Goal: Task Accomplishment & Management: Manage account settings

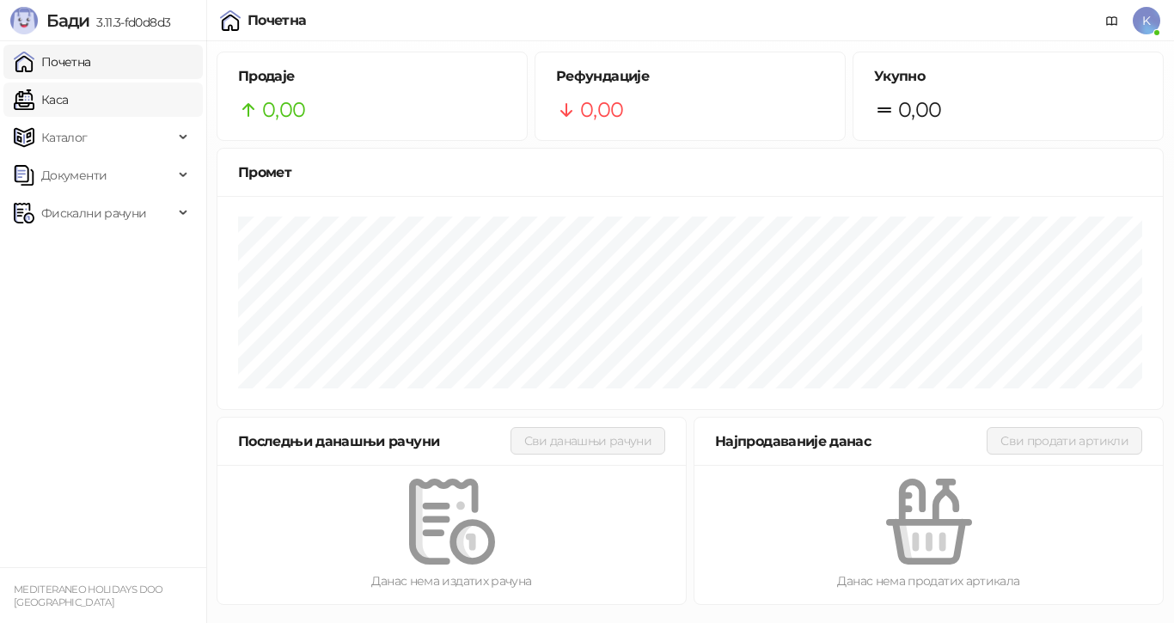
click at [58, 101] on link "Каса" at bounding box center [41, 99] width 54 height 34
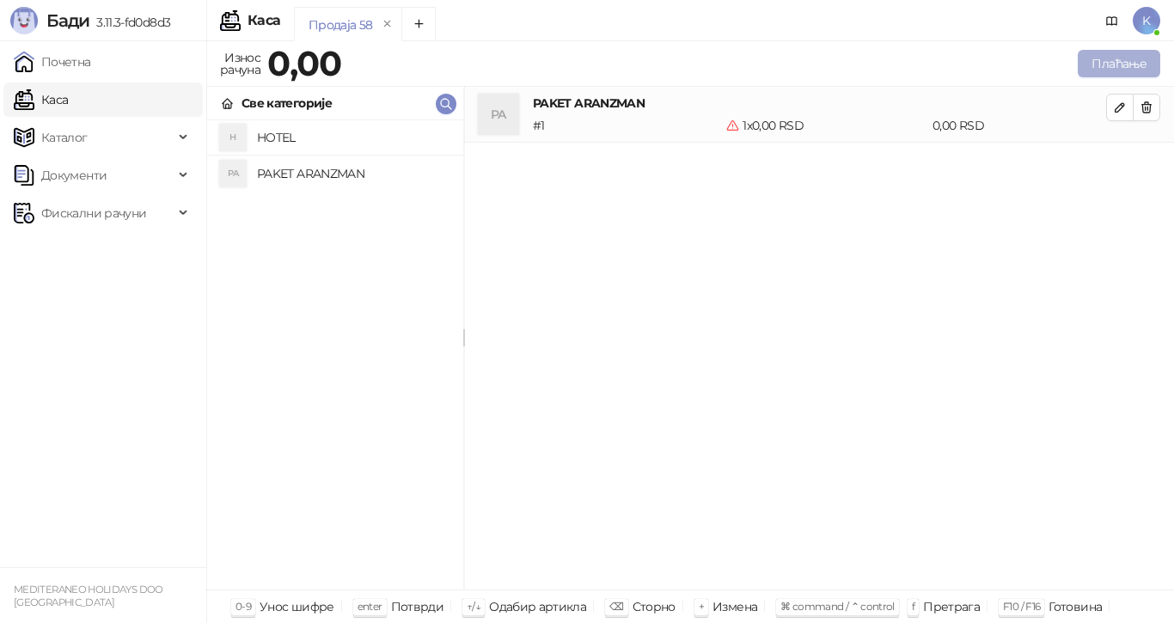
click at [1111, 59] on button "Плаћање" at bounding box center [1119, 63] width 82 height 27
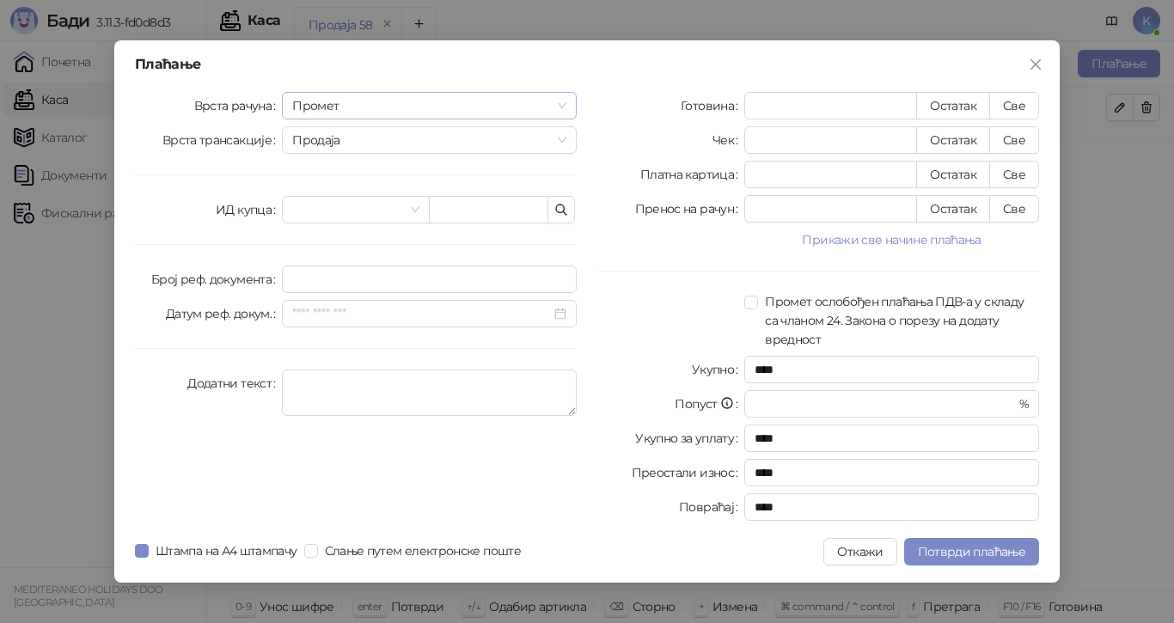
click at [327, 105] on span "Промет" at bounding box center [429, 106] width 274 height 26
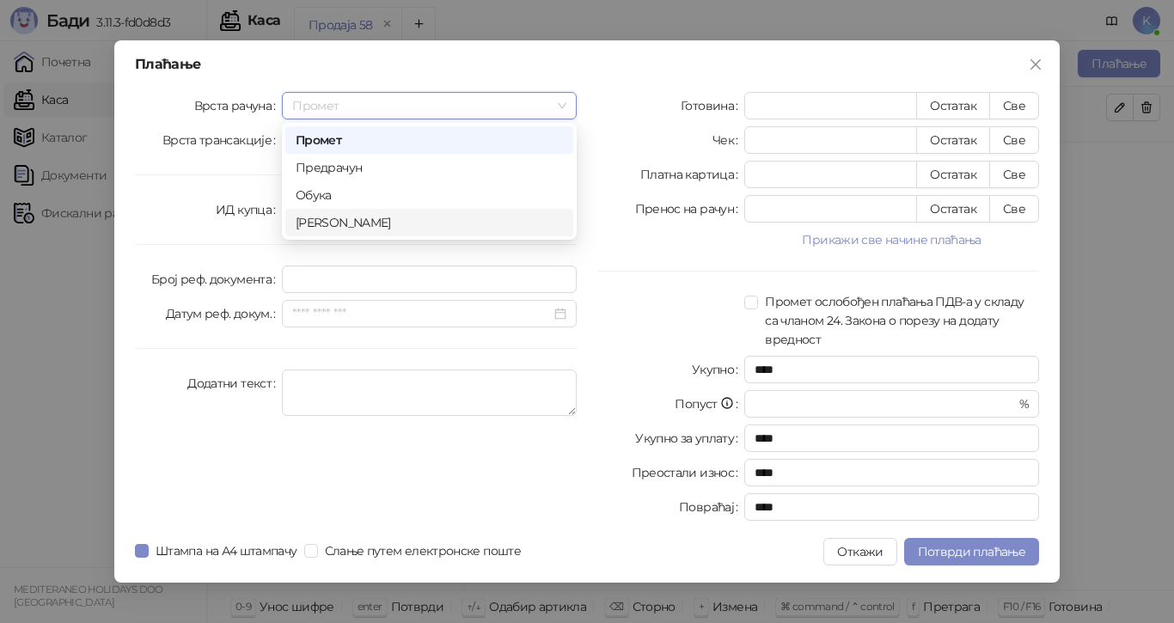
click at [305, 219] on div "Аванс" at bounding box center [429, 222] width 267 height 19
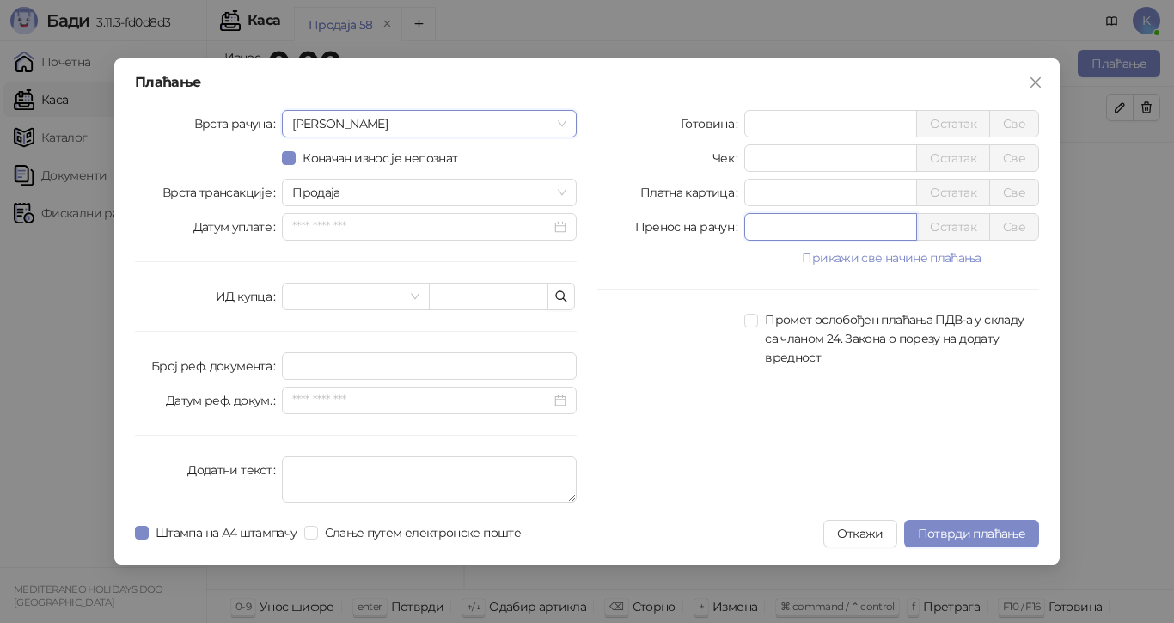
click at [802, 229] on input "*" at bounding box center [830, 227] width 171 height 26
type input "******"
click at [973, 535] on span "Потврди плаћање" at bounding box center [971, 533] width 107 height 15
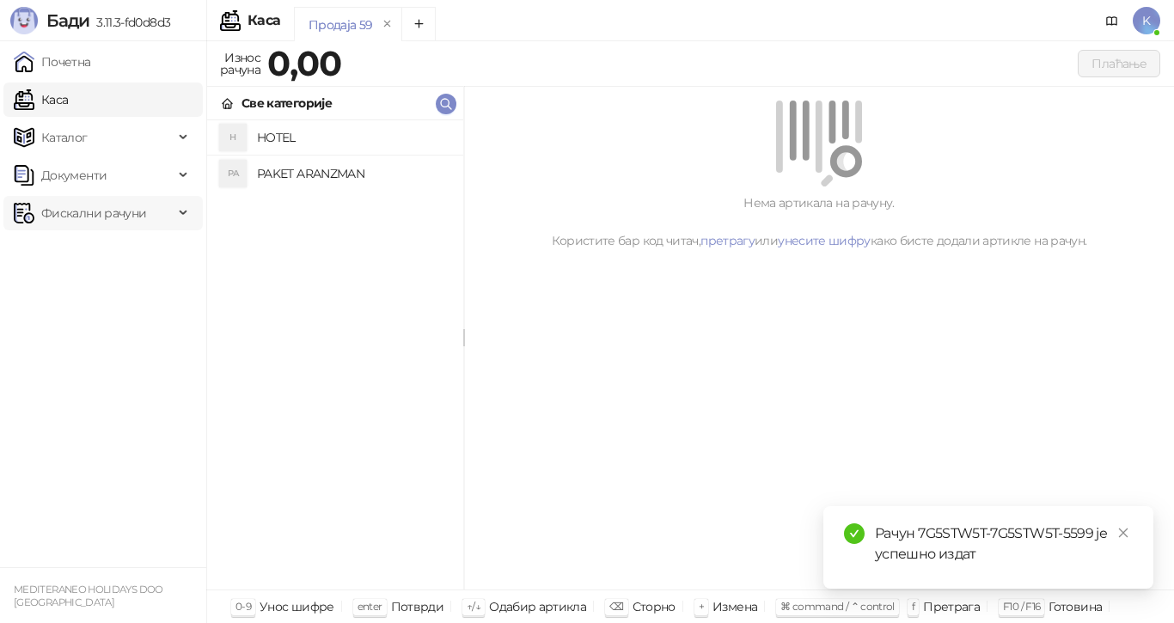
click at [70, 211] on span "Фискални рачуни" at bounding box center [93, 213] width 105 height 34
click at [85, 254] on link "Издати рачуни" at bounding box center [78, 251] width 115 height 34
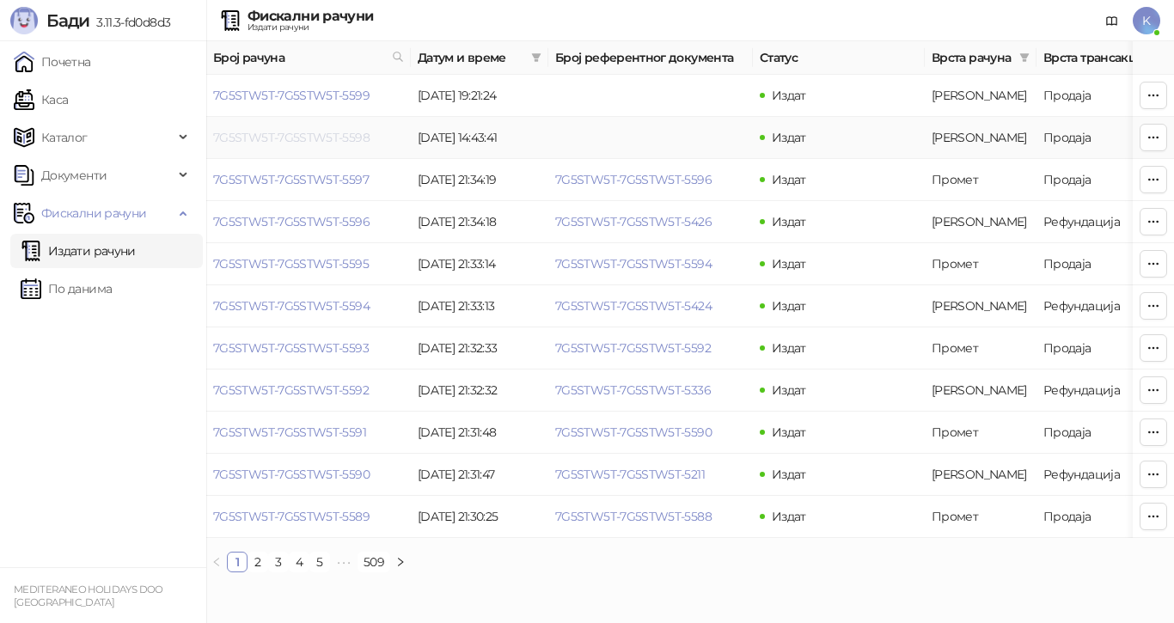
click at [348, 139] on link "7G5STW5T-7G5STW5T-5598" at bounding box center [291, 137] width 156 height 15
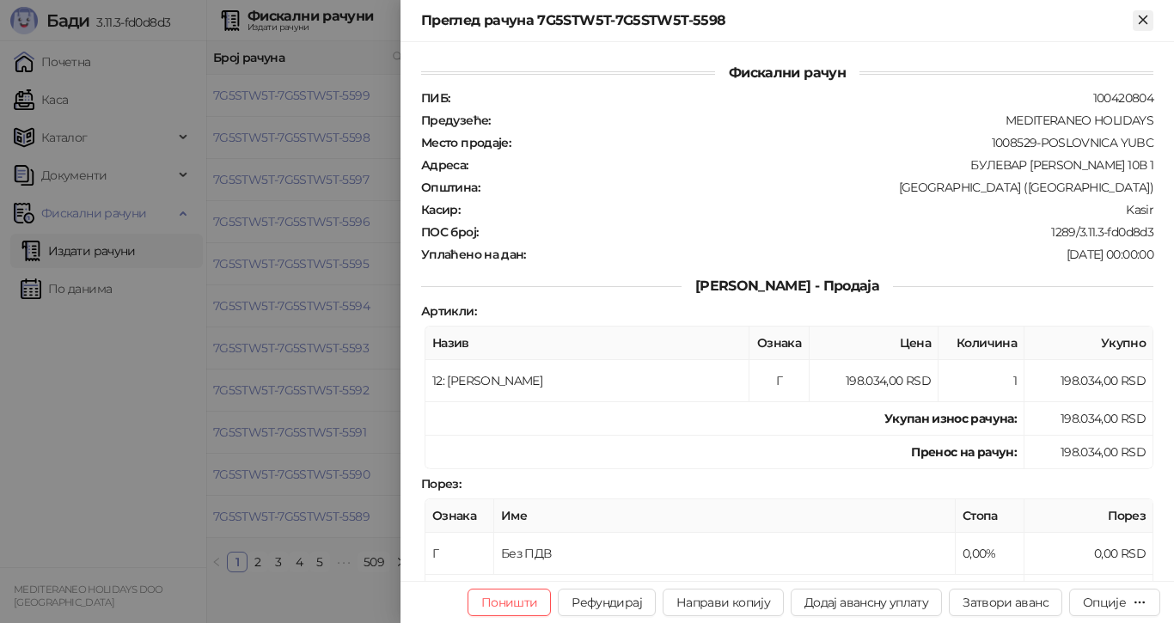
click at [1145, 18] on icon "Close" at bounding box center [1143, 19] width 8 height 8
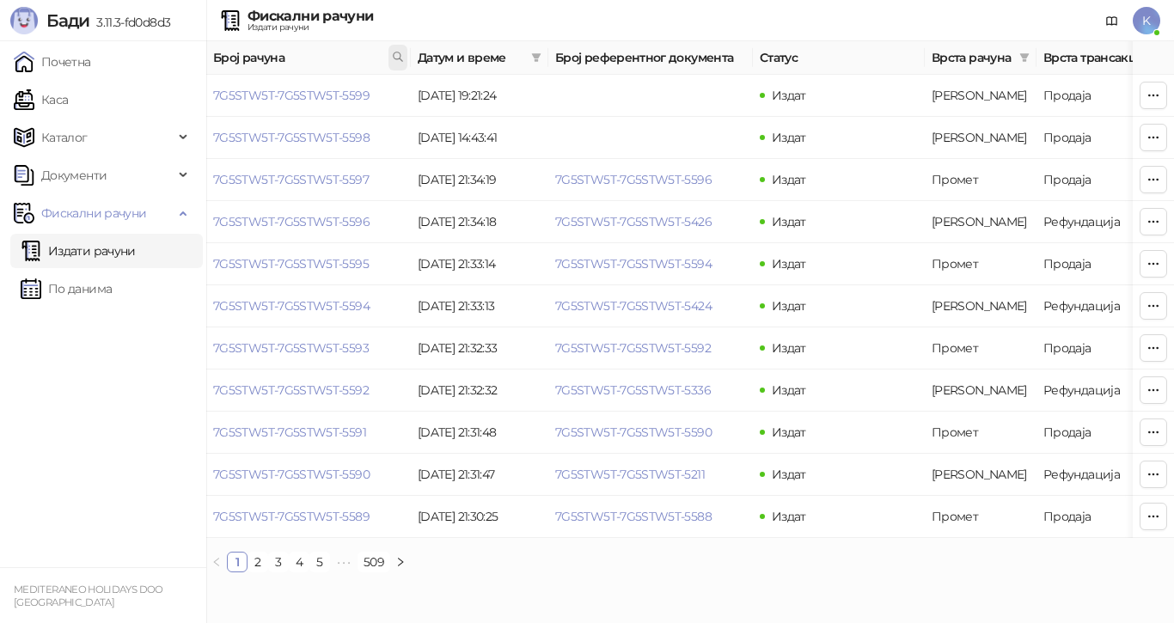
click at [393, 55] on icon at bounding box center [398, 57] width 12 height 12
type input "****"
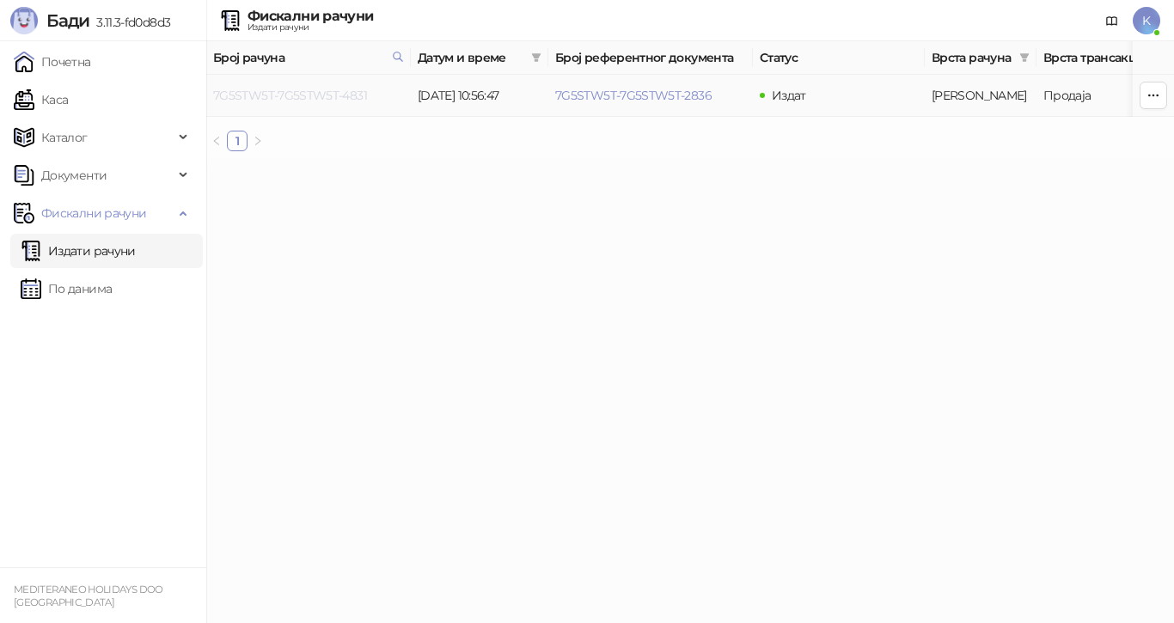
click at [348, 89] on link "7G5STW5T-7G5STW5T-4831" at bounding box center [290, 95] width 154 height 15
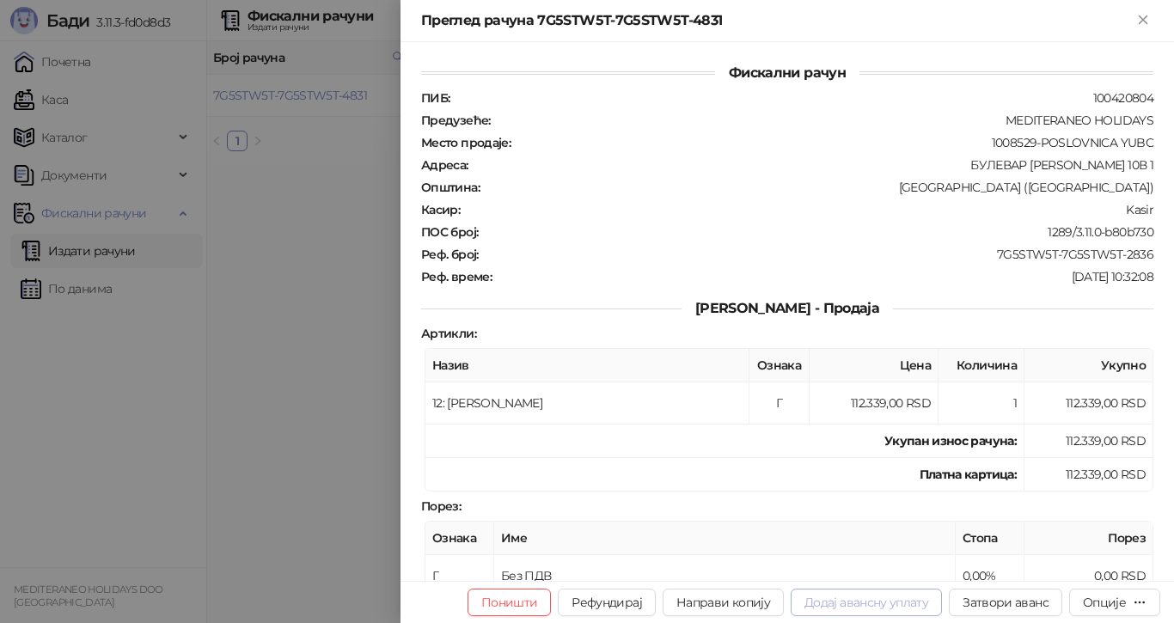
click at [857, 600] on button "Додај авансну уплату" at bounding box center [866, 602] width 151 height 27
type input "**********"
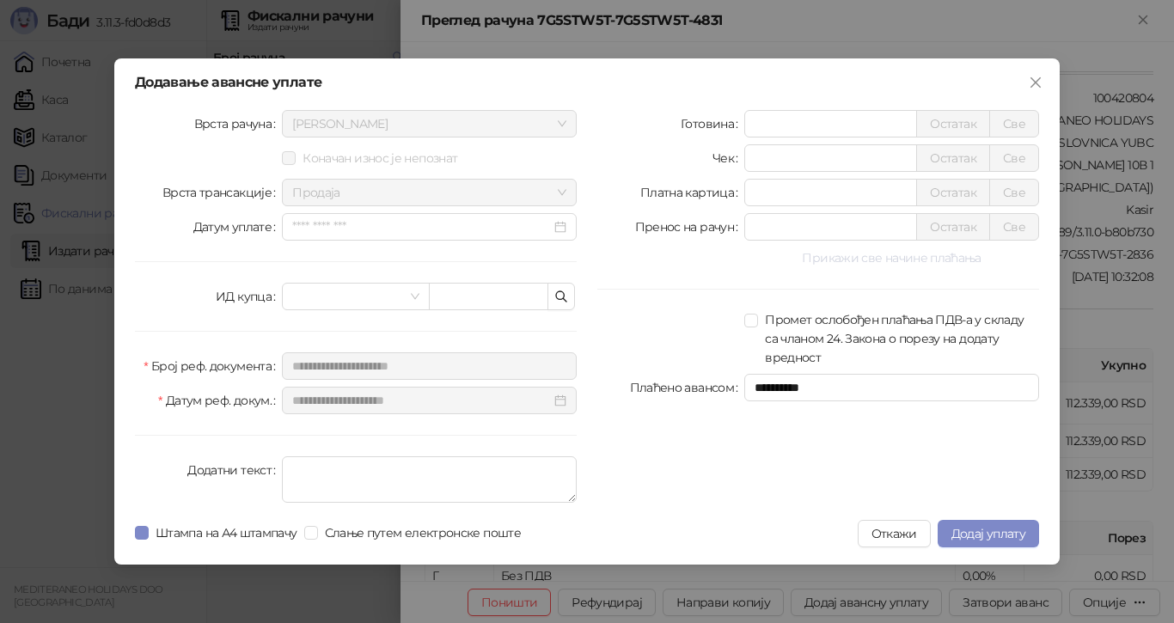
click at [872, 258] on button "Прикажи све начине плаћања" at bounding box center [891, 257] width 295 height 21
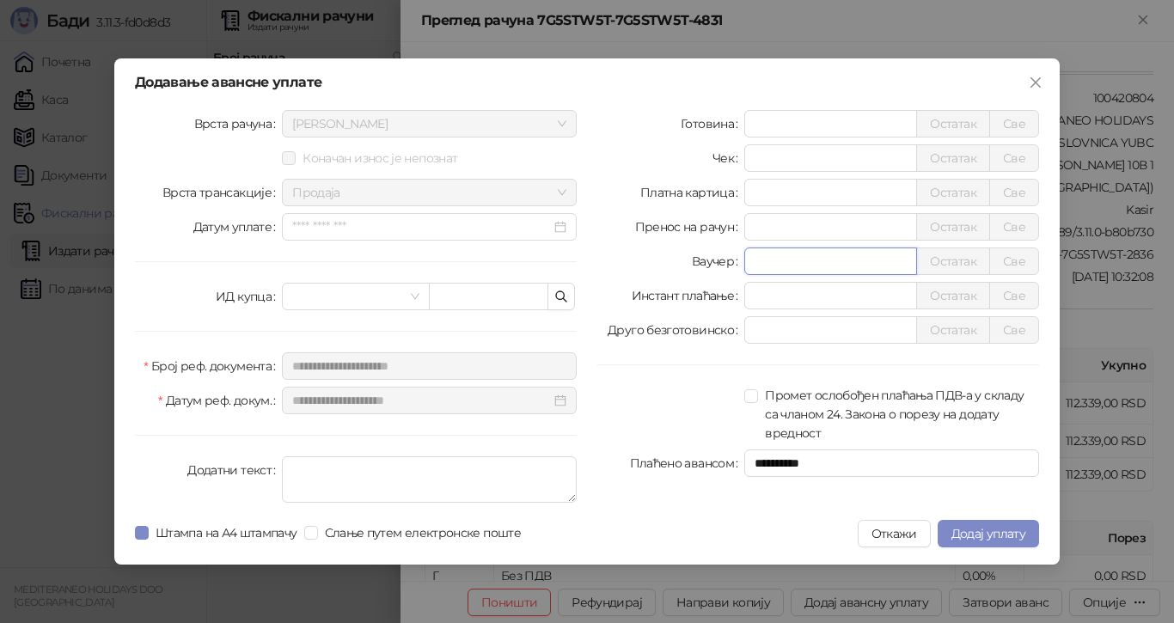
click at [815, 260] on input "*" at bounding box center [830, 261] width 171 height 26
type input "*****"
click at [976, 532] on span "Додај уплату" at bounding box center [988, 533] width 74 height 15
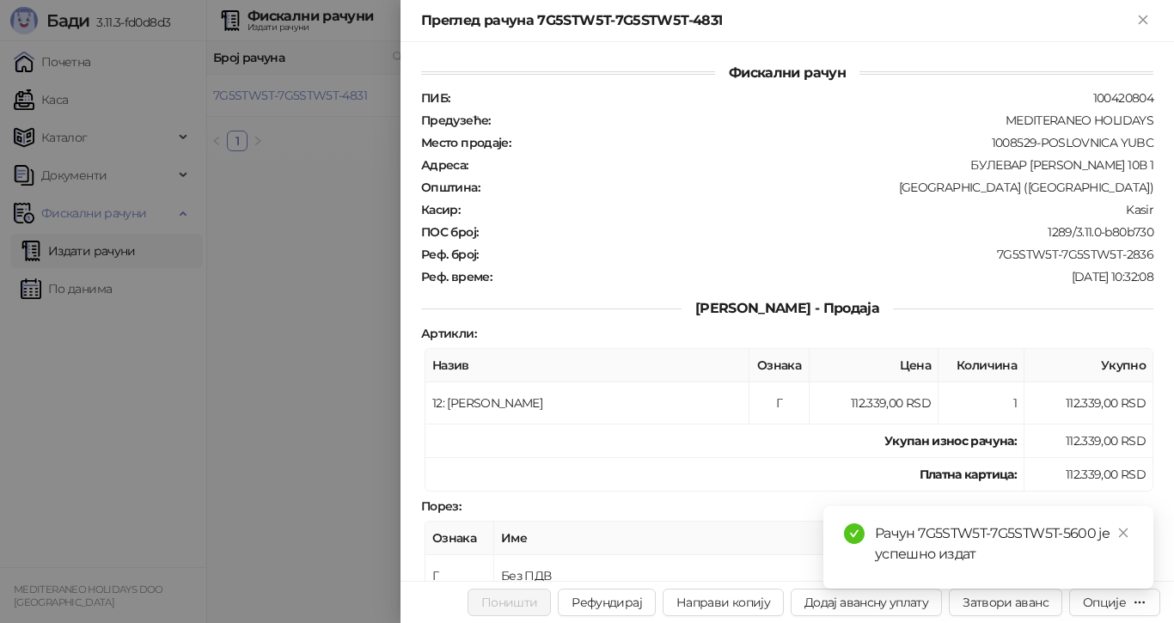
click at [91, 251] on div at bounding box center [587, 311] width 1174 height 623
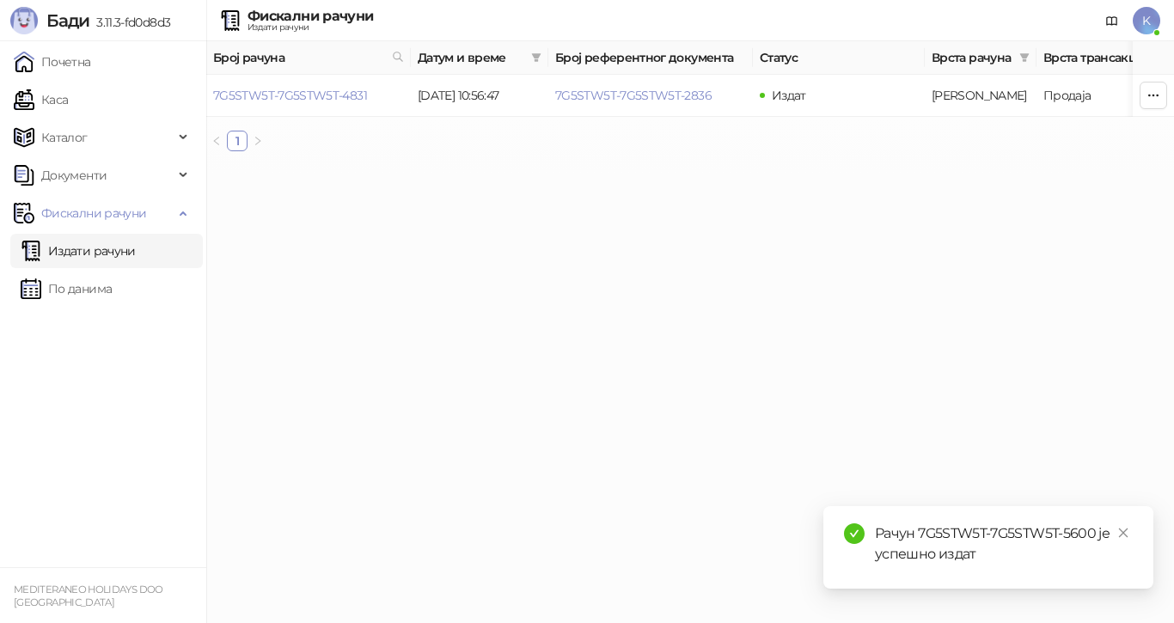
click at [91, 251] on link "Издати рачуни" at bounding box center [78, 251] width 115 height 34
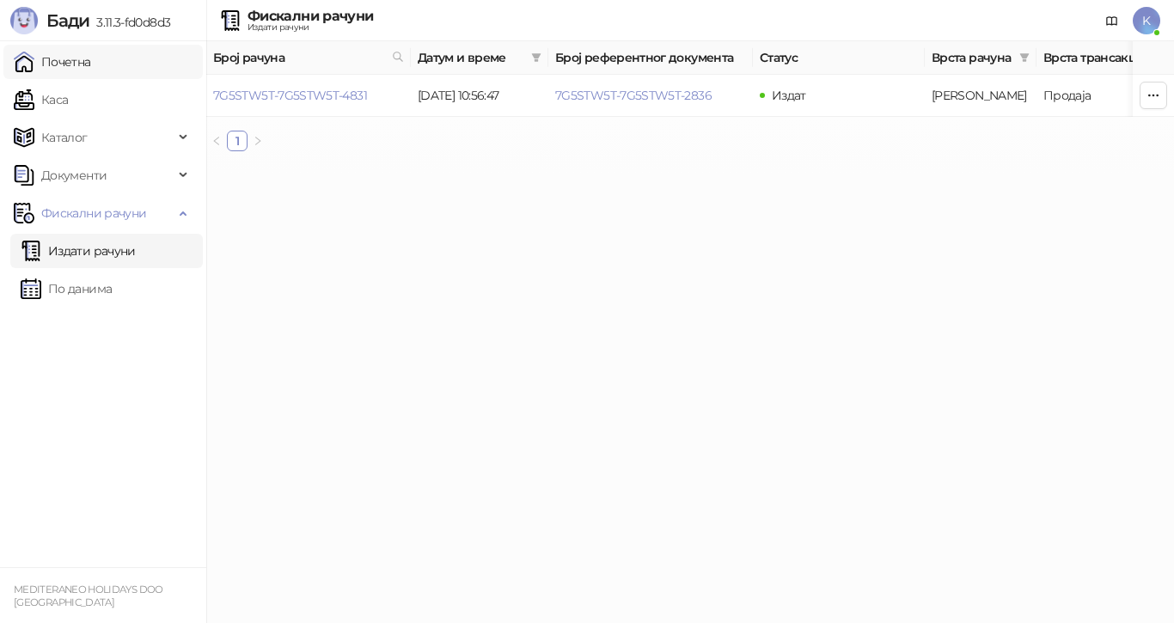
drag, startPoint x: 79, startPoint y: 56, endPoint x: 80, endPoint y: 69, distance: 12.9
click at [80, 58] on link "Почетна" at bounding box center [52, 62] width 77 height 34
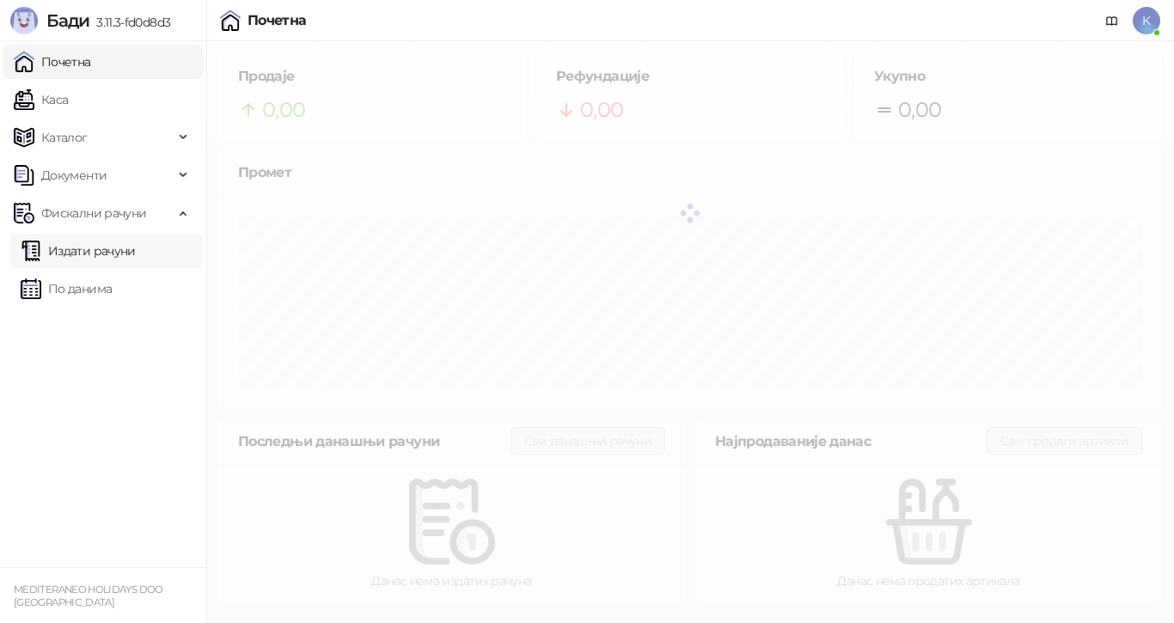
click at [64, 248] on link "Издати рачуни" at bounding box center [78, 251] width 115 height 34
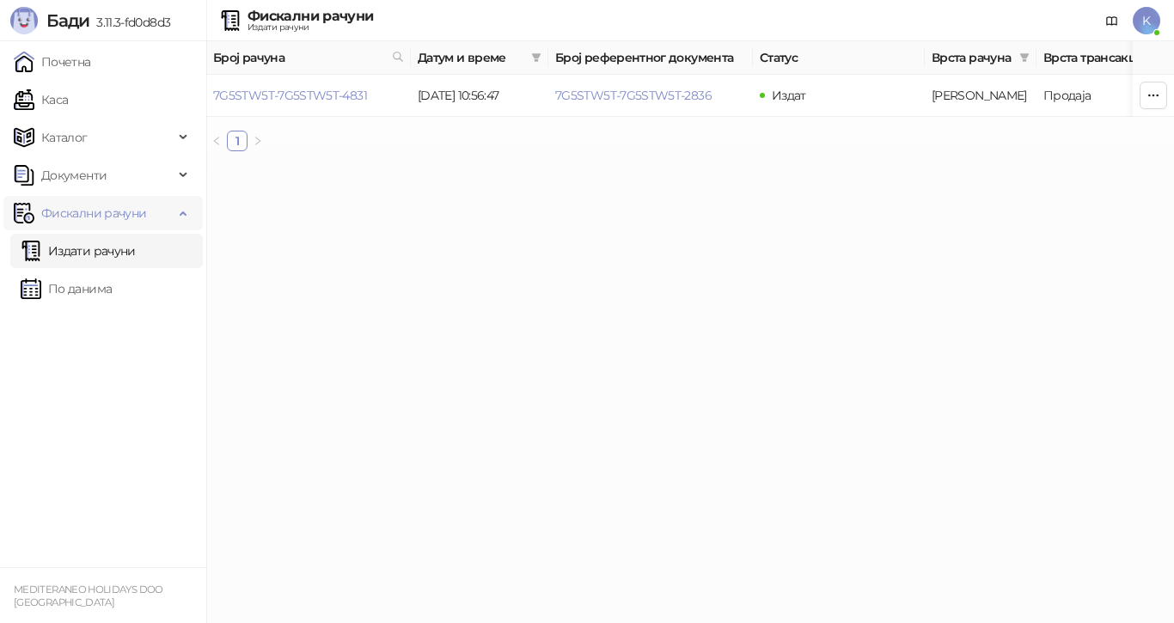
click at [85, 212] on span "Фискални рачуни" at bounding box center [93, 213] width 105 height 34
click at [87, 211] on span "Фискални рачуни" at bounding box center [93, 213] width 105 height 34
click at [82, 247] on link "Издати рачуни" at bounding box center [78, 251] width 115 height 34
click at [85, 254] on link "Издати рачуни" at bounding box center [78, 251] width 115 height 34
click at [79, 58] on link "Почетна" at bounding box center [52, 62] width 77 height 34
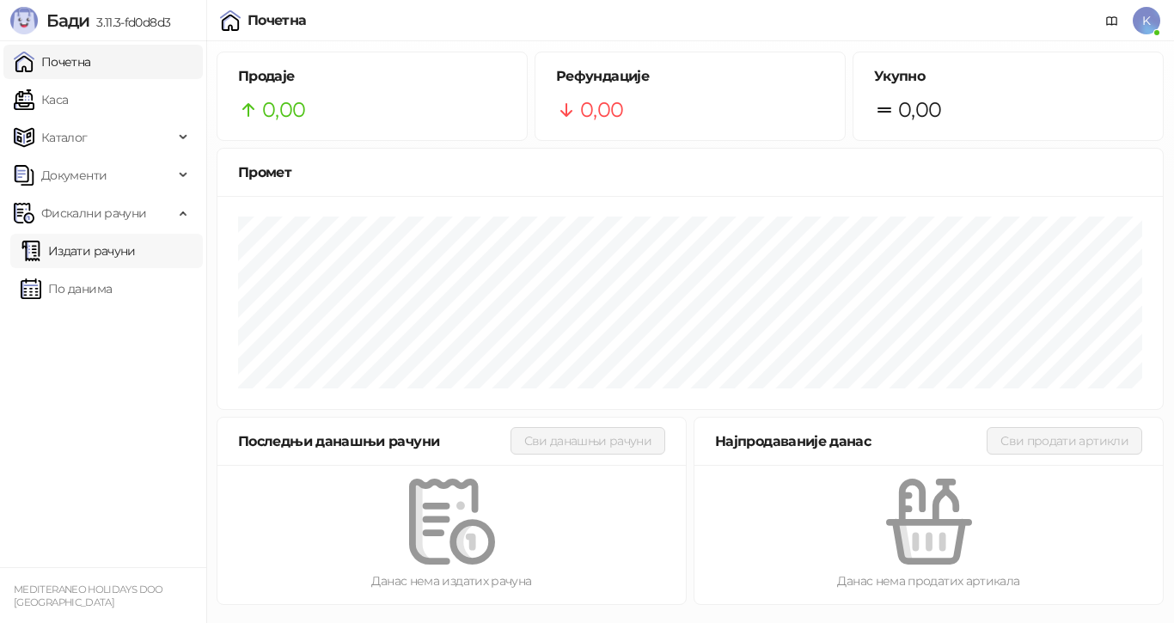
click at [76, 254] on link "Издати рачуни" at bounding box center [78, 251] width 115 height 34
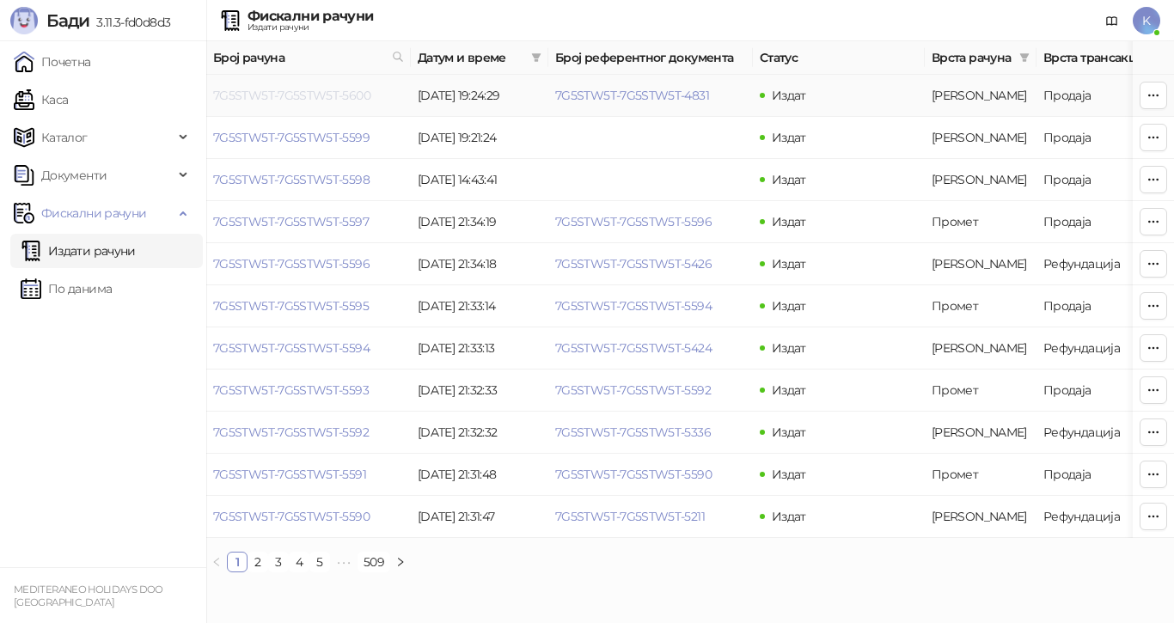
click at [321, 96] on link "7G5STW5T-7G5STW5T-5600" at bounding box center [291, 95] width 157 height 15
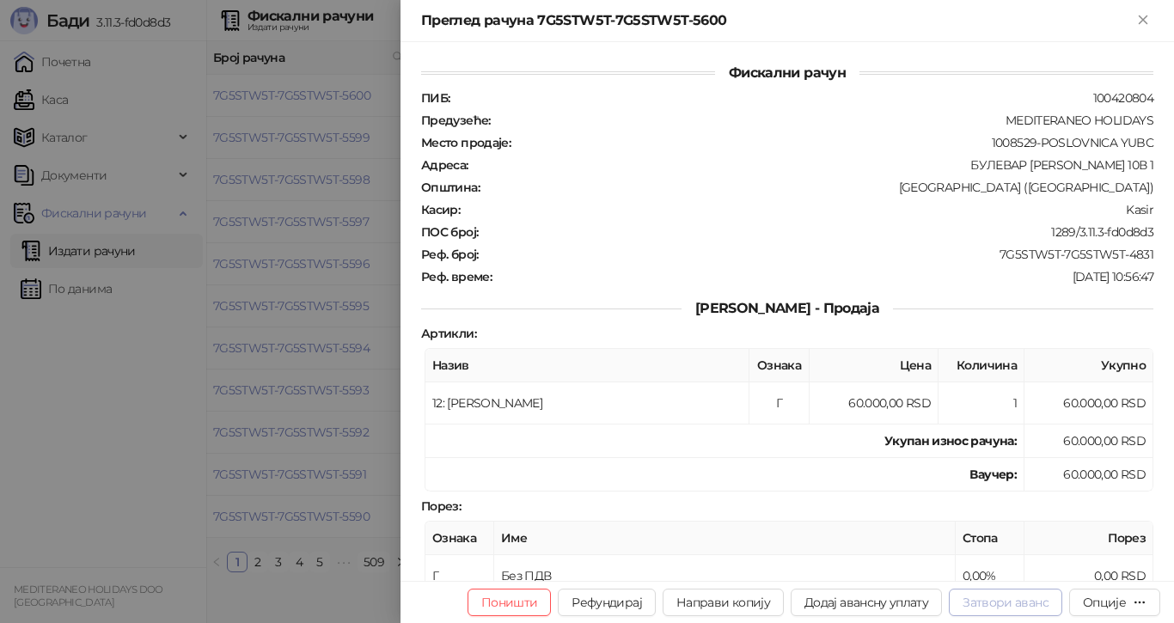
click at [1035, 599] on button "Затвори аванс" at bounding box center [1005, 602] width 113 height 27
type input "**********"
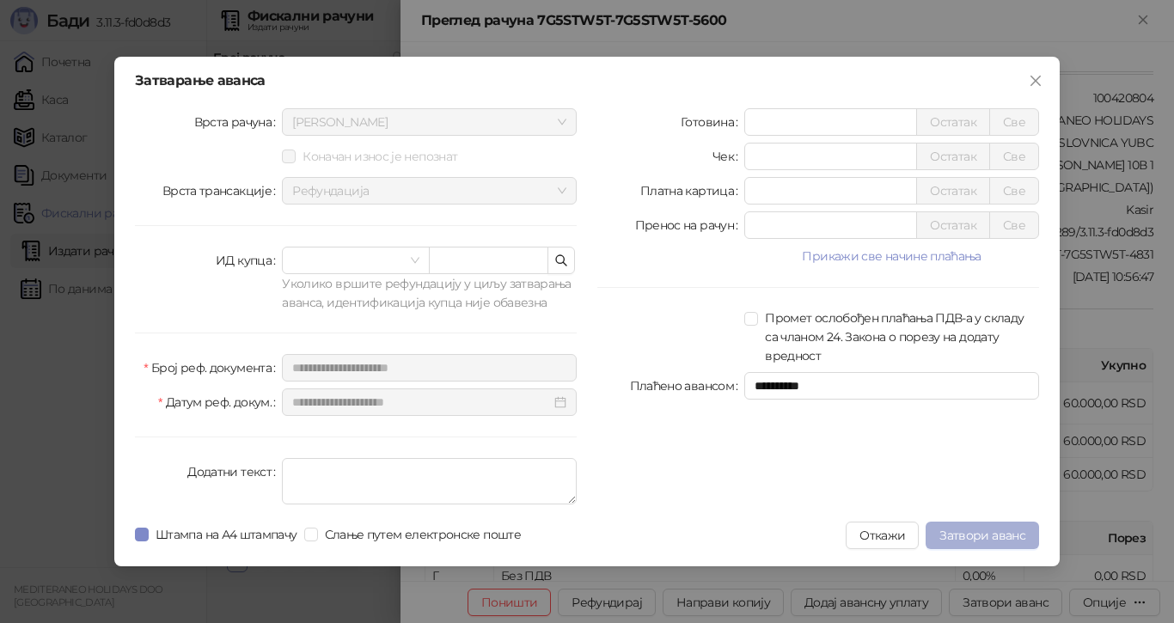
click at [989, 533] on span "Затвори аванс" at bounding box center [982, 535] width 86 height 15
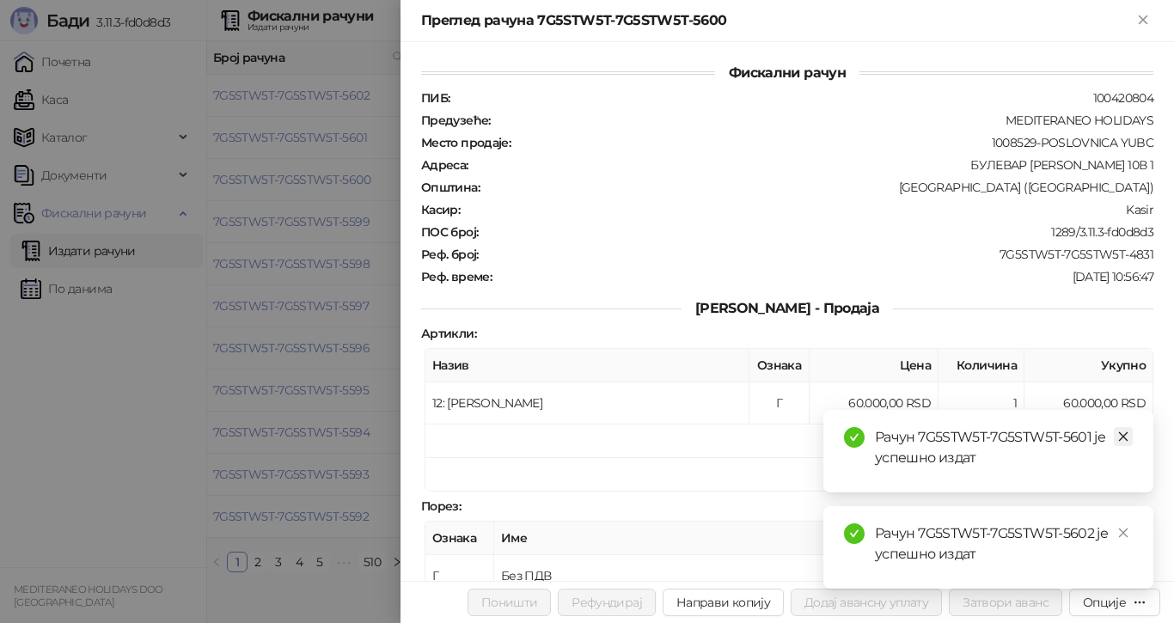
click at [1121, 430] on link "Close" at bounding box center [1123, 436] width 19 height 19
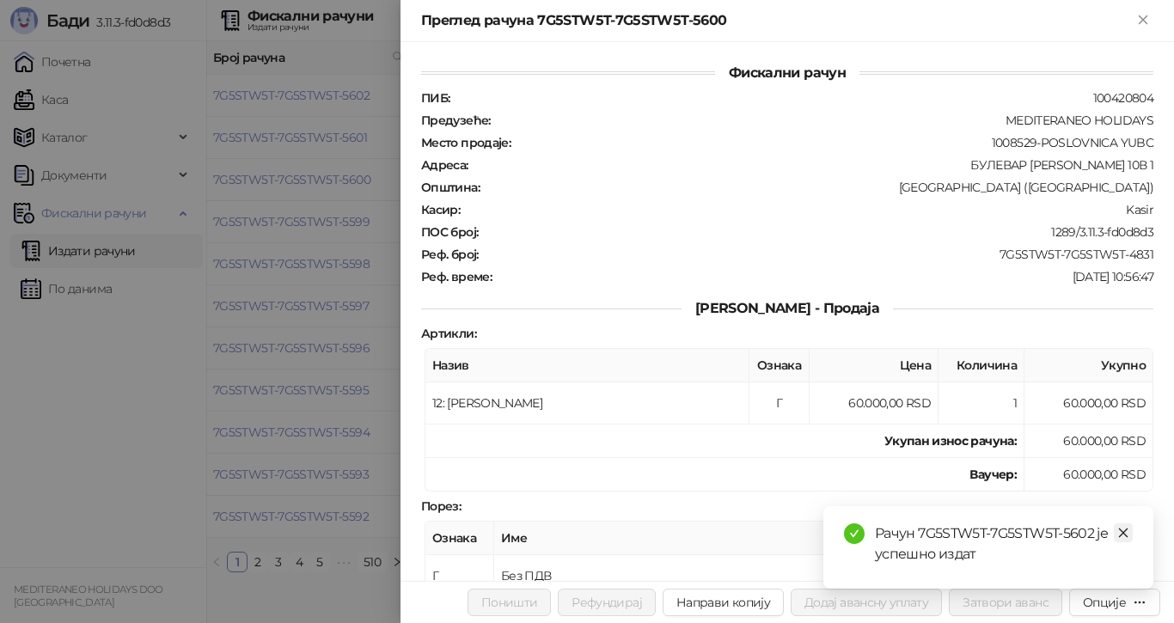
click at [1121, 529] on icon "close" at bounding box center [1123, 533] width 12 height 12
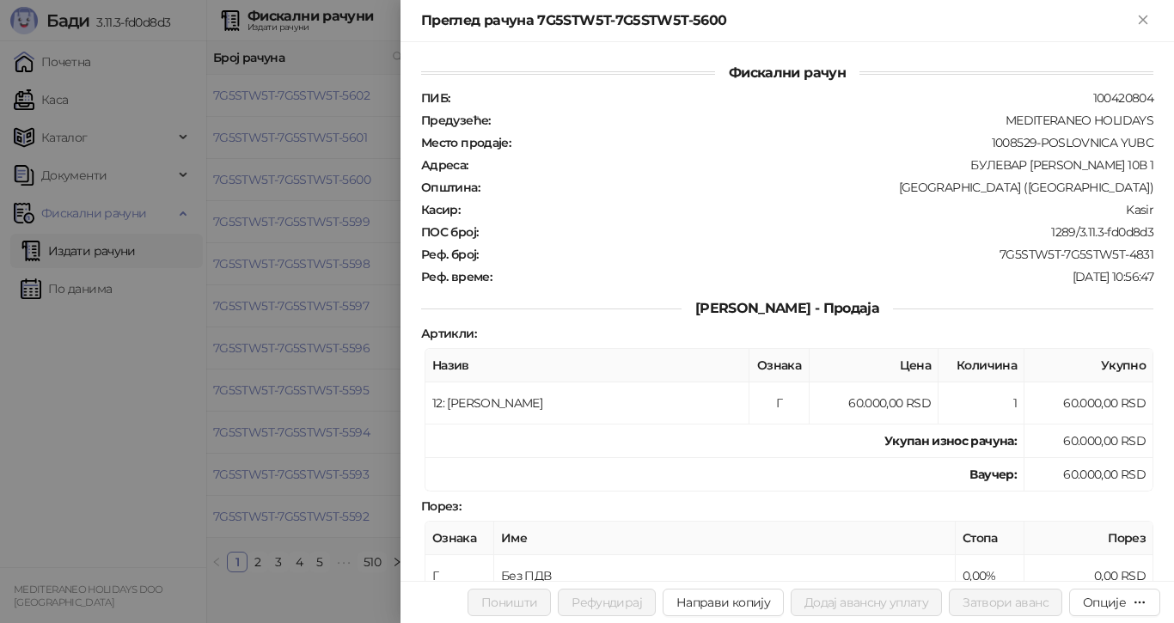
click at [280, 217] on div at bounding box center [587, 311] width 1174 height 623
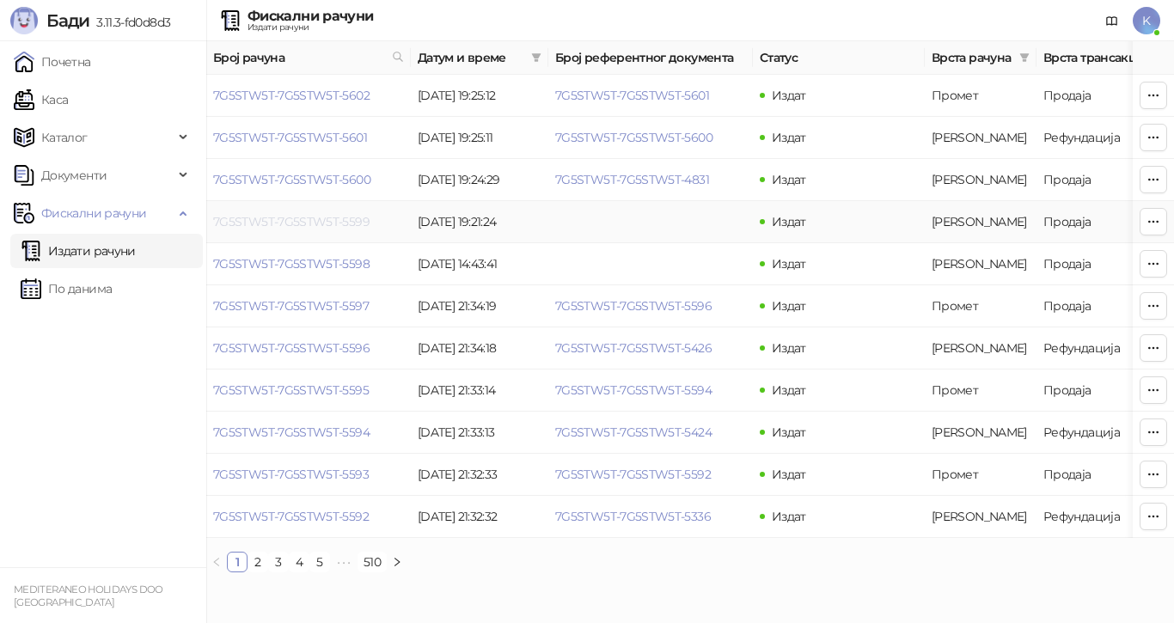
click at [287, 217] on link "7G5STW5T-7G5STW5T-5599" at bounding box center [291, 221] width 156 height 15
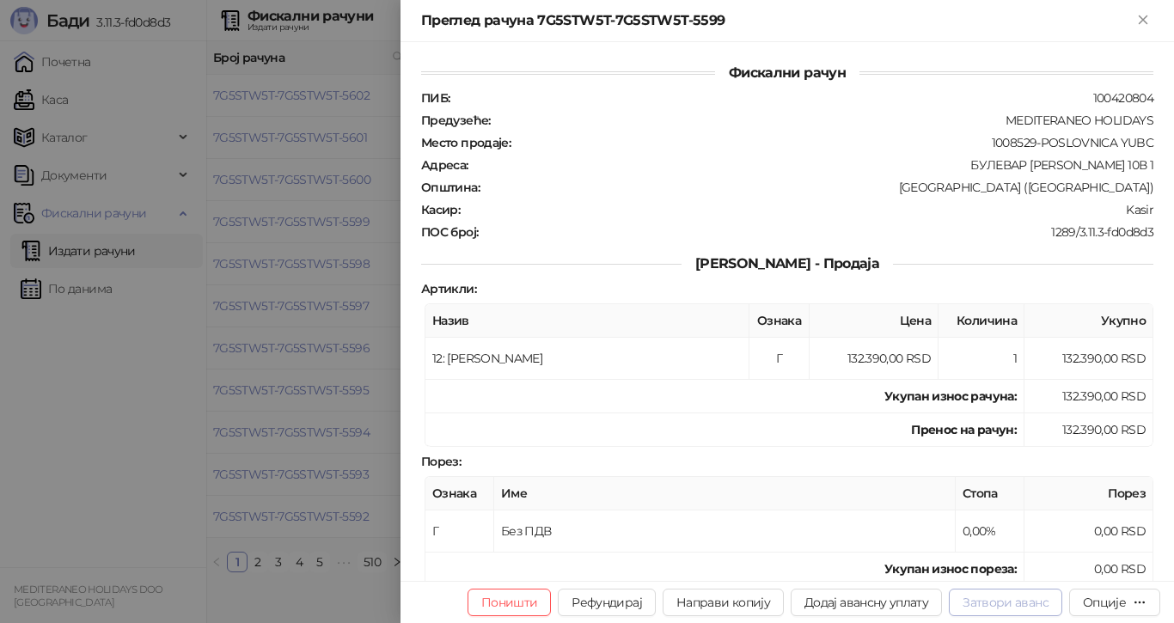
click at [1022, 601] on button "Затвори аванс" at bounding box center [1005, 602] width 113 height 27
type input "**********"
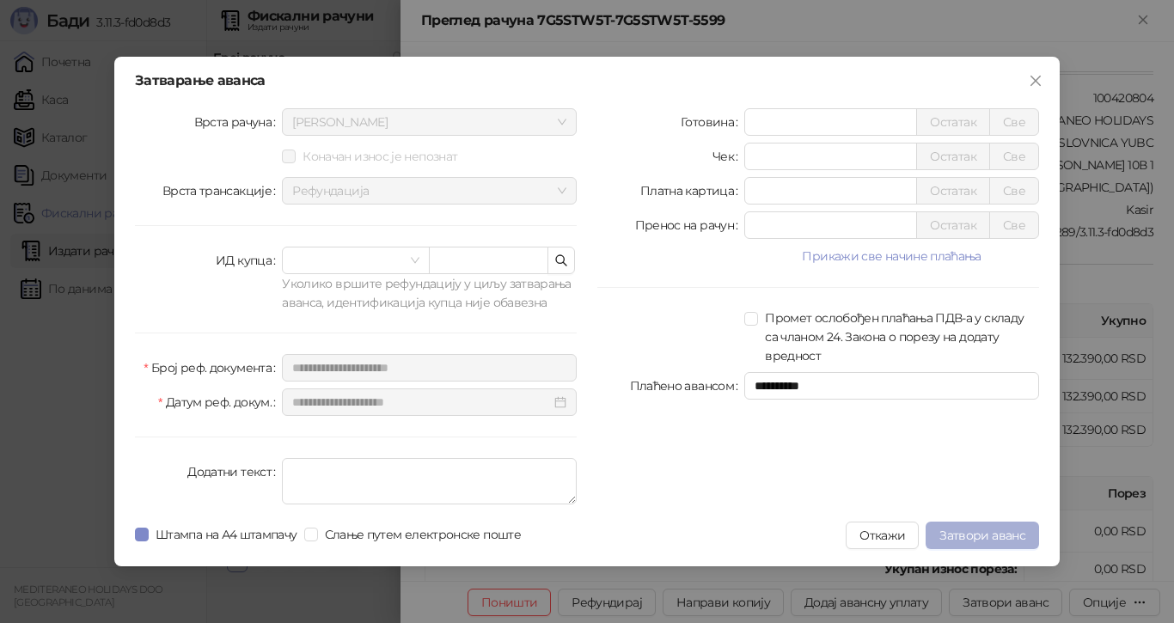
click at [960, 528] on span "Затвори аванс" at bounding box center [982, 535] width 86 height 15
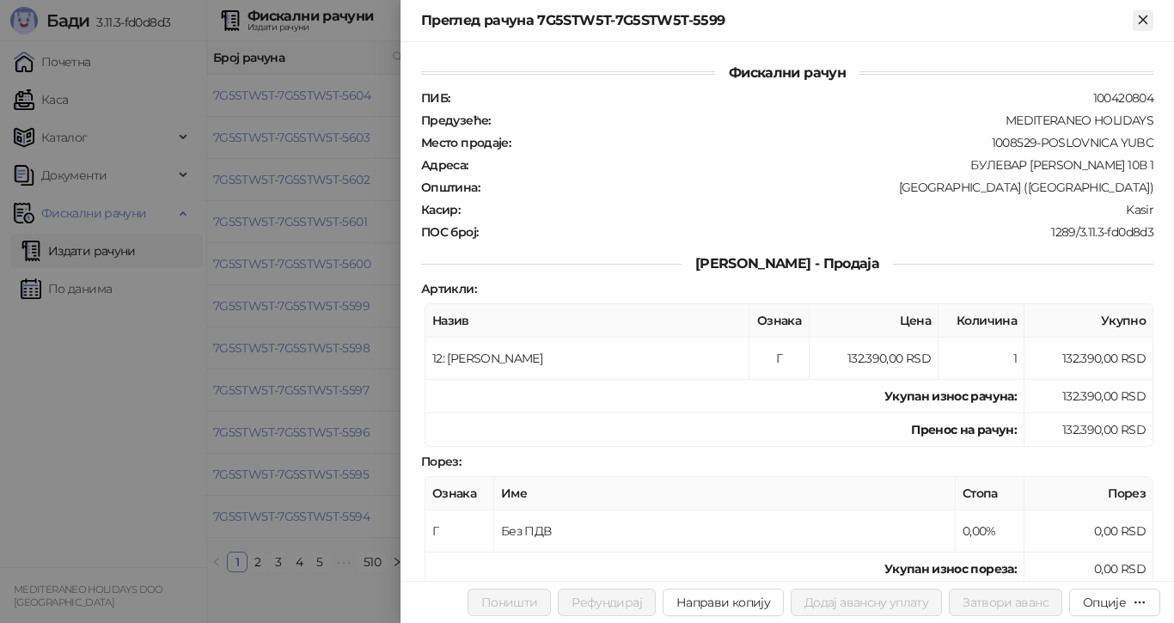
click at [1140, 23] on icon "Close" at bounding box center [1143, 19] width 8 height 8
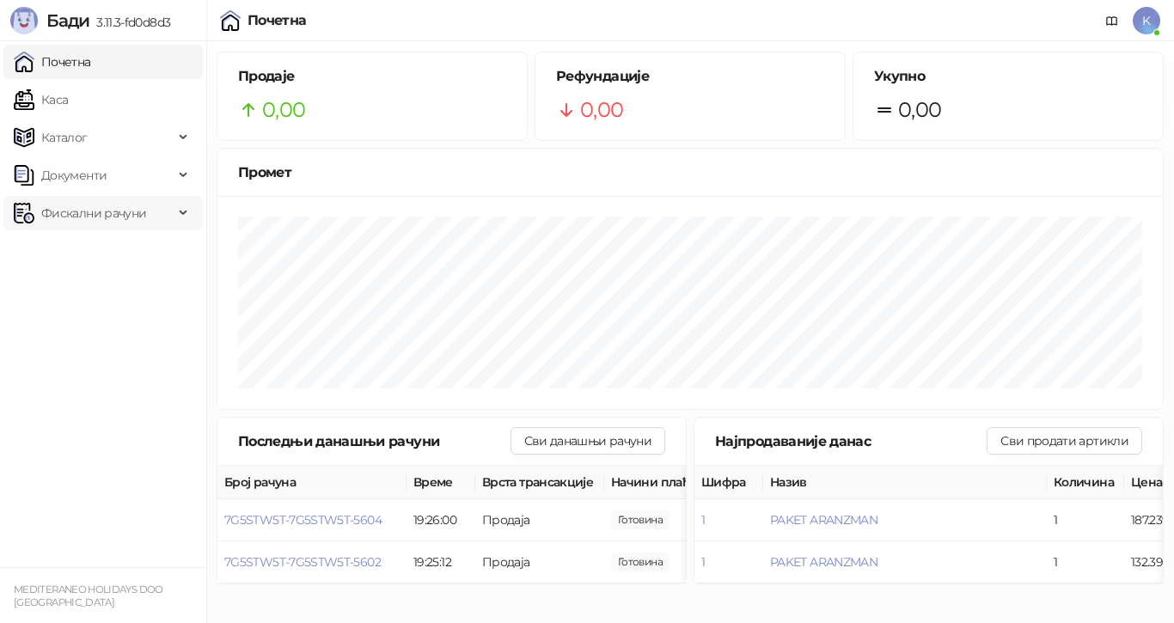
click at [80, 212] on span "Фискални рачуни" at bounding box center [93, 213] width 105 height 34
click at [84, 250] on link "Издати рачуни" at bounding box center [78, 251] width 115 height 34
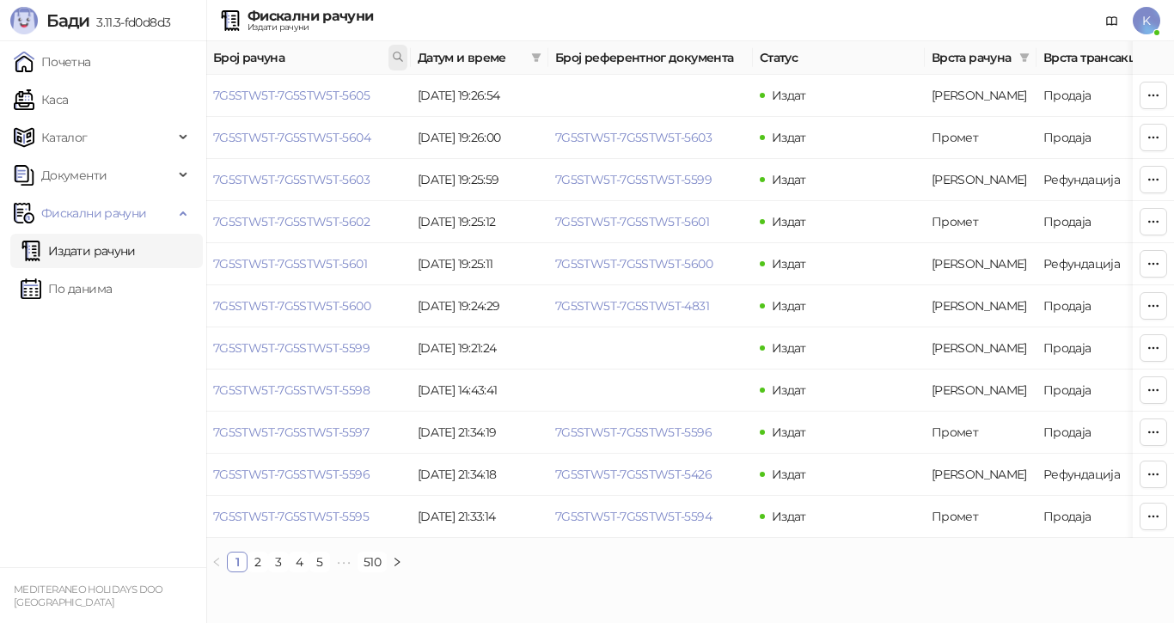
click at [395, 53] on icon at bounding box center [398, 56] width 9 height 9
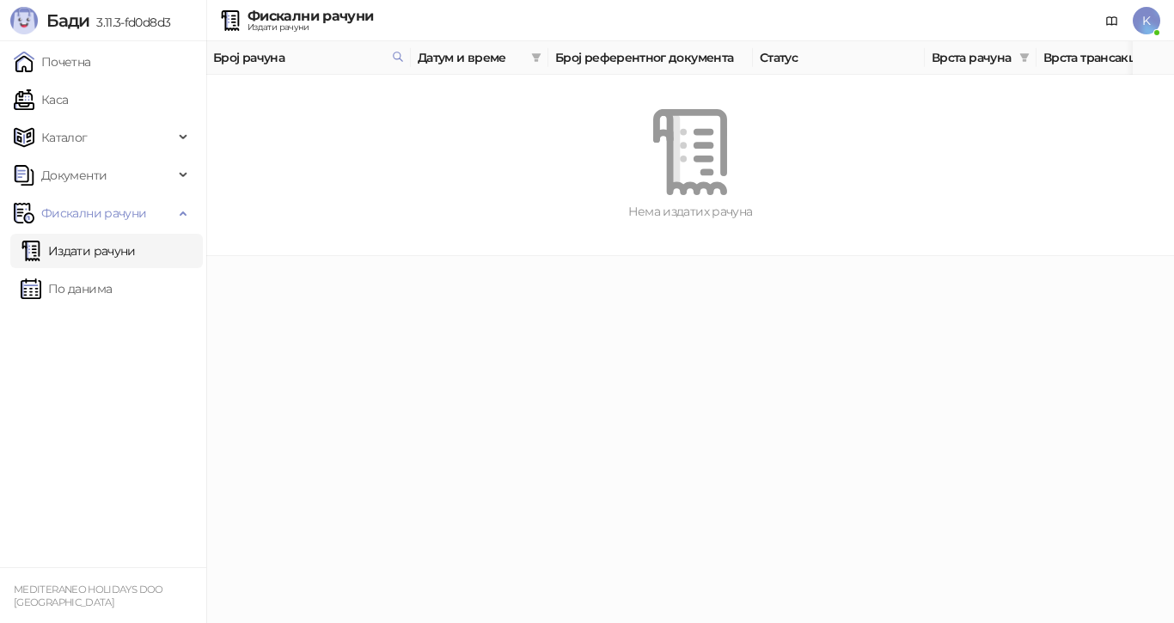
click at [83, 247] on link "Издати рачуни" at bounding box center [78, 251] width 115 height 34
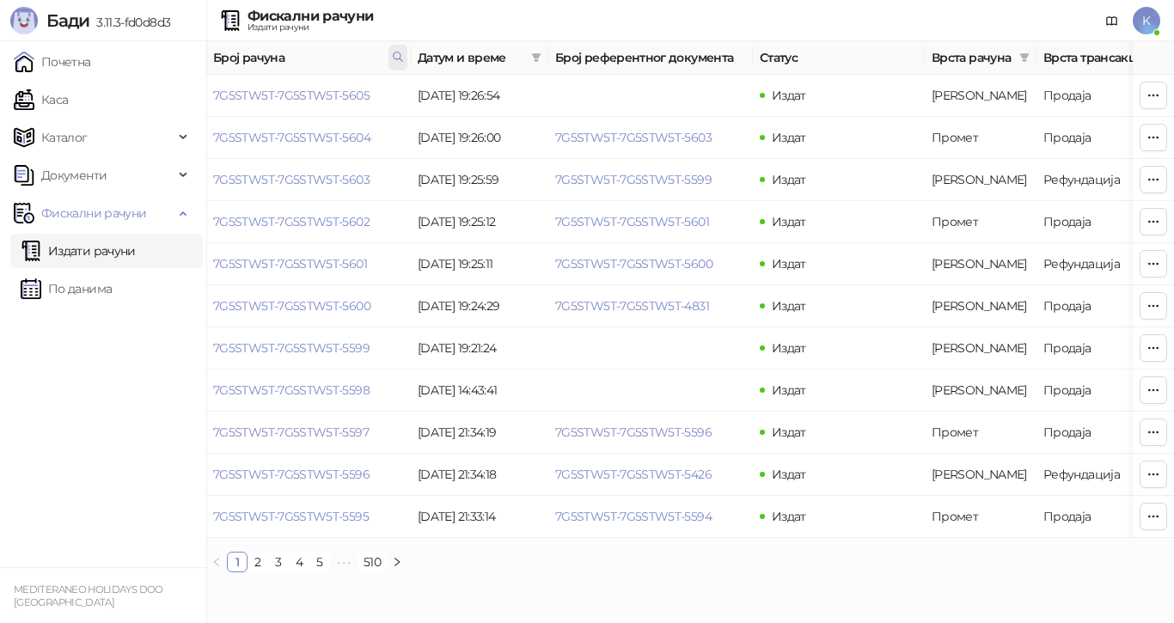
click at [398, 53] on icon at bounding box center [398, 57] width 12 height 12
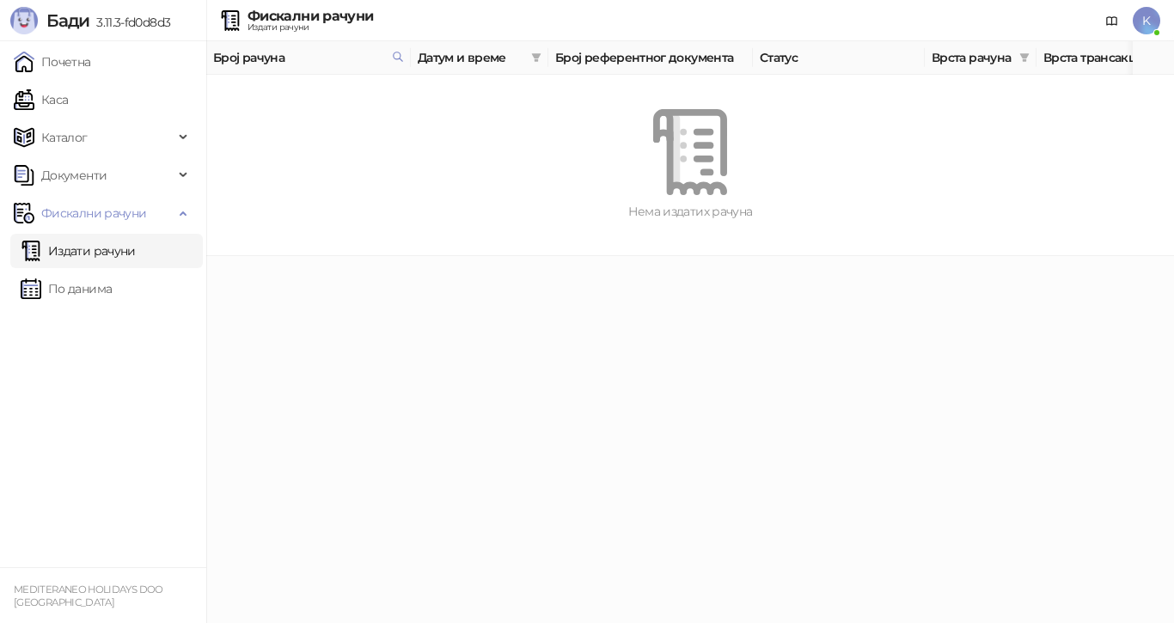
click at [410, 80] on div "Нема издатих рачуна" at bounding box center [690, 165] width 968 height 180
click at [401, 52] on icon at bounding box center [398, 57] width 12 height 12
drag, startPoint x: 358, startPoint y: 95, endPoint x: 0, endPoint y: 118, distance: 359.0
click at [0, 120] on body "Бади 3.11.3-fd0d8d3 Почетна Каса Каталог Документи Фискални рачуни Издати рачун…" at bounding box center [587, 128] width 1174 height 256
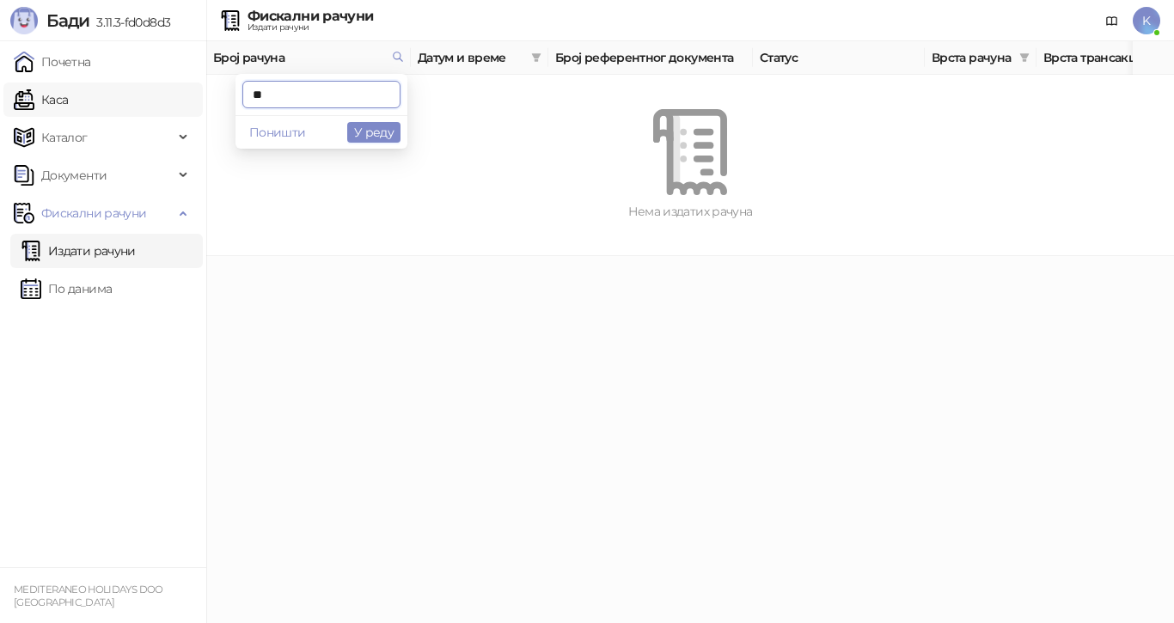
type input "*"
type input "****"
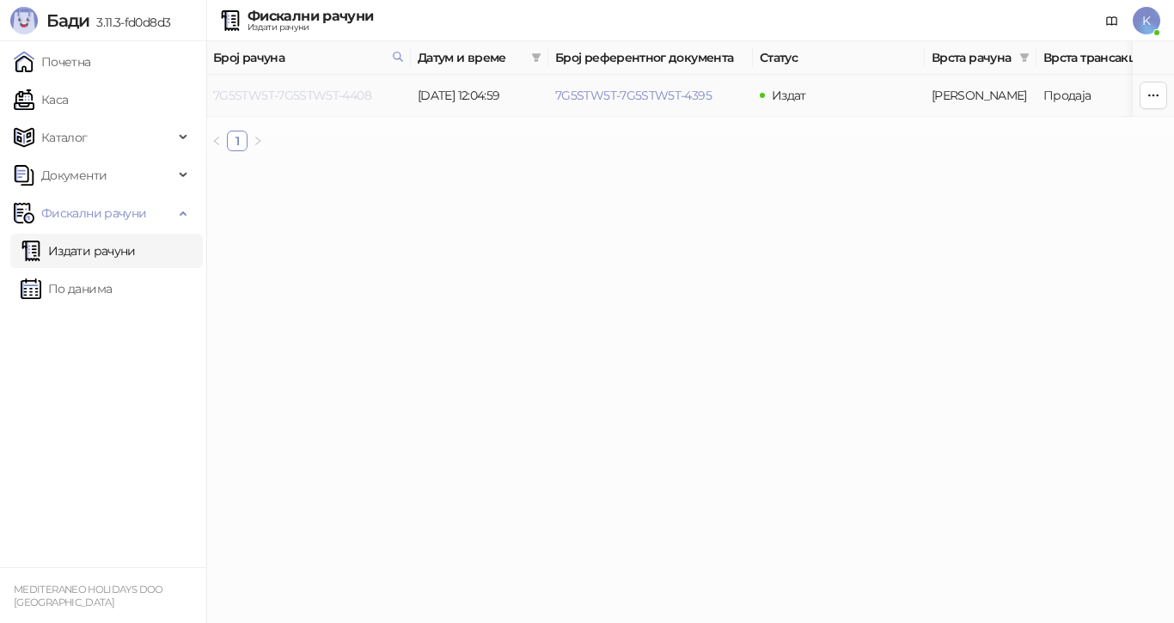
click at [339, 93] on link "7G5STW5T-7G5STW5T-4408" at bounding box center [292, 95] width 158 height 15
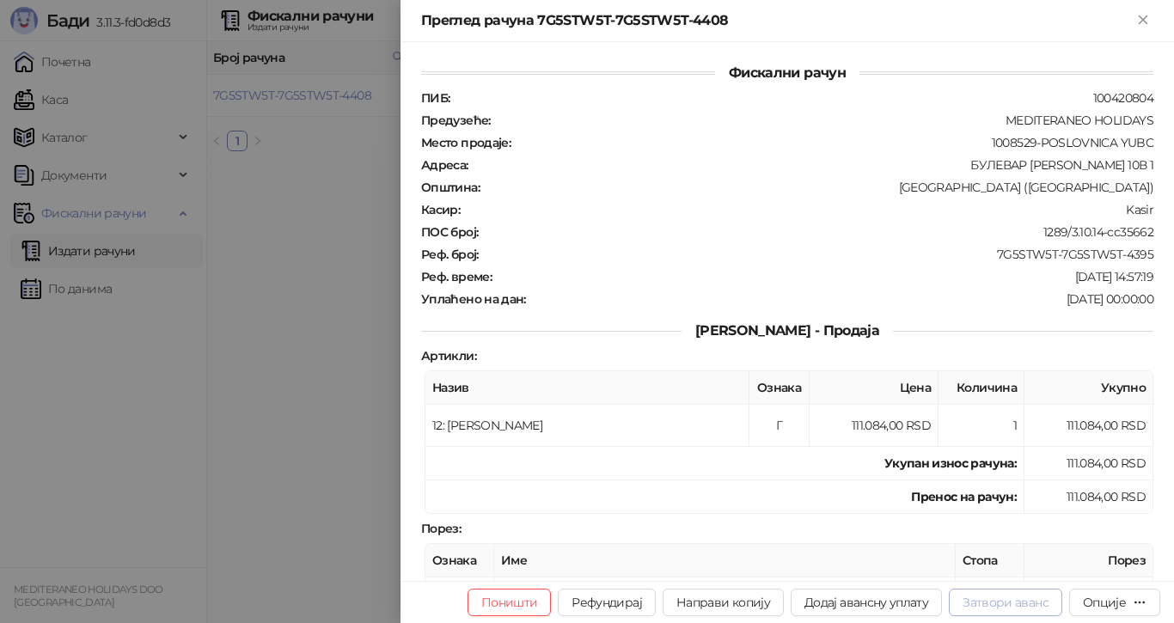
click at [995, 604] on button "Затвори аванс" at bounding box center [1005, 602] width 113 height 27
type input "**********"
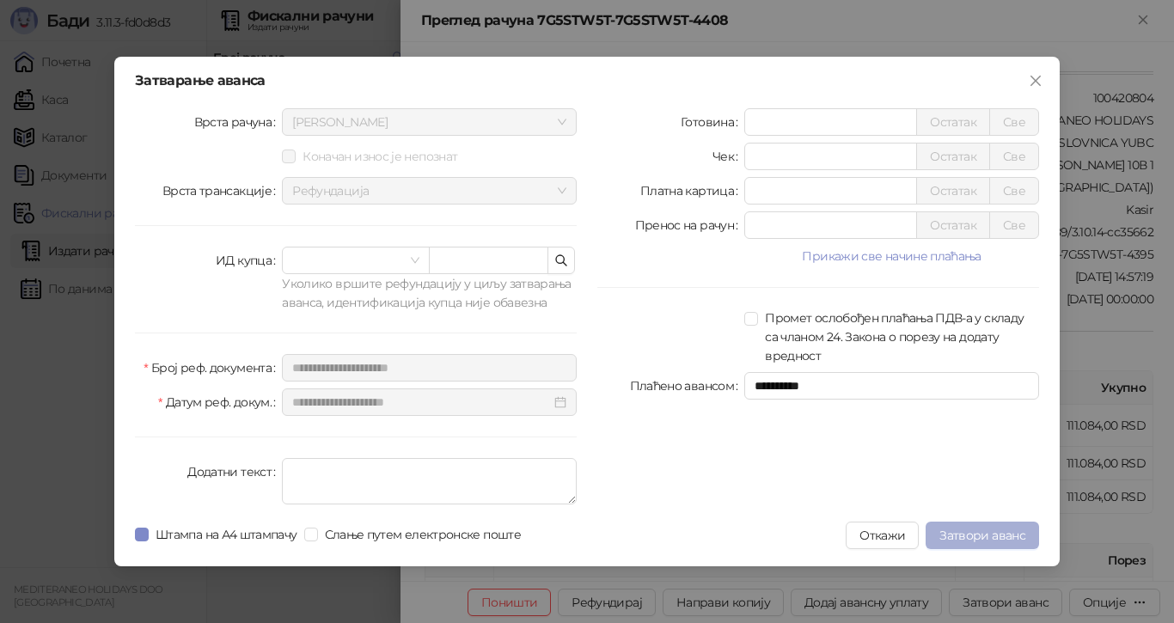
click at [997, 534] on span "Затвори аванс" at bounding box center [982, 535] width 86 height 15
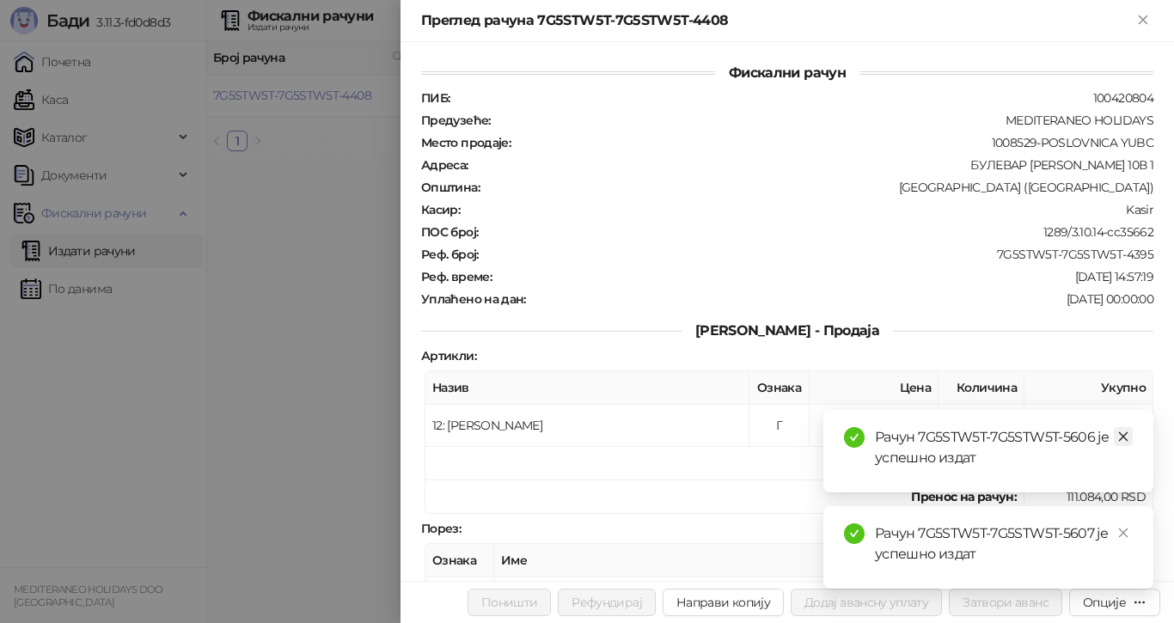
click at [1128, 435] on icon "close" at bounding box center [1123, 437] width 12 height 12
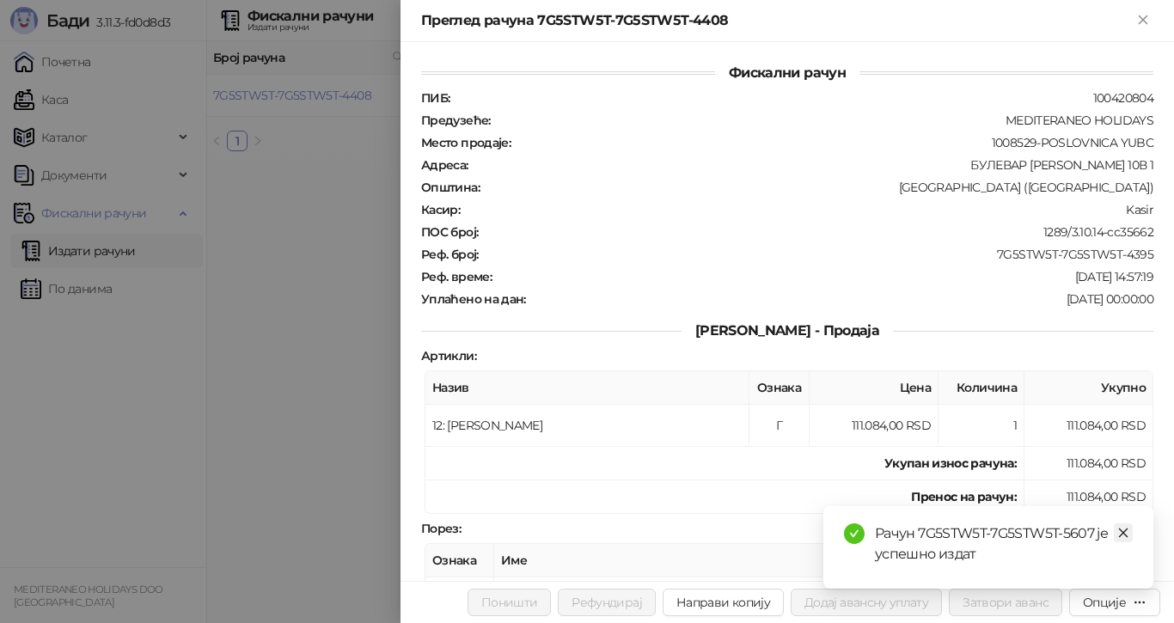
click at [1122, 533] on icon "close" at bounding box center [1123, 533] width 12 height 12
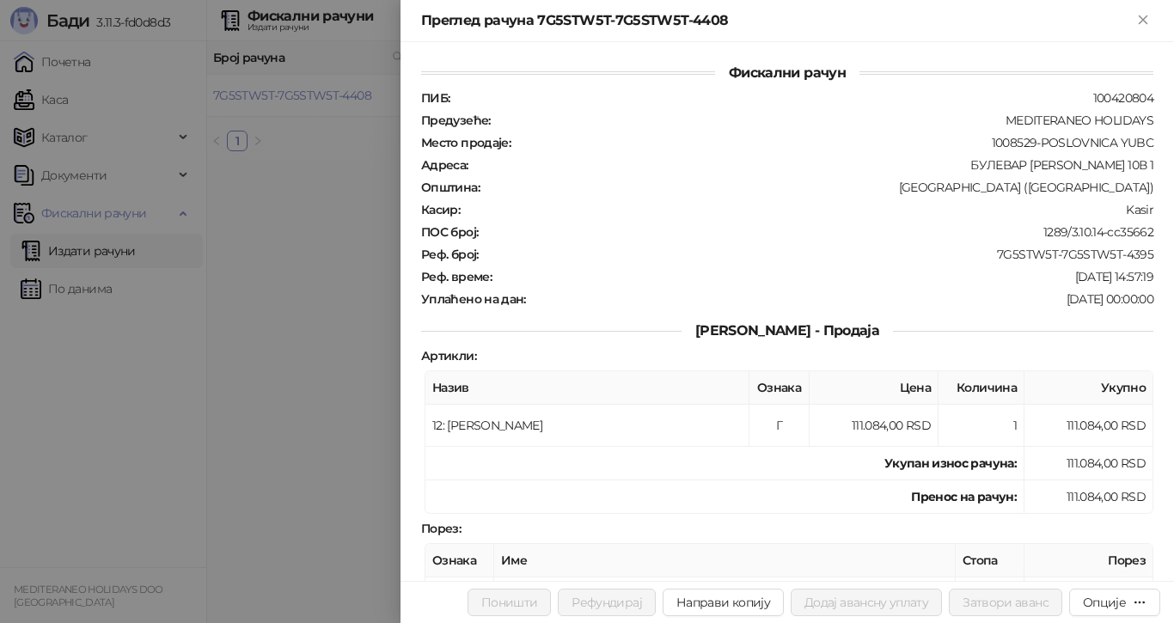
click at [271, 205] on div at bounding box center [587, 311] width 1174 height 623
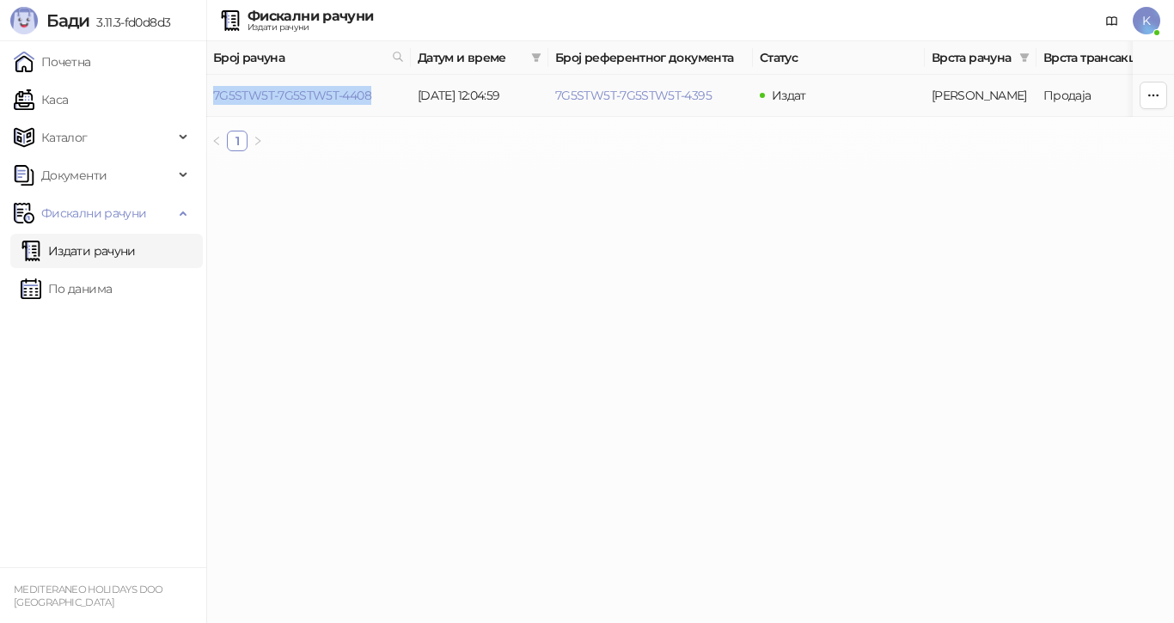
drag, startPoint x: 213, startPoint y: 96, endPoint x: 376, endPoint y: 99, distance: 162.4
click at [376, 99] on td "7G5STW5T-7G5STW5T-4408" at bounding box center [308, 96] width 205 height 42
copy link "7G5STW5T-7G5STW5T-4408"
click at [393, 58] on icon at bounding box center [398, 57] width 12 height 12
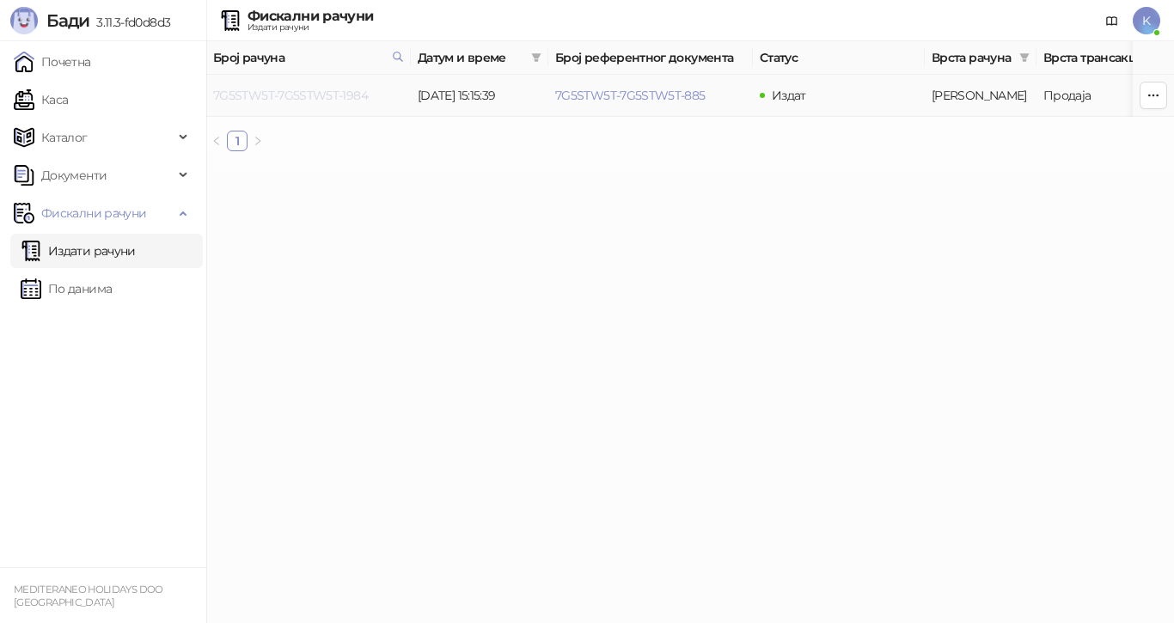
click at [353, 94] on link "7G5STW5T-7G5STW5T-1984" at bounding box center [290, 95] width 155 height 15
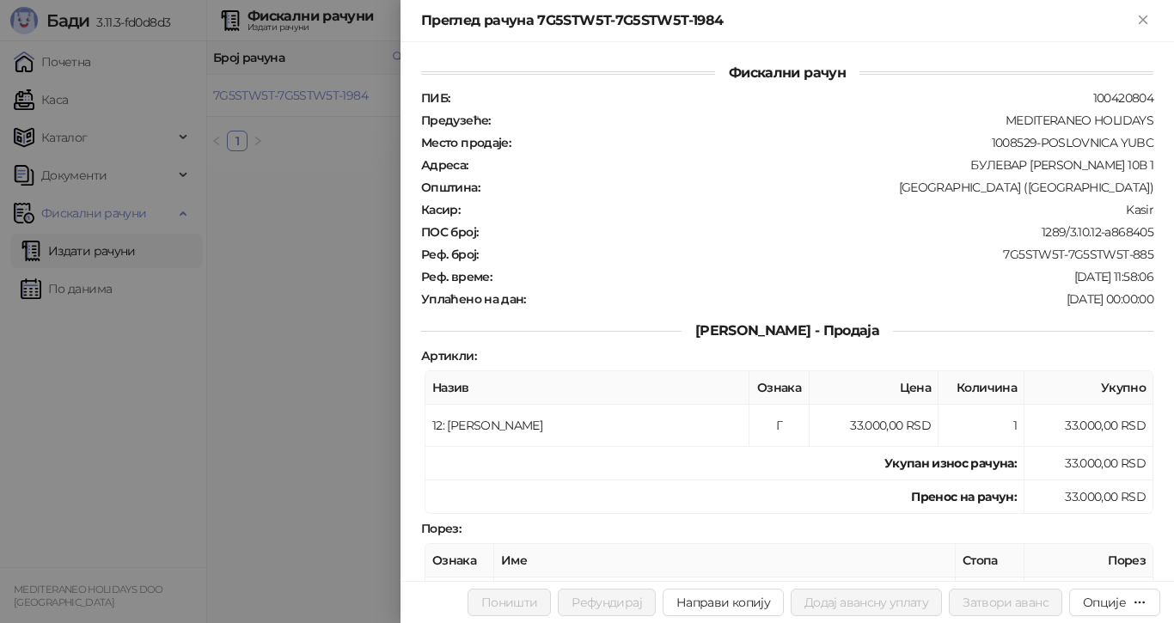
drag, startPoint x: 323, startPoint y: 284, endPoint x: 322, endPoint y: 274, distance: 10.3
click at [323, 281] on div at bounding box center [587, 311] width 1174 height 623
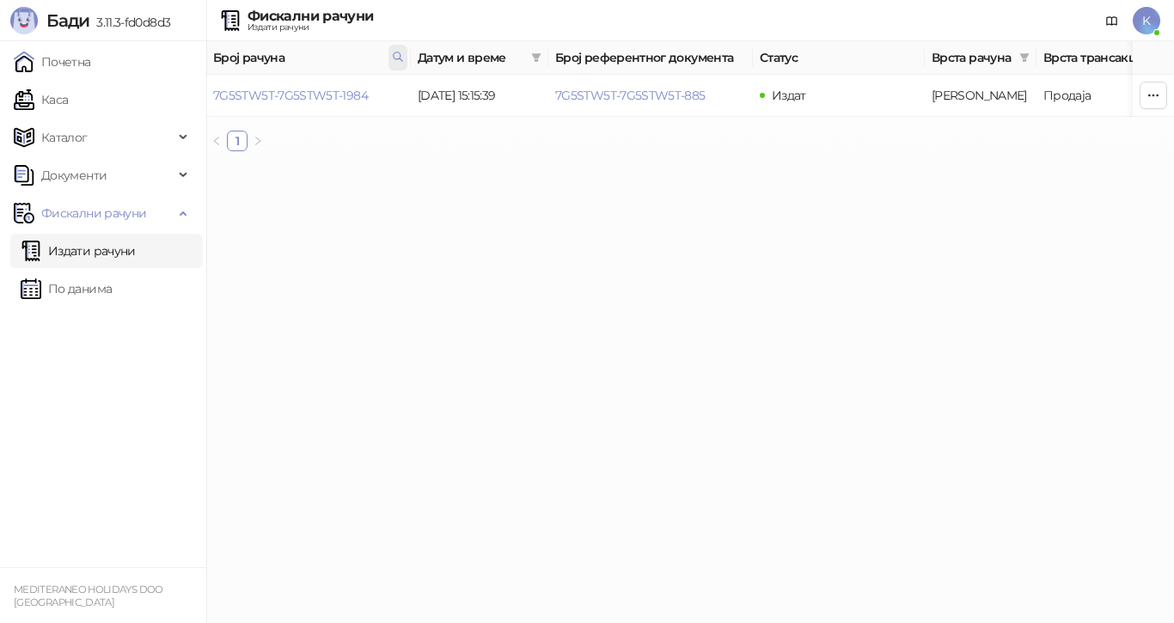
click at [397, 52] on icon at bounding box center [398, 56] width 9 height 9
type input "**********"
click at [353, 95] on link "7G5STW5T-7G5STW5T-4970" at bounding box center [291, 95] width 157 height 15
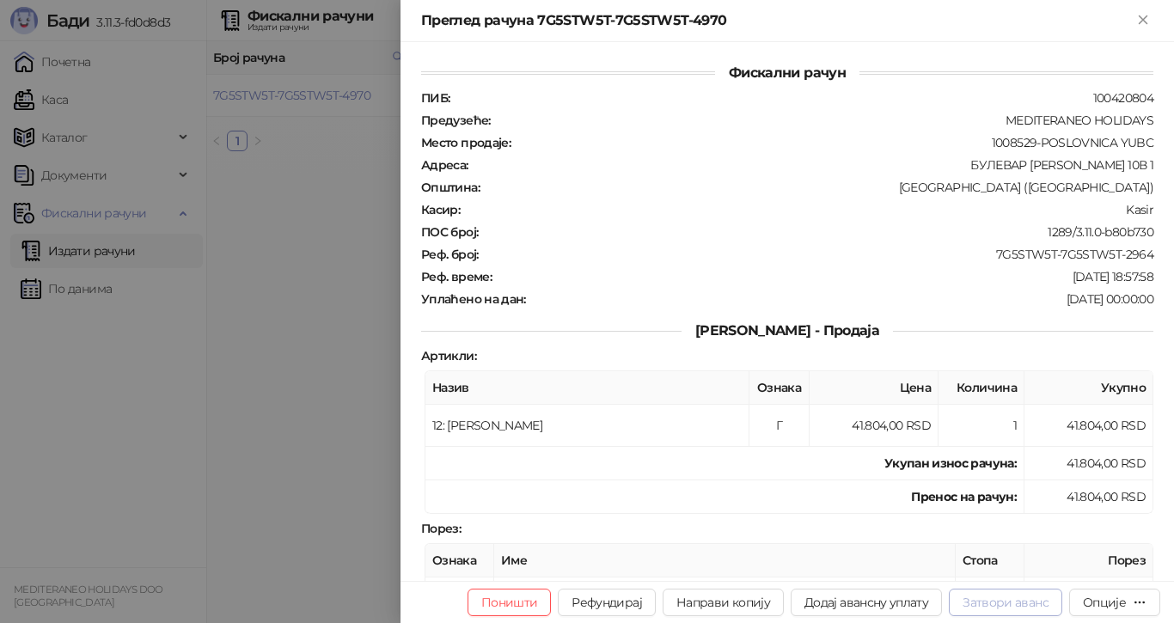
click at [1015, 600] on button "Затвори аванс" at bounding box center [1005, 602] width 113 height 27
type input "**********"
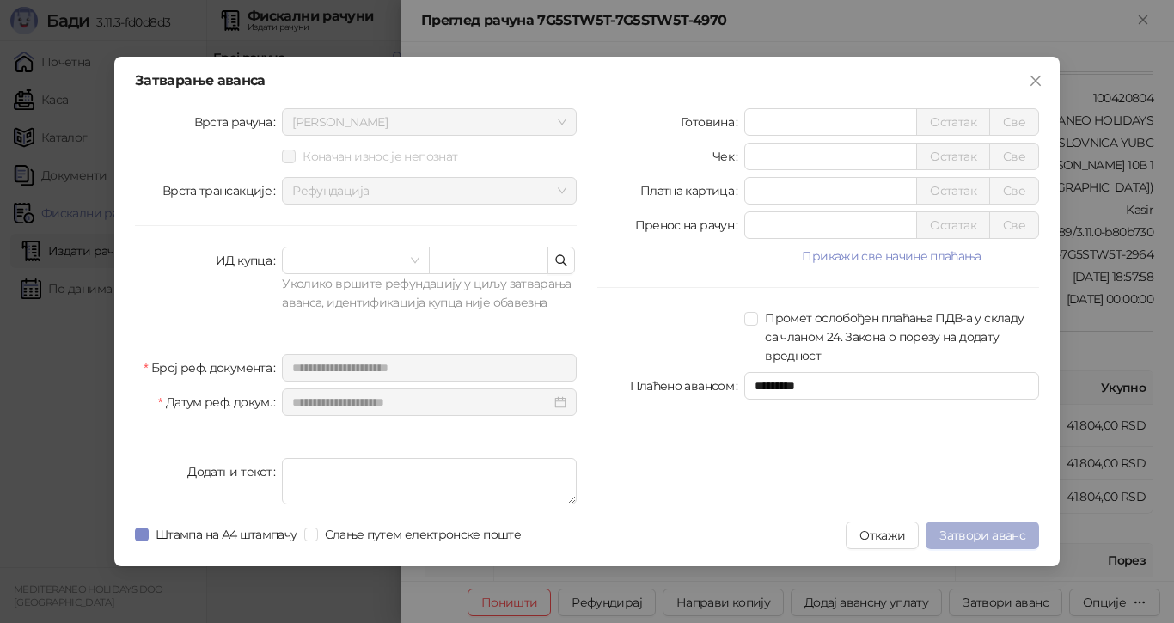
click at [966, 530] on span "Затвори аванс" at bounding box center [982, 535] width 86 height 15
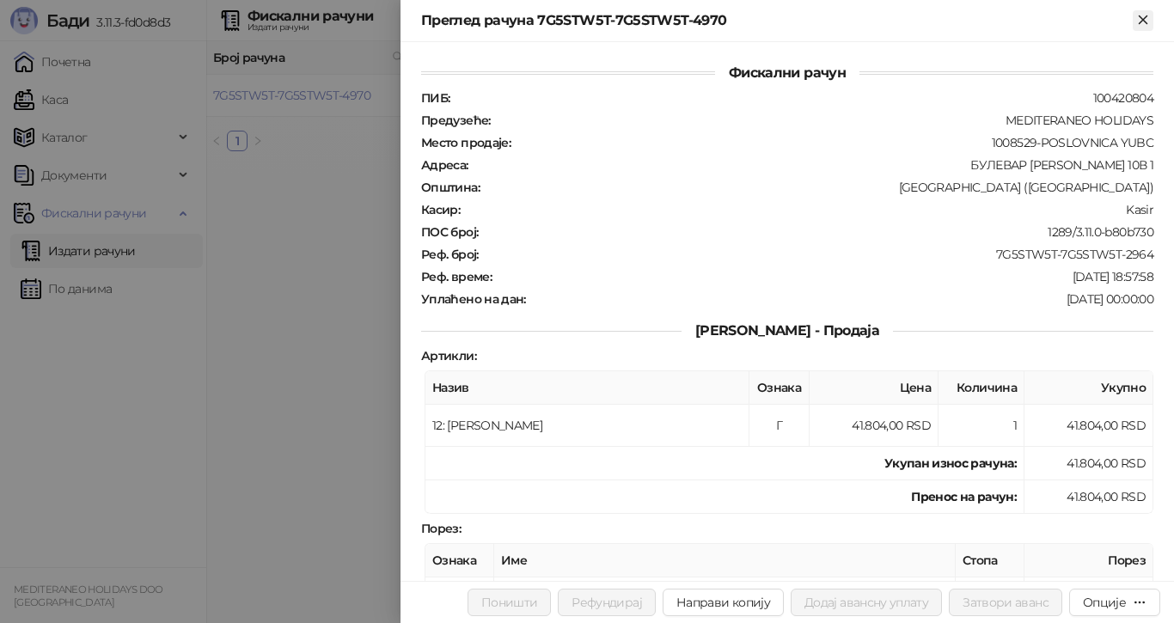
click at [1145, 18] on icon "Close" at bounding box center [1143, 19] width 8 height 8
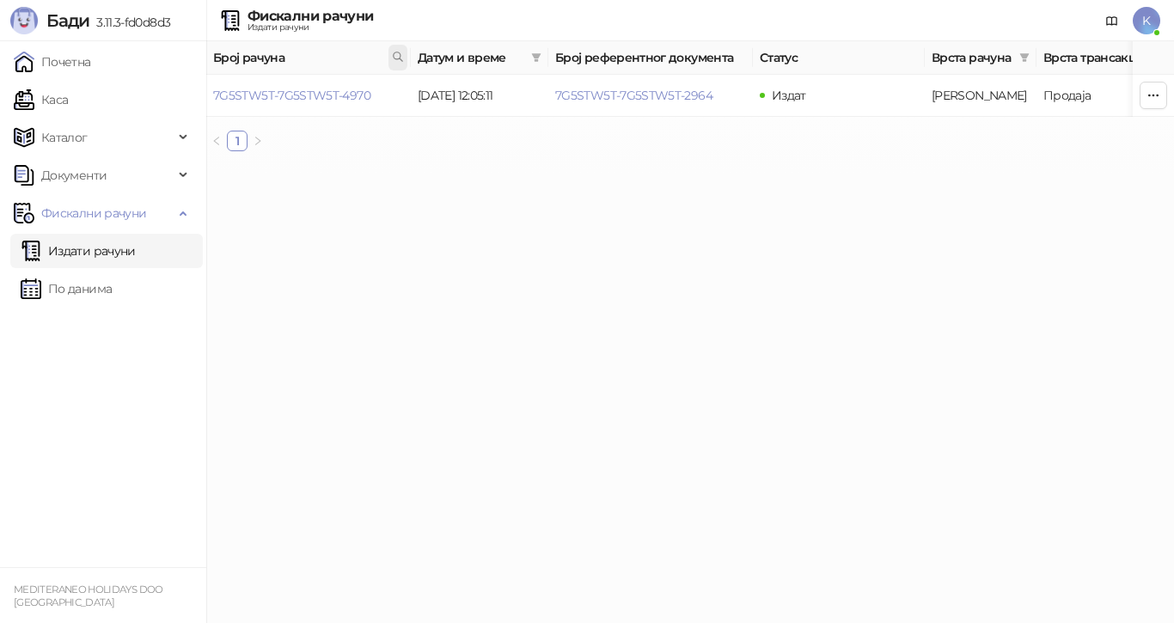
click at [392, 58] on icon at bounding box center [398, 57] width 12 height 12
type input "****"
click at [347, 95] on link "7G5STW5T-7G5STW5T-5183" at bounding box center [289, 95] width 153 height 15
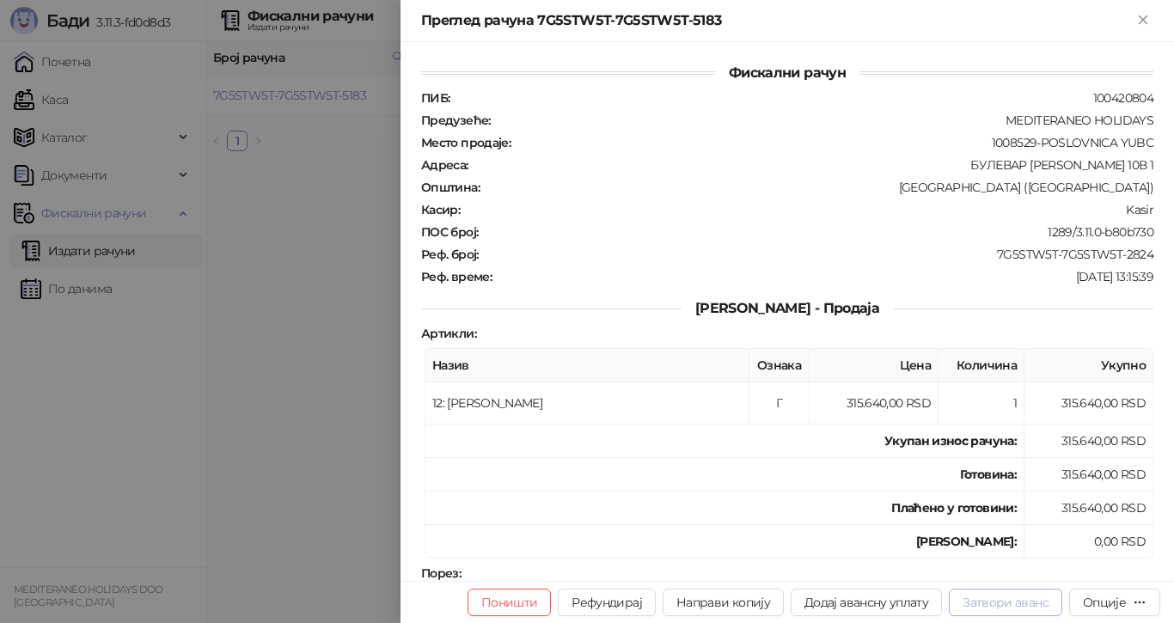
click at [992, 599] on button "Затвори аванс" at bounding box center [1005, 602] width 113 height 27
type input "**********"
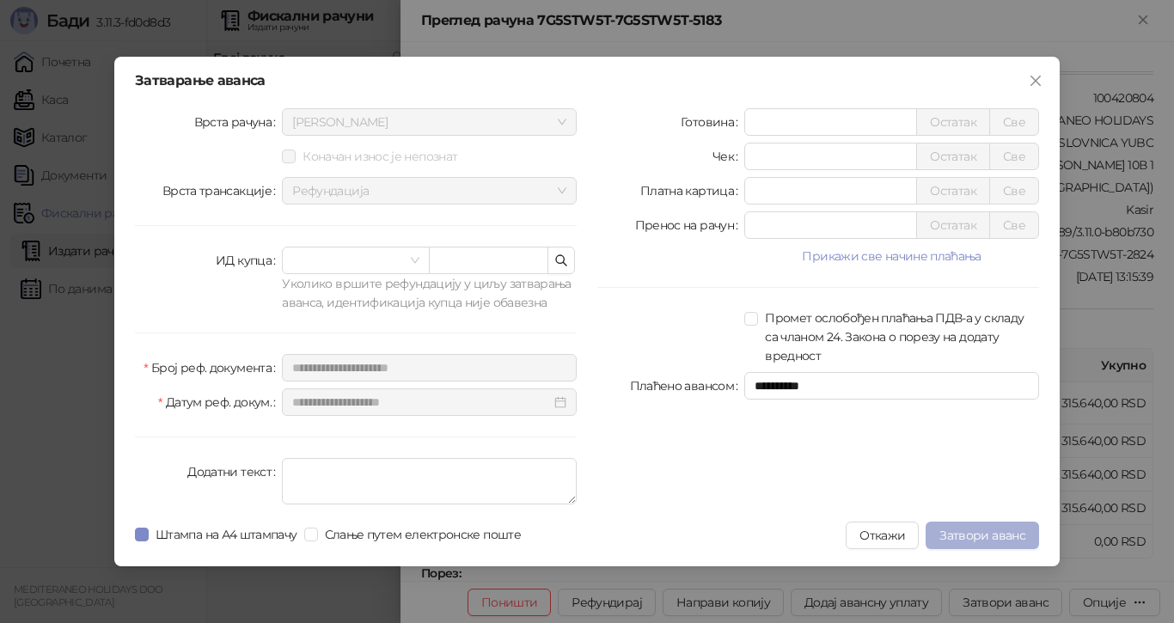
click at [981, 528] on span "Затвори аванс" at bounding box center [982, 535] width 86 height 15
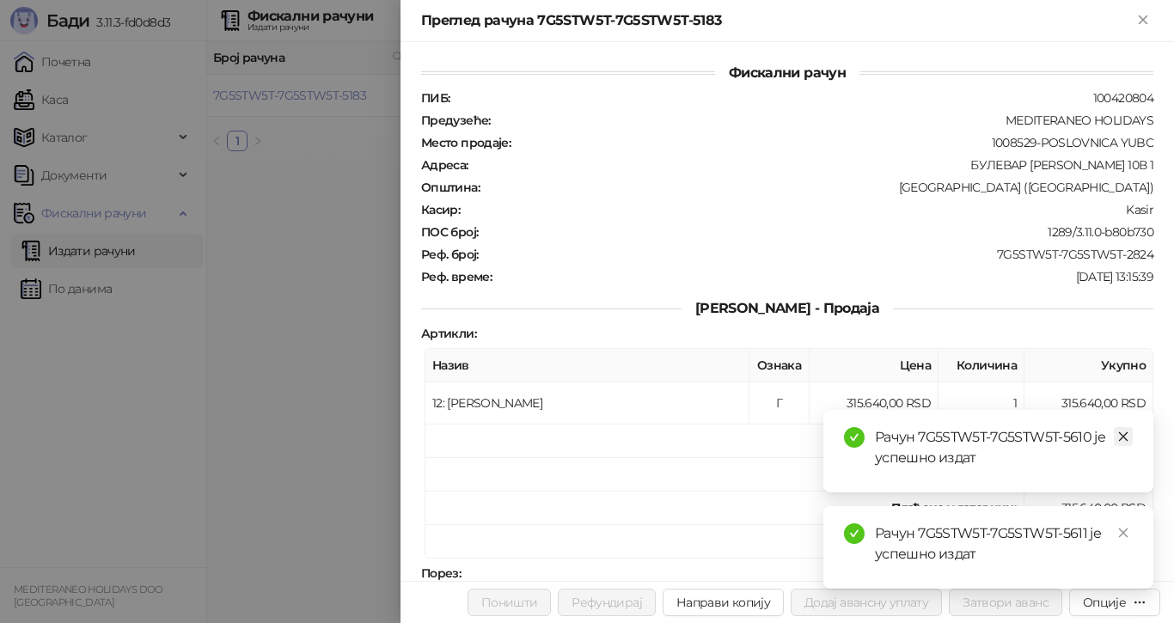
click at [1127, 433] on icon "close" at bounding box center [1123, 436] width 9 height 9
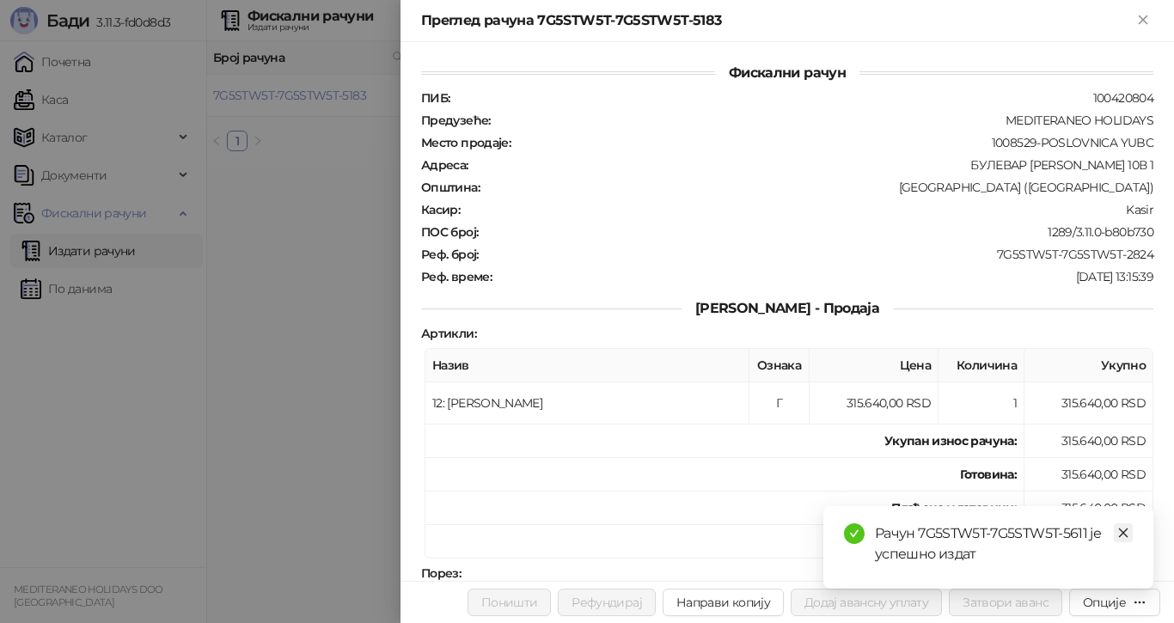
click at [1121, 526] on link "Close" at bounding box center [1123, 532] width 19 height 19
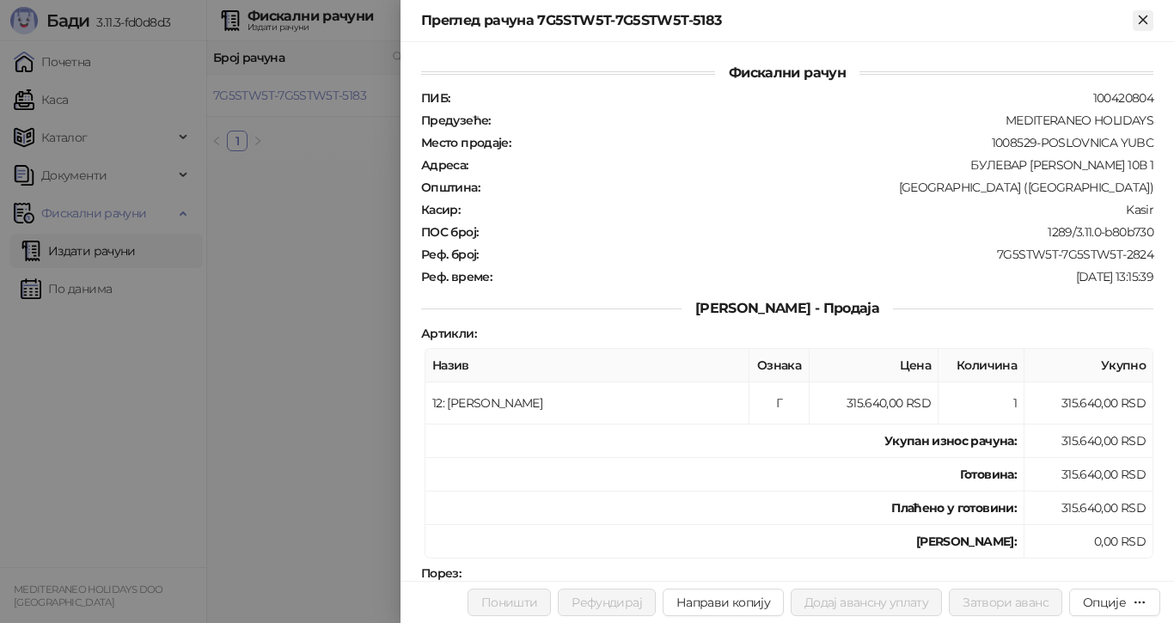
click at [1142, 18] on icon "Close" at bounding box center [1143, 19] width 8 height 8
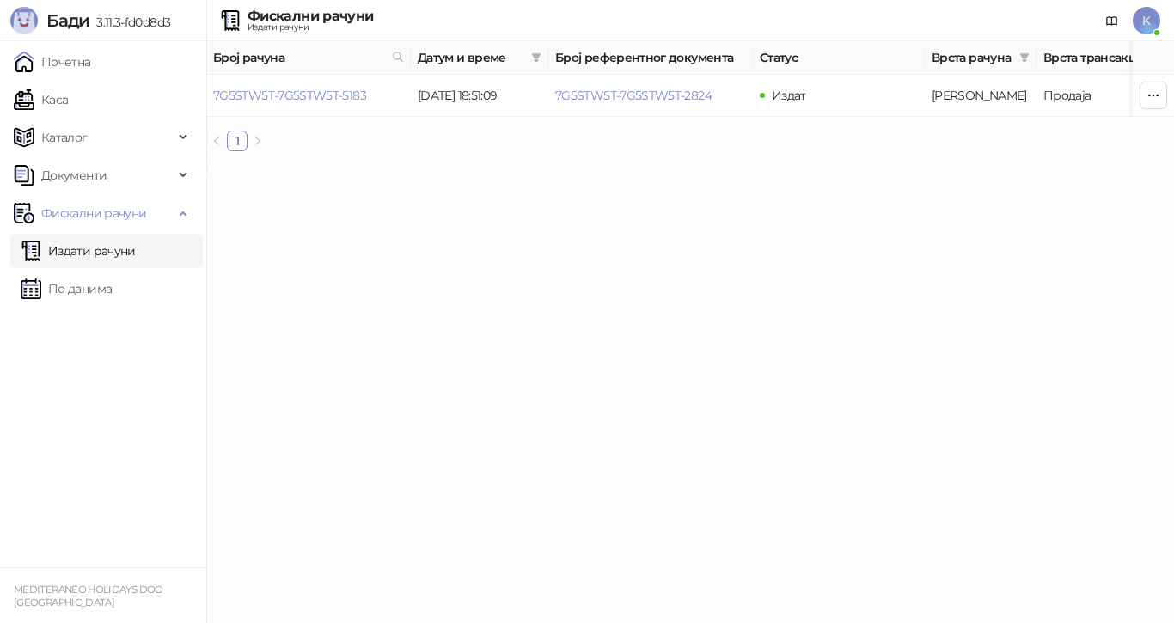
drag, startPoint x: 330, startPoint y: 260, endPoint x: 334, endPoint y: 250, distance: 10.4
click at [330, 165] on html "Бади 3.11.3-fd0d8d3 Почетна Каса Каталог Документи Фискални рачуни Издати рачун…" at bounding box center [587, 82] width 1174 height 165
click at [397, 55] on icon at bounding box center [398, 57] width 12 height 12
drag, startPoint x: 405, startPoint y: 233, endPoint x: 459, endPoint y: 198, distance: 64.1
click at [407, 165] on html "Бади 3.11.3-fd0d8d3 Почетна Каса Каталог Документи Фискални рачуни Издати рачун…" at bounding box center [587, 82] width 1174 height 165
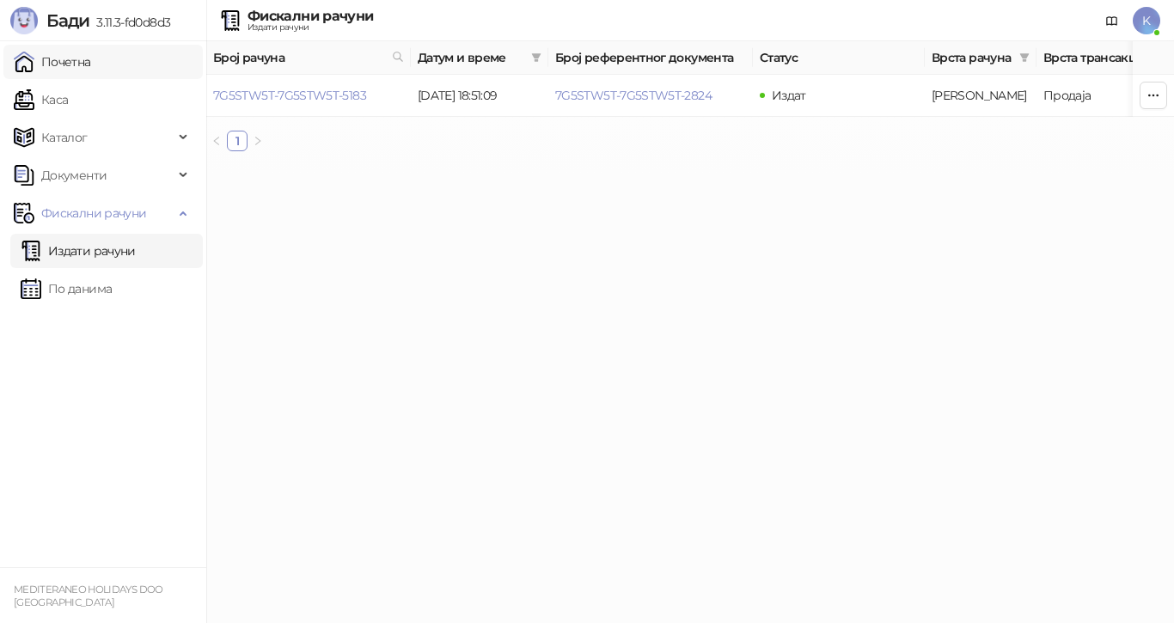
click at [53, 63] on link "Почетна" at bounding box center [52, 62] width 77 height 34
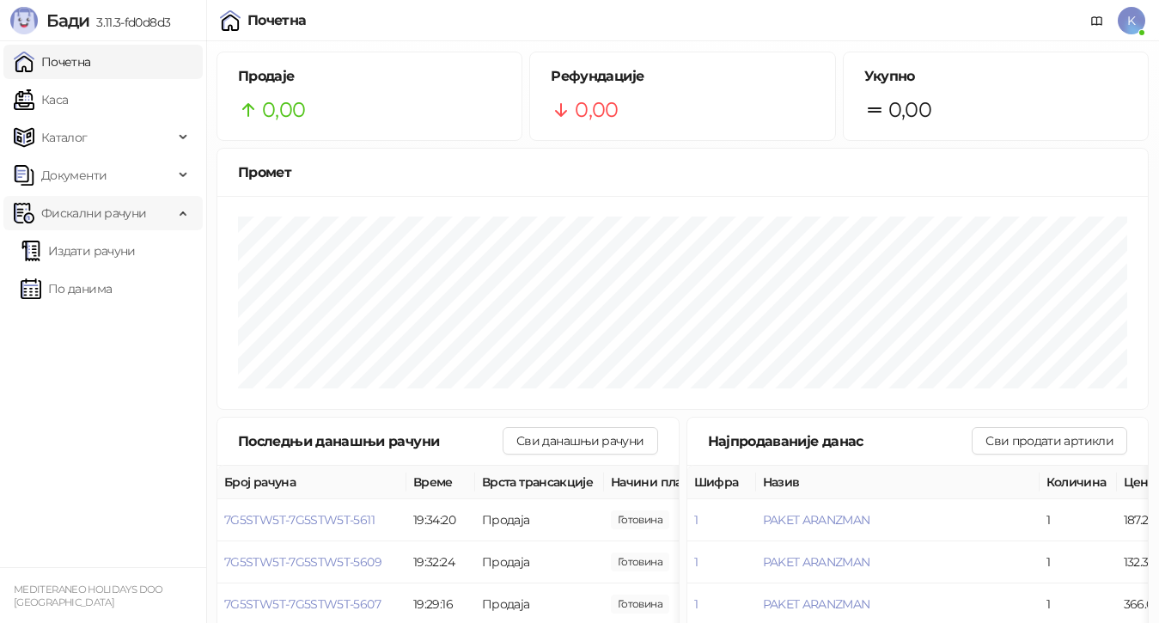
click at [86, 215] on span "Фискални рачуни" at bounding box center [93, 213] width 105 height 34
click at [89, 214] on span "Фискални рачуни" at bounding box center [93, 213] width 105 height 34
click at [84, 253] on link "Издати рачуни" at bounding box center [78, 251] width 115 height 34
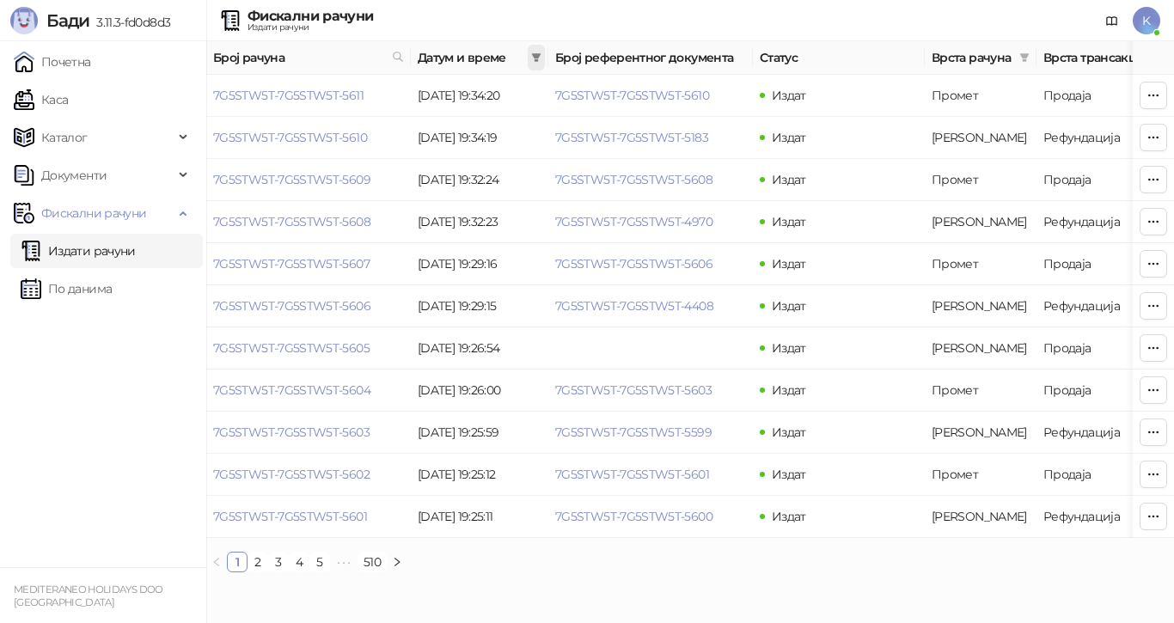
click at [533, 56] on icon "filter" at bounding box center [536, 57] width 9 height 9
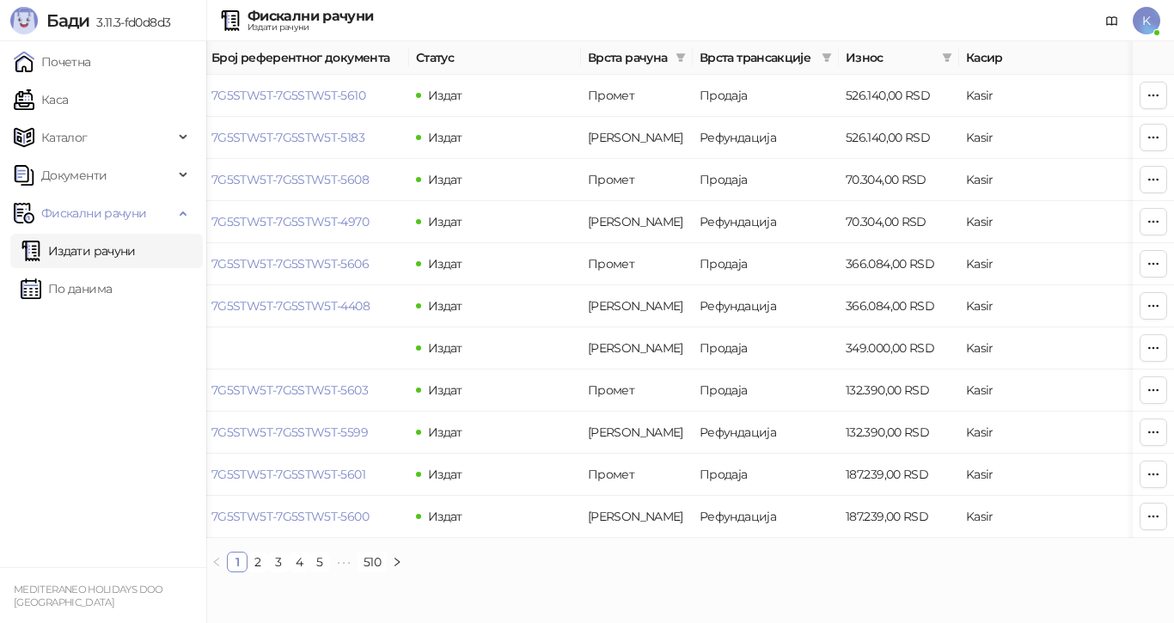
scroll to position [0, 378]
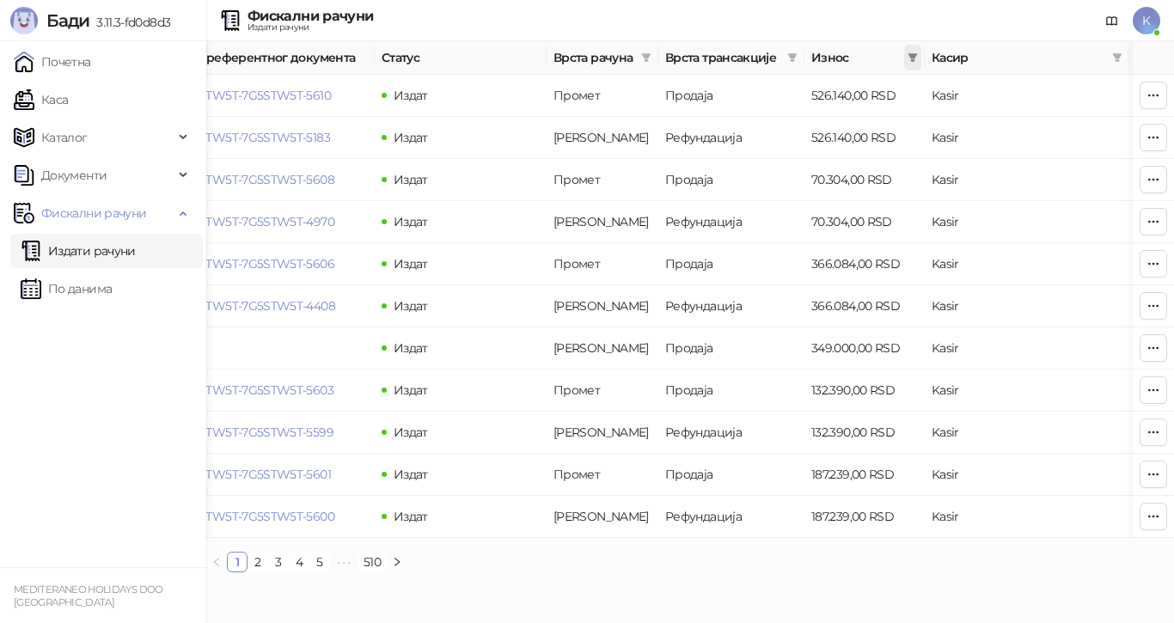
click at [911, 55] on icon "filter" at bounding box center [912, 57] width 9 height 9
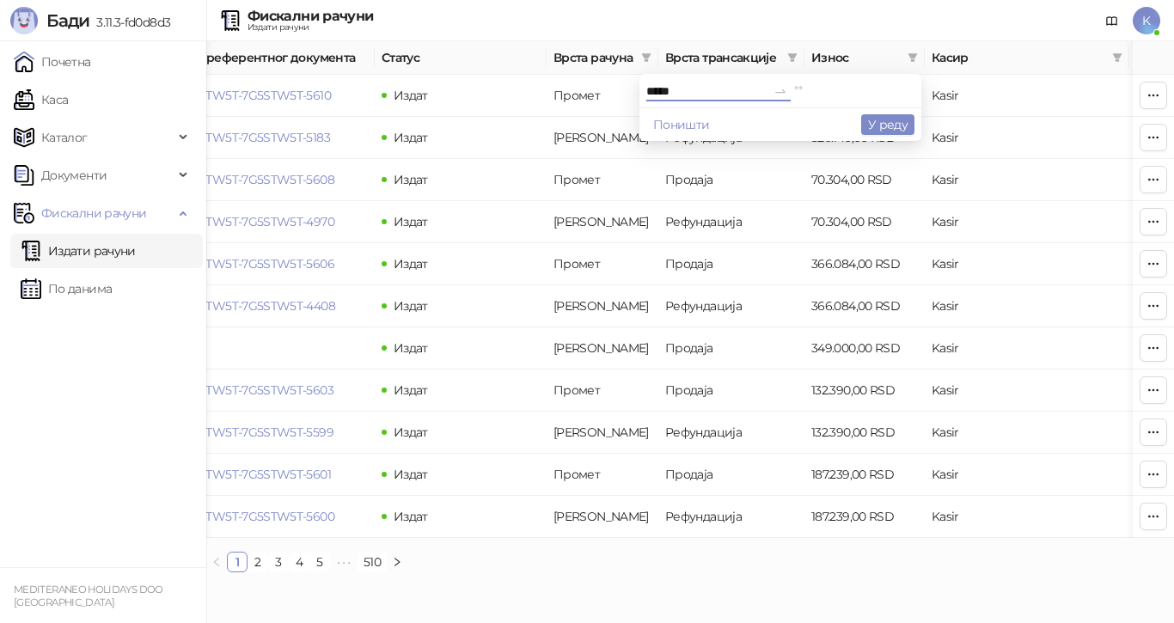
type input "*****"
click at [794, 93] on input at bounding box center [854, 91] width 120 height 19
type input "*****"
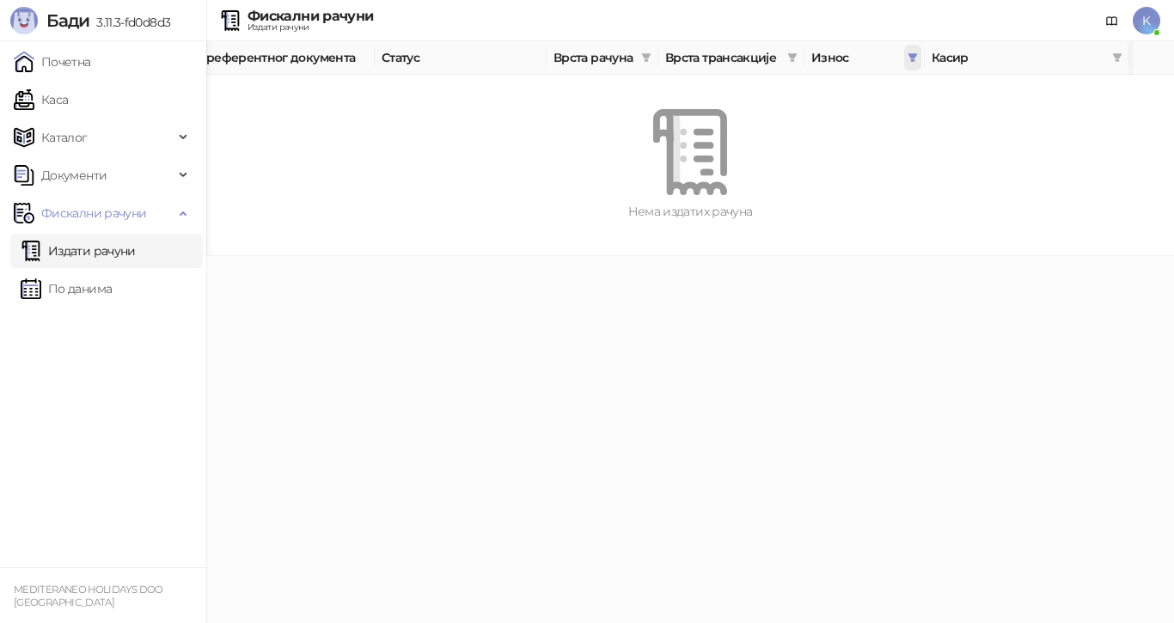
click at [913, 56] on icon "filter" at bounding box center [912, 57] width 9 height 9
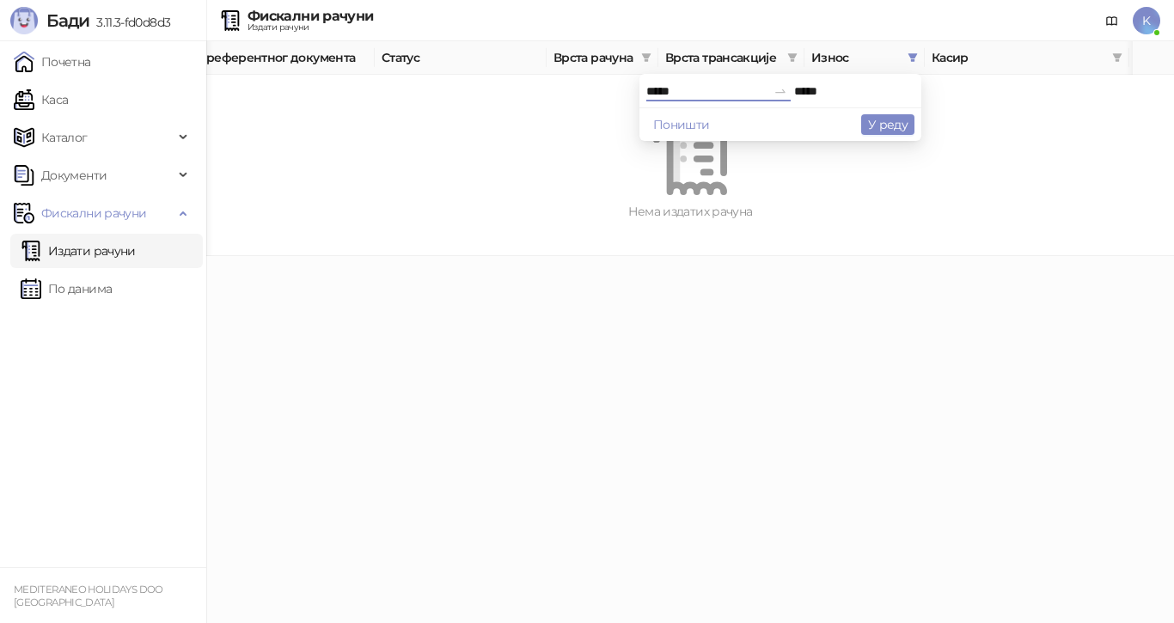
drag, startPoint x: 656, startPoint y: 93, endPoint x: 535, endPoint y: 92, distance: 120.3
click at [535, 92] on body "Бади 3.11.3-fd0d8d3 Почетна Каса Каталог Документи Фискални рачуни Издати рачун…" at bounding box center [587, 128] width 1174 height 256
click at [646, 121] on button "Поништи" at bounding box center [681, 124] width 70 height 21
type input "*"
drag, startPoint x: 830, startPoint y: 88, endPoint x: 649, endPoint y: 82, distance: 181.4
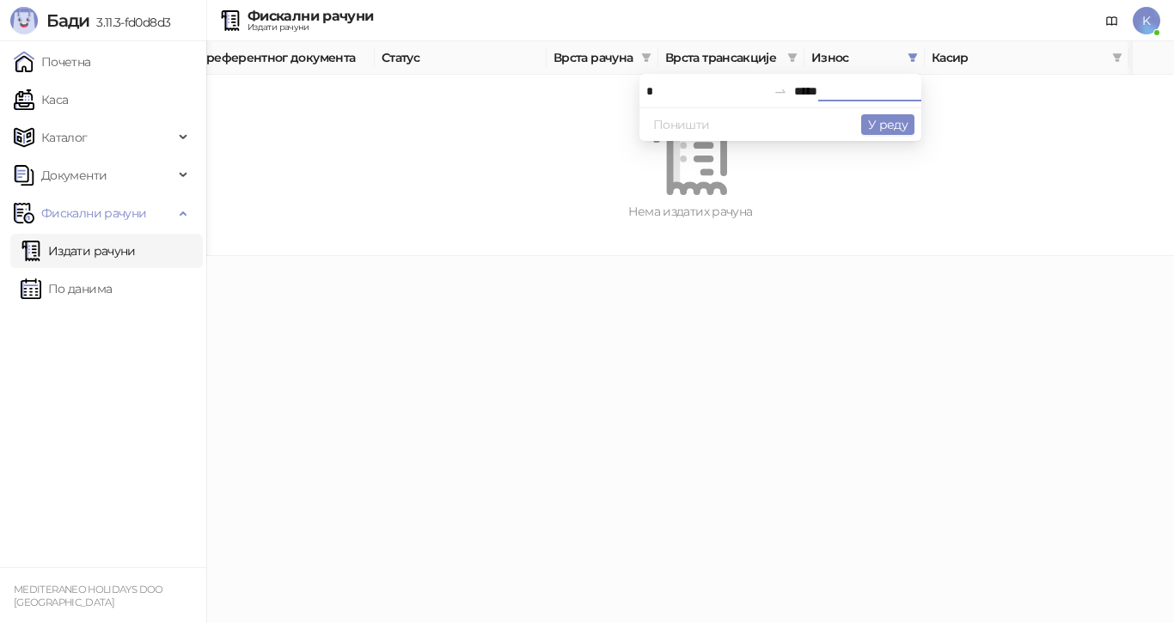
click at [646, 90] on div "* *****" at bounding box center [780, 91] width 268 height 19
type input "*"
click at [646, 91] on input "*" at bounding box center [706, 91] width 120 height 19
type input "******"
click at [813, 94] on input "*" at bounding box center [854, 91] width 120 height 19
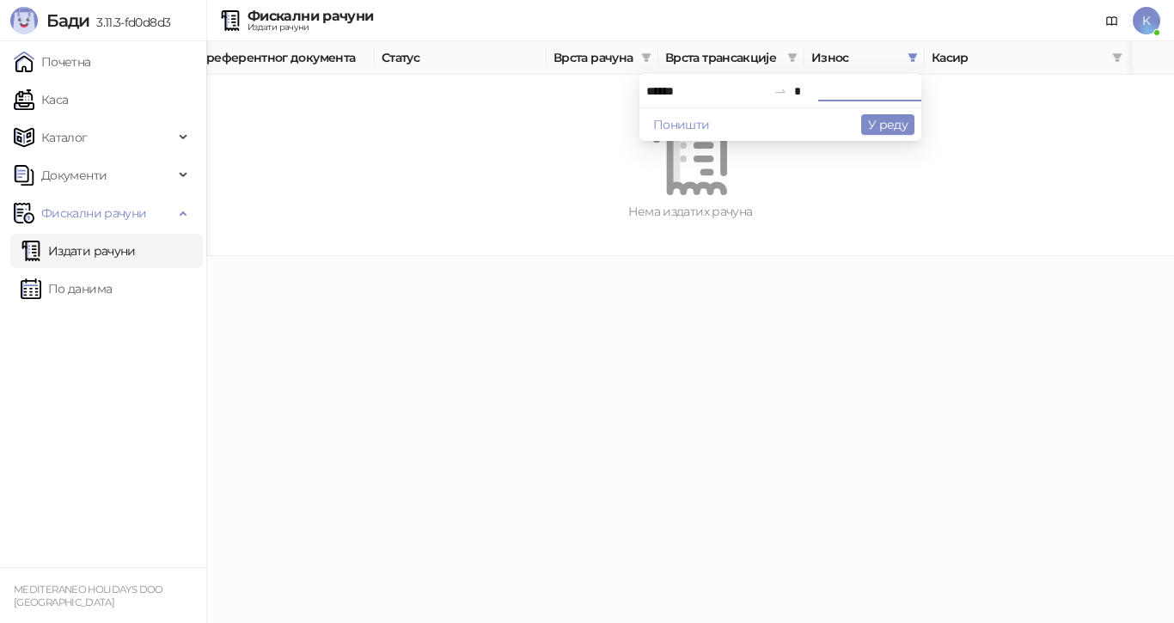
drag, startPoint x: 730, startPoint y: 92, endPoint x: 715, endPoint y: 92, distance: 15.5
click at [715, 92] on div "****** *" at bounding box center [780, 91] width 268 height 19
type input "******"
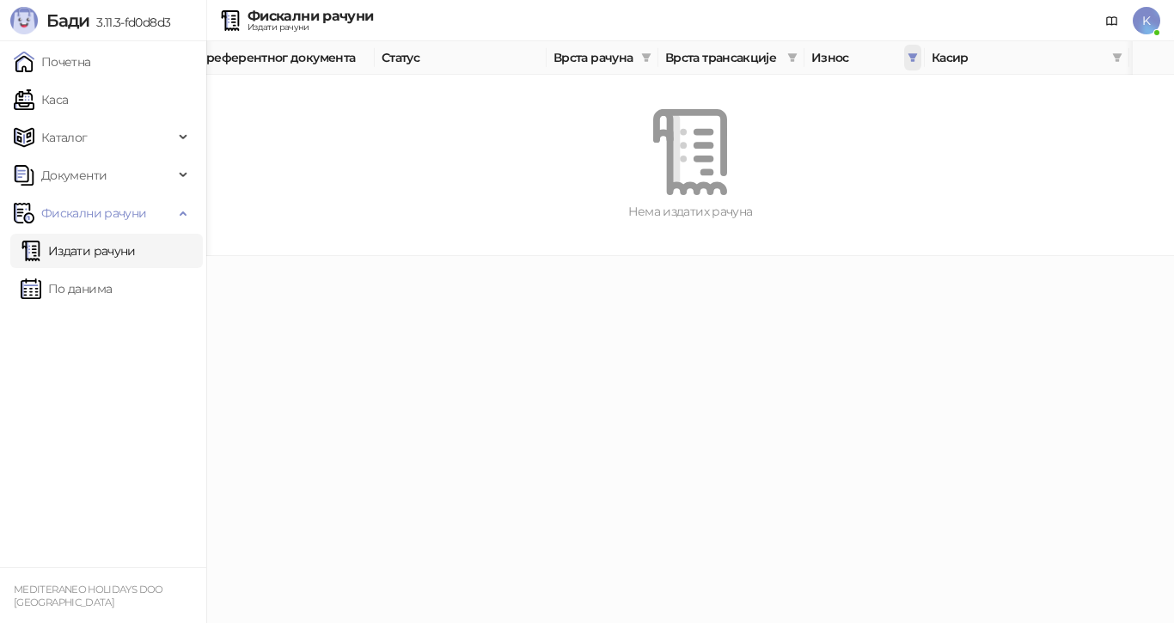
drag, startPoint x: 908, startPoint y: 55, endPoint x: 907, endPoint y: 65, distance: 10.3
click at [909, 55] on icon "filter" at bounding box center [912, 57] width 10 height 10
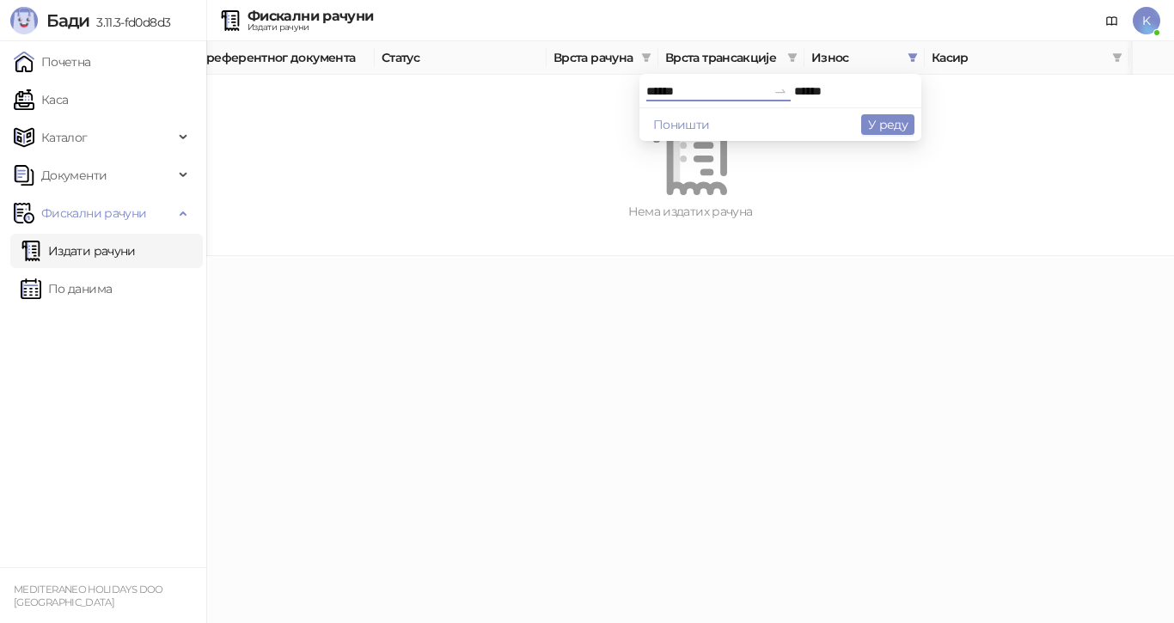
drag, startPoint x: 670, startPoint y: 88, endPoint x: 467, endPoint y: 87, distance: 203.7
click at [467, 87] on body "Бади 3.11.3-fd0d8d3 Почетна Каса Каталог Документи Фискални рачуни Издати рачун…" at bounding box center [587, 128] width 1174 height 256
click at [70, 57] on link "Почетна" at bounding box center [52, 62] width 77 height 34
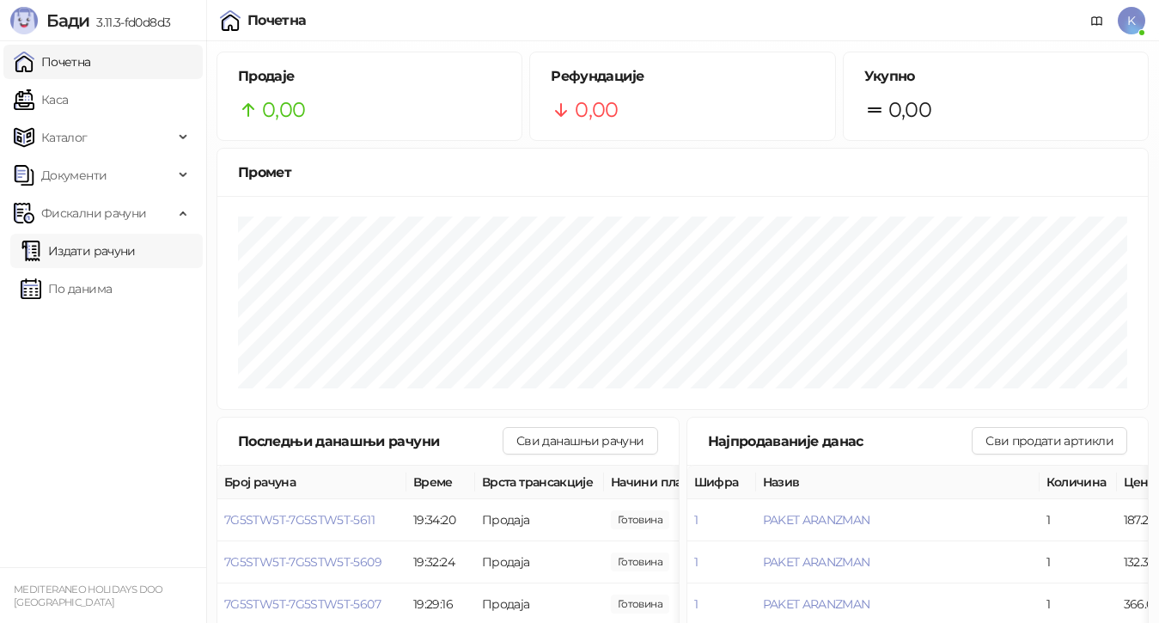
click at [78, 247] on link "Издати рачуни" at bounding box center [78, 251] width 115 height 34
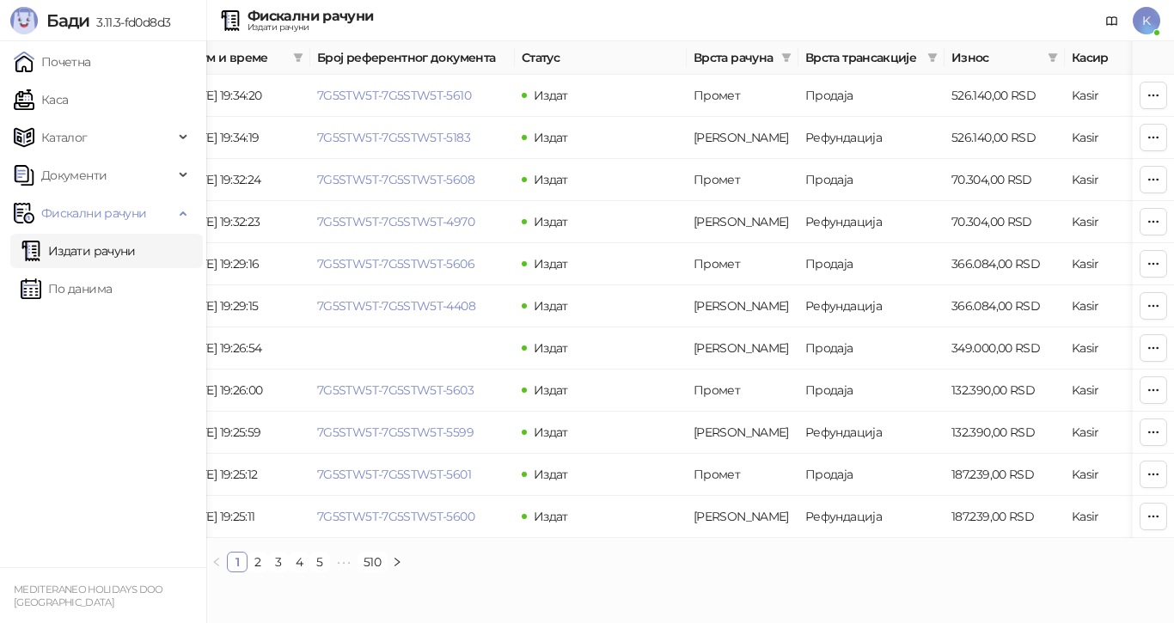
scroll to position [0, 415]
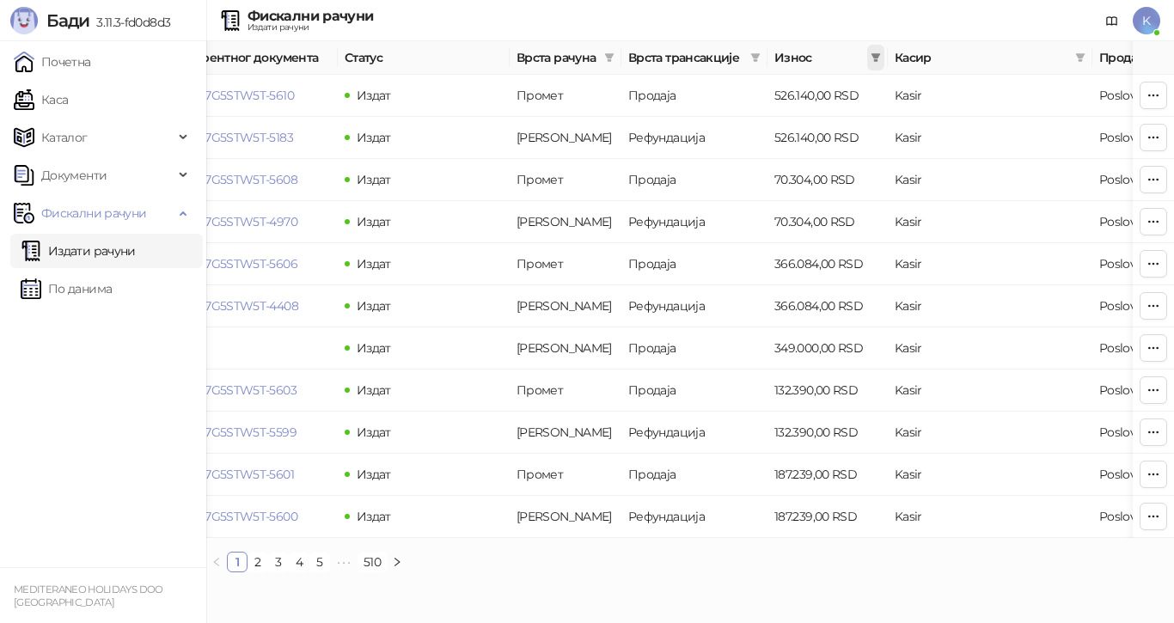
click at [875, 55] on icon "filter" at bounding box center [875, 57] width 9 height 9
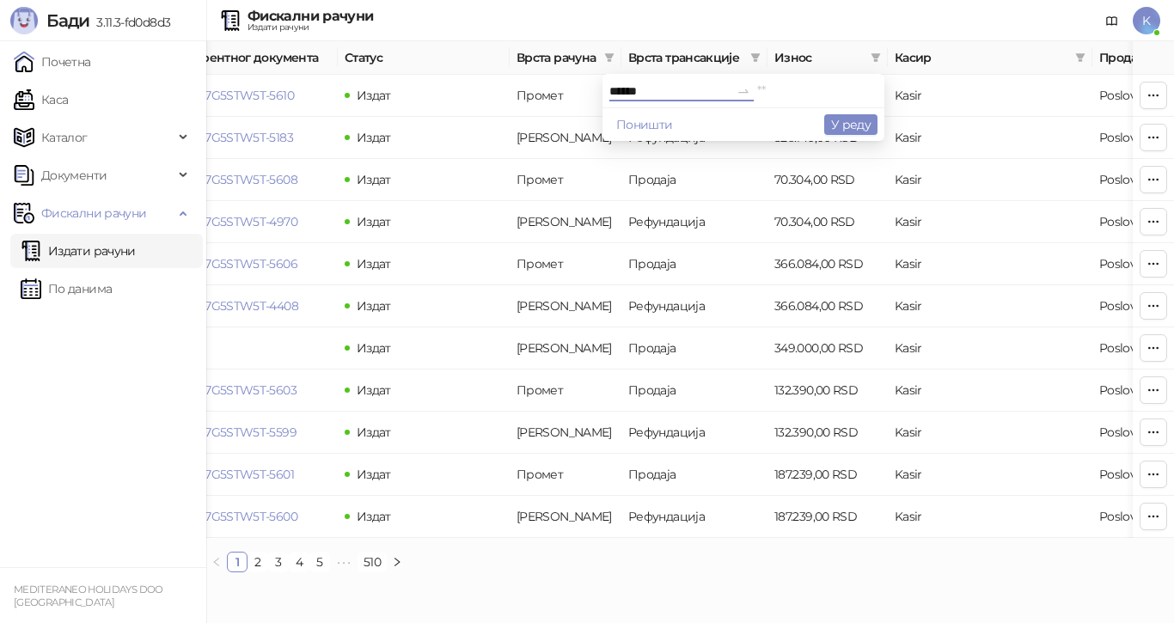
type input "******"
click at [730, 86] on div at bounding box center [743, 91] width 27 height 14
click at [757, 95] on input at bounding box center [817, 91] width 120 height 19
type input "******"
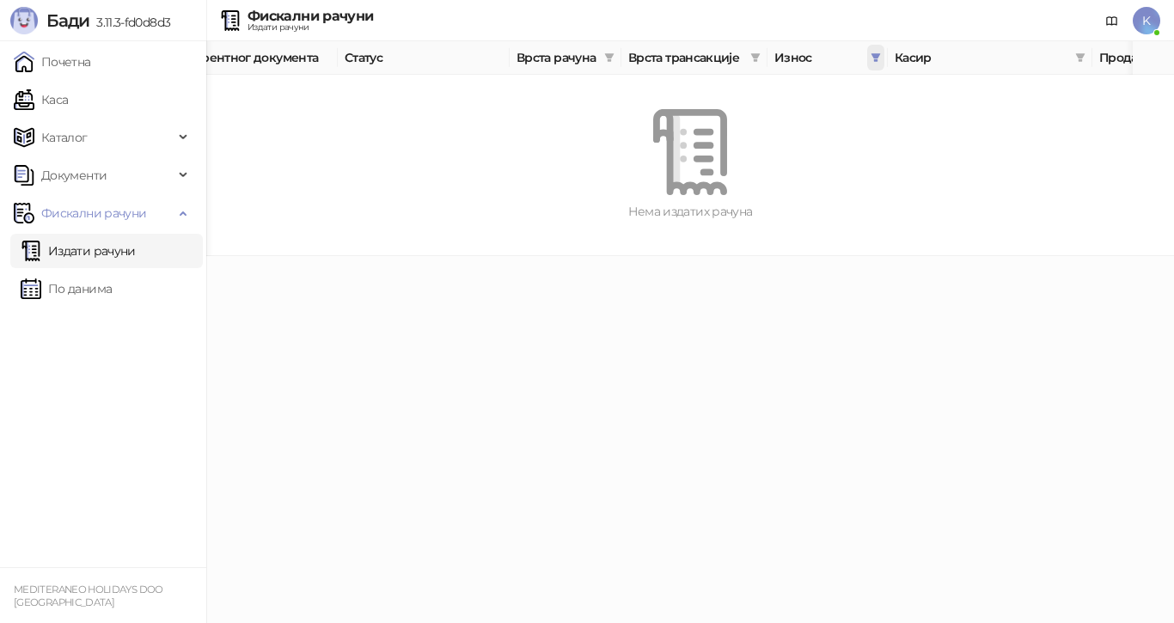
click at [872, 57] on icon "filter" at bounding box center [875, 57] width 10 height 10
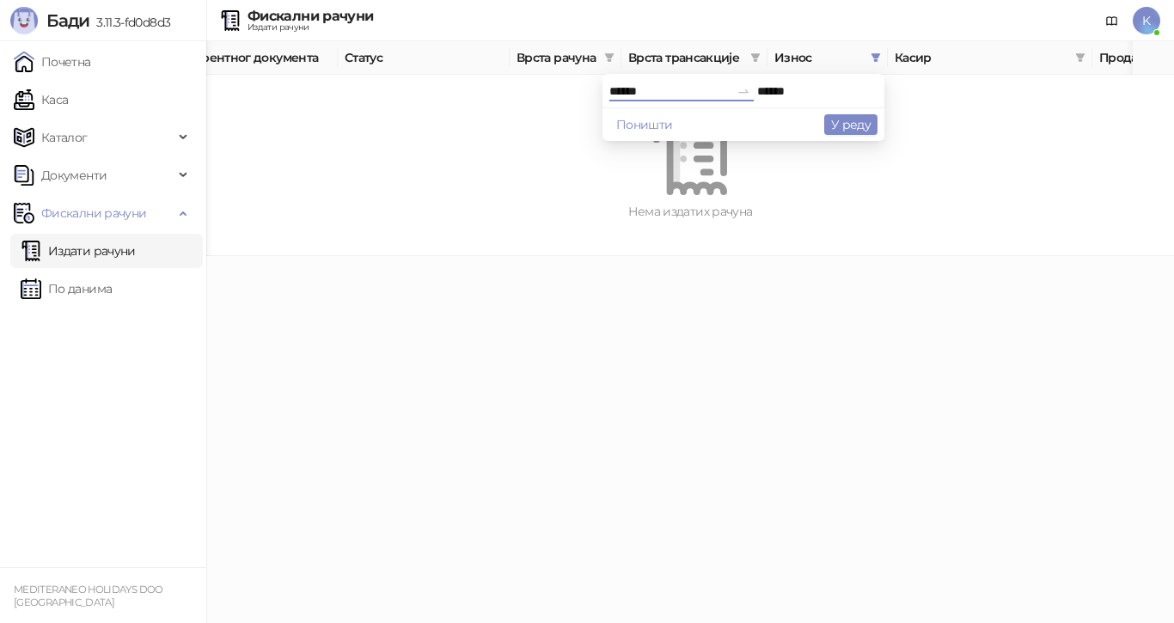
drag, startPoint x: 611, startPoint y: 98, endPoint x: 472, endPoint y: 77, distance: 140.7
click at [472, 77] on body "Бади 3.11.3-fd0d8d3 Почетна Каса Каталог Документи Фискални рачуни Издати рачун…" at bounding box center [587, 128] width 1174 height 256
type input "******"
drag, startPoint x: 785, startPoint y: 92, endPoint x: 674, endPoint y: 105, distance: 111.6
click at [676, 106] on div "****** ******" at bounding box center [743, 91] width 282 height 34
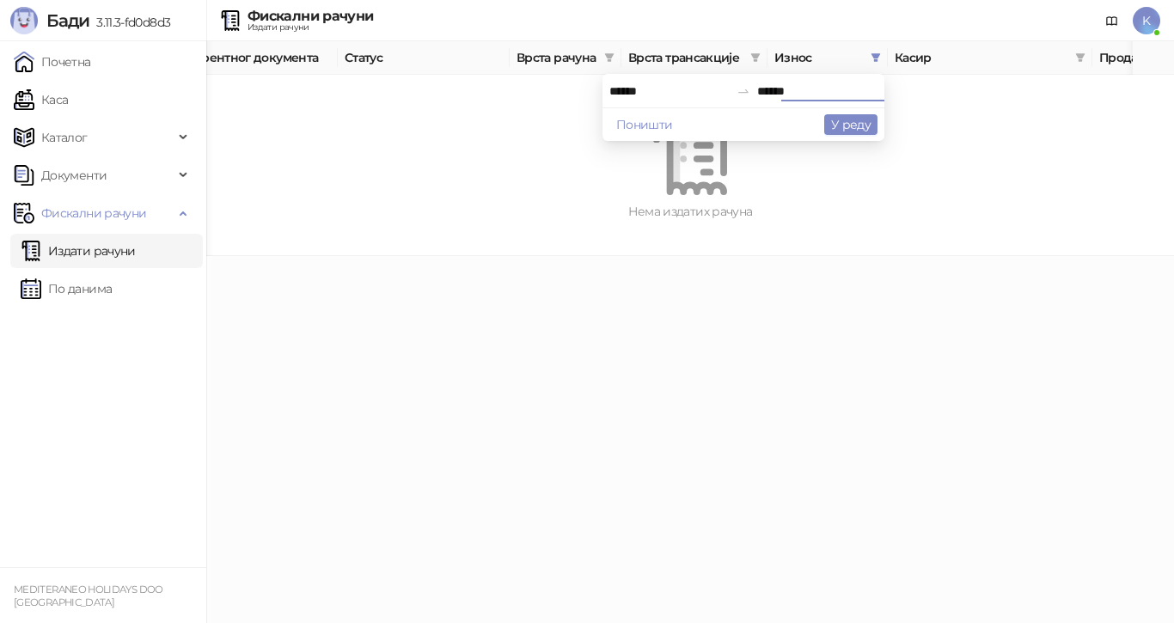
type input "******"
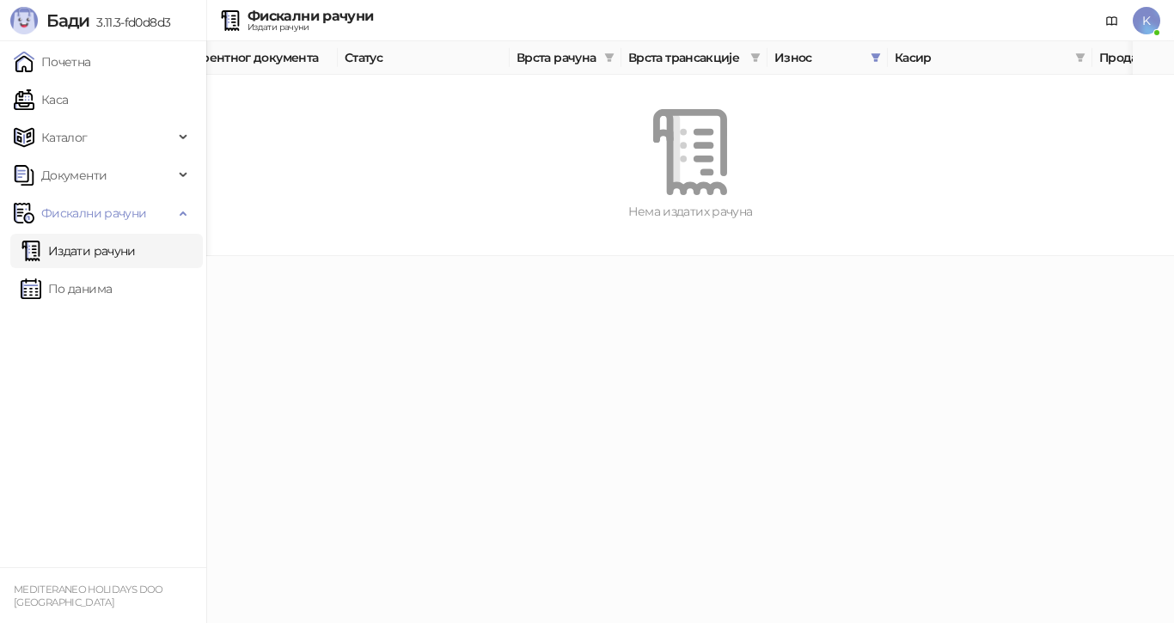
click at [73, 247] on link "Издати рачуни" at bounding box center [78, 251] width 115 height 34
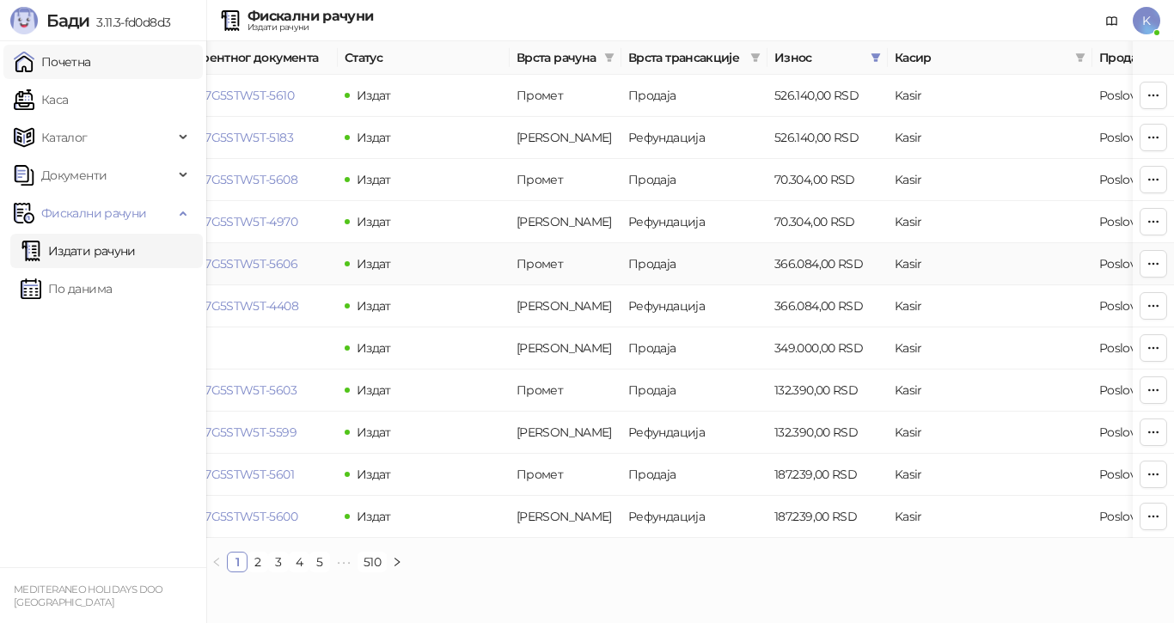
click at [62, 64] on link "Почетна" at bounding box center [52, 62] width 77 height 34
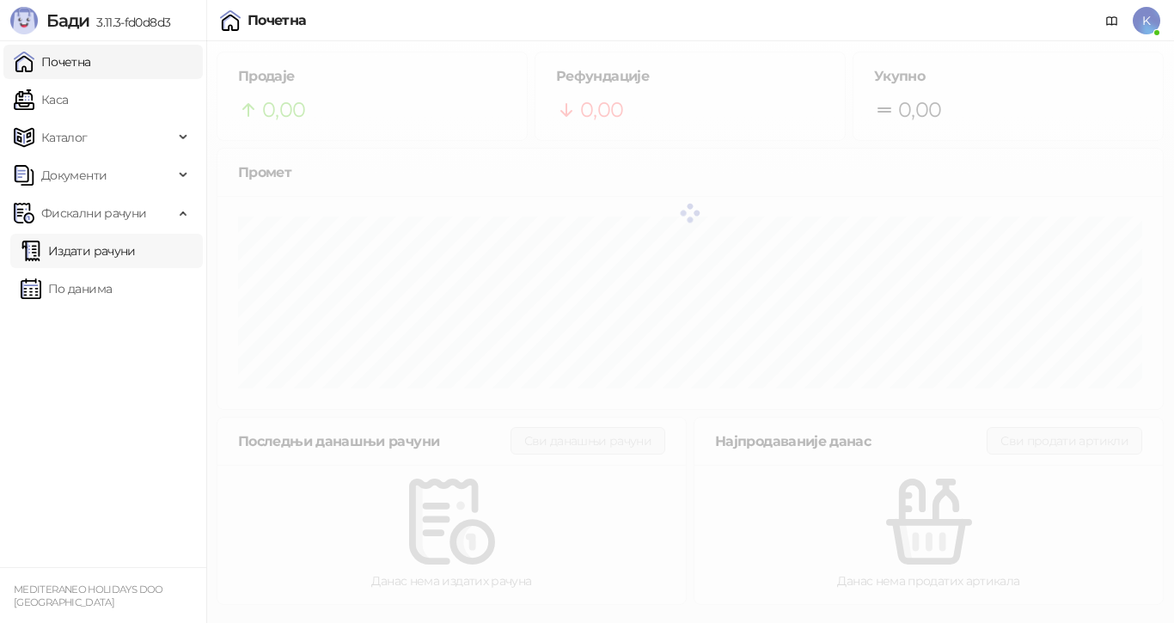
click at [67, 249] on link "Издати рачуни" at bounding box center [78, 251] width 115 height 34
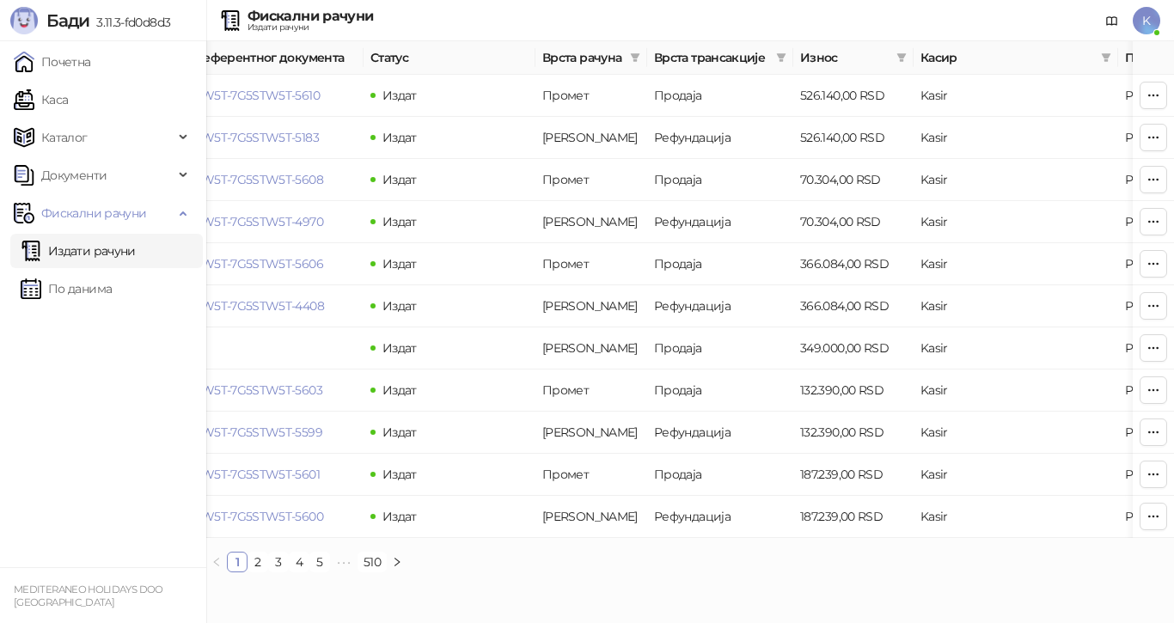
scroll to position [0, 394]
click at [898, 59] on icon "filter" at bounding box center [897, 57] width 9 height 9
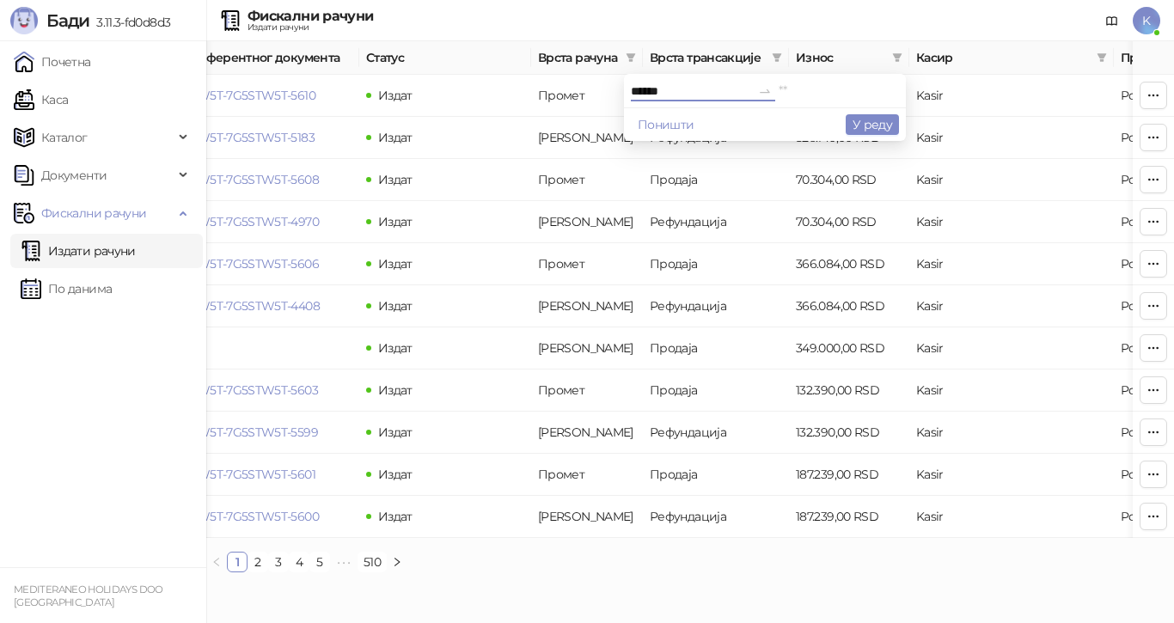
type input "******"
click at [779, 95] on input at bounding box center [839, 91] width 120 height 19
type input "******"
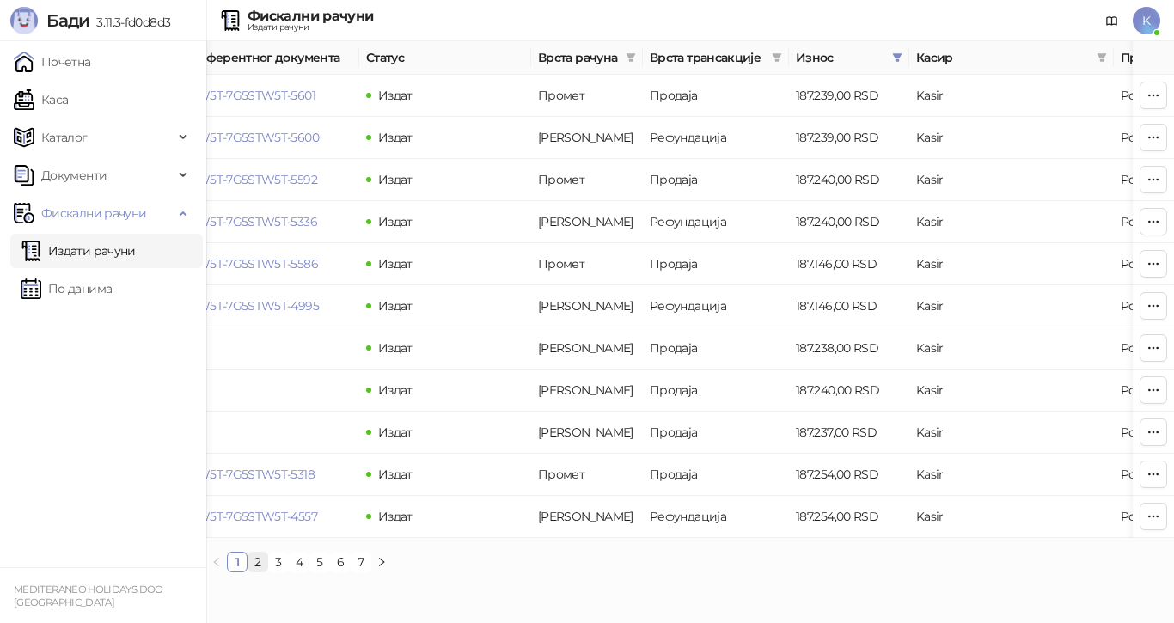
click at [255, 571] on link "2" at bounding box center [257, 562] width 19 height 19
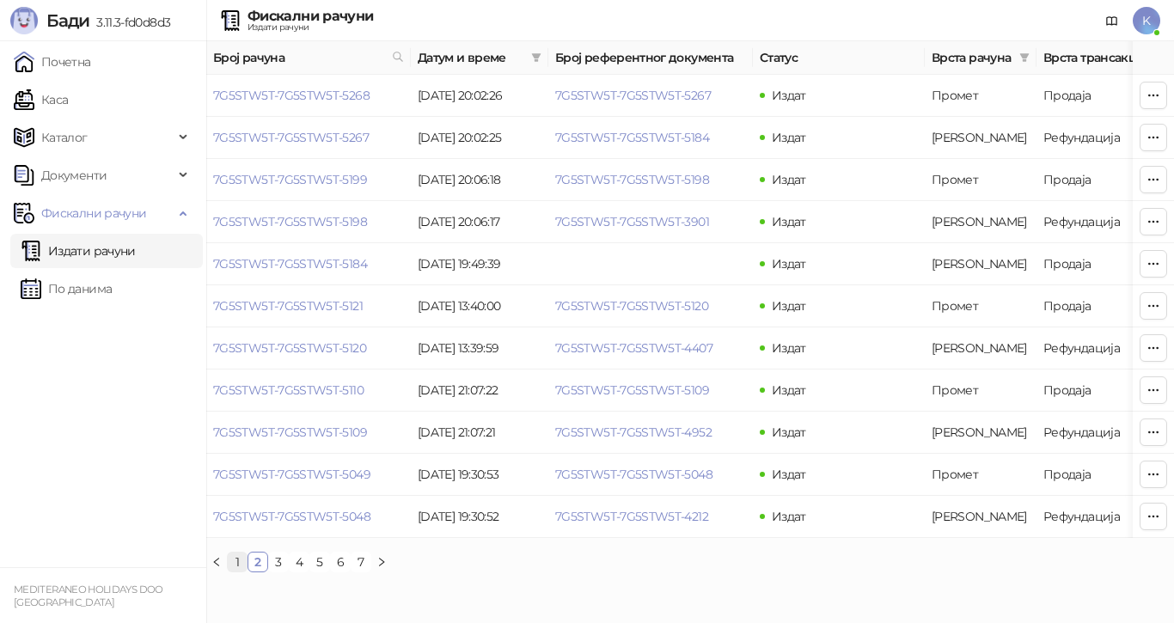
click at [238, 571] on link "1" at bounding box center [237, 562] width 19 height 19
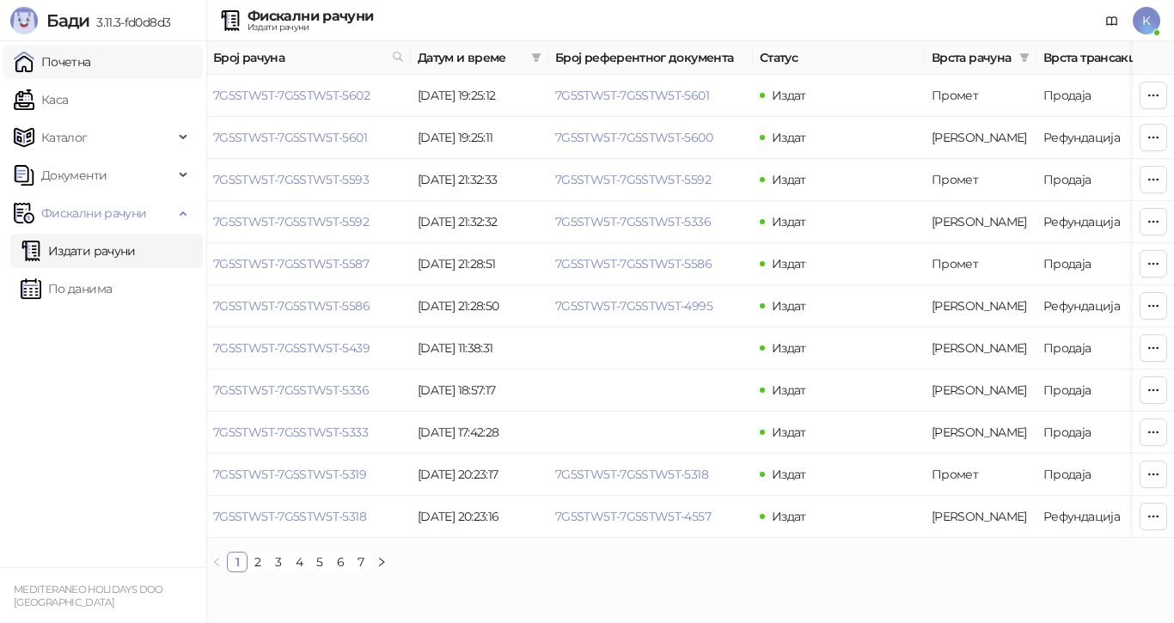
click at [75, 60] on link "Почетна" at bounding box center [52, 62] width 77 height 34
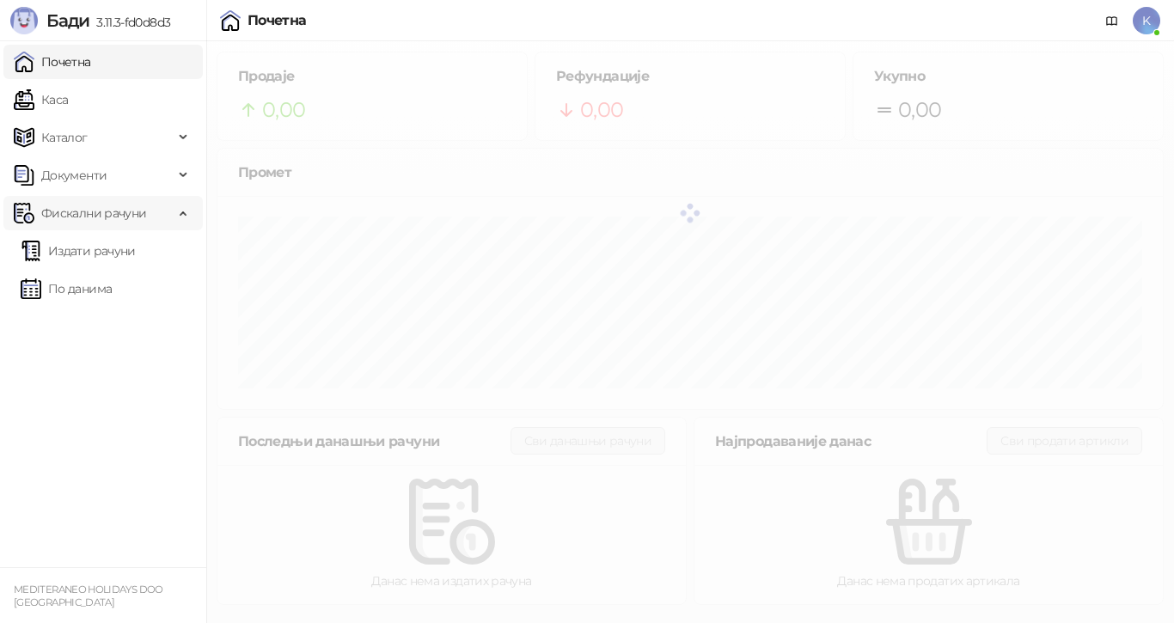
click at [94, 211] on span "Фискални рачуни" at bounding box center [93, 213] width 105 height 34
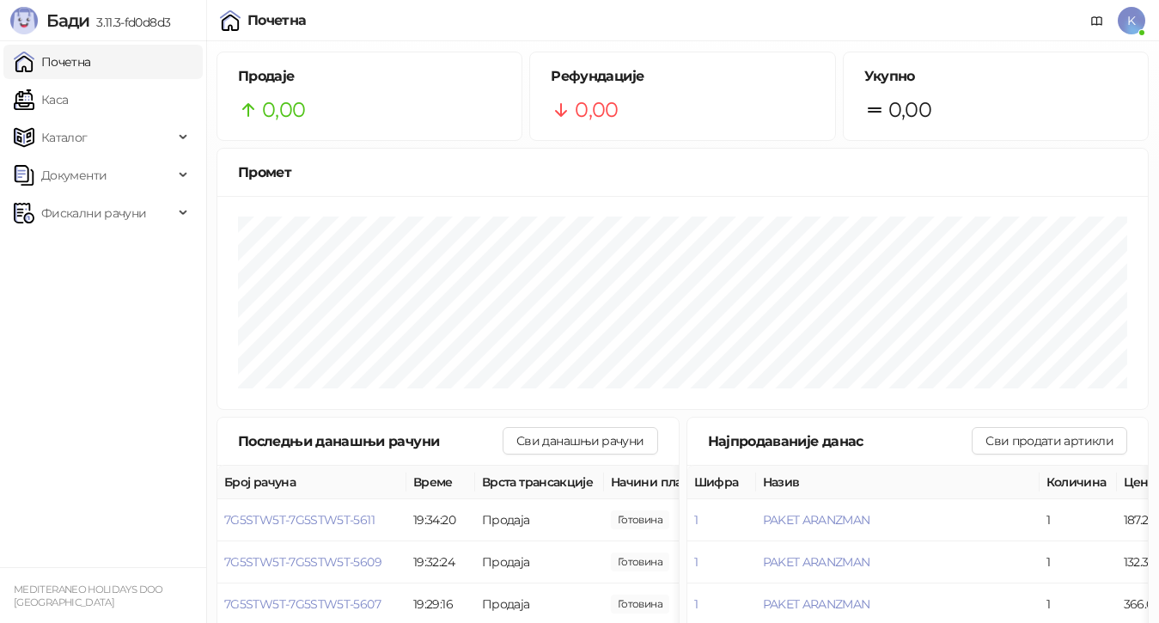
click at [73, 61] on link "Почетна" at bounding box center [52, 62] width 77 height 34
click at [61, 102] on link "Каса" at bounding box center [41, 99] width 54 height 34
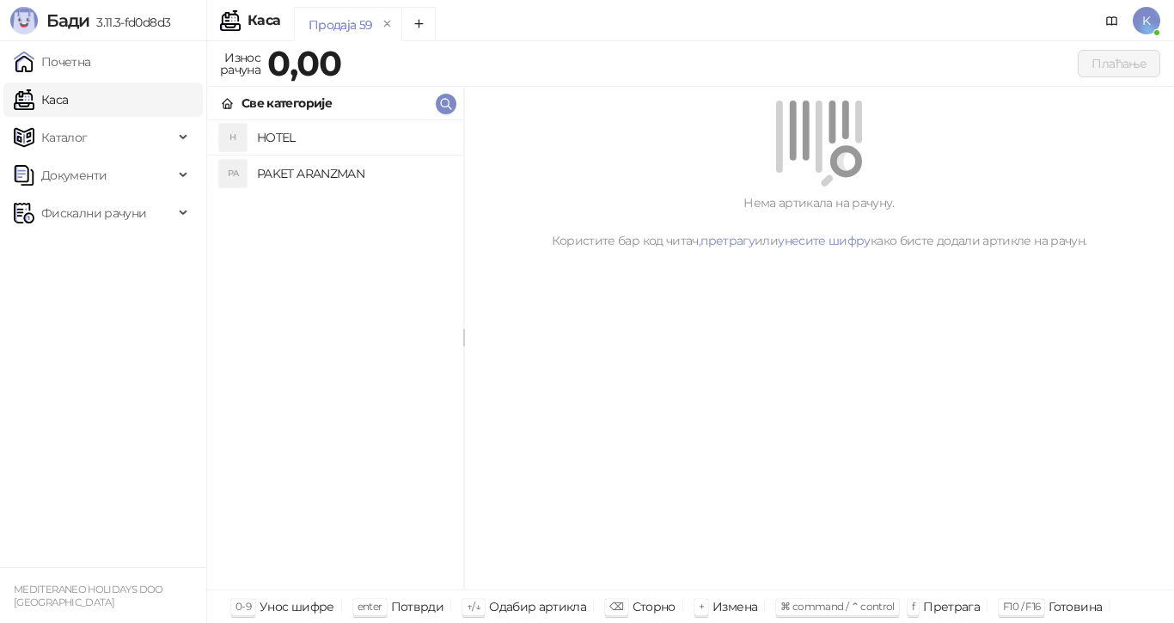
click at [292, 174] on h4 "PAKET ARANZMAN" at bounding box center [353, 173] width 192 height 27
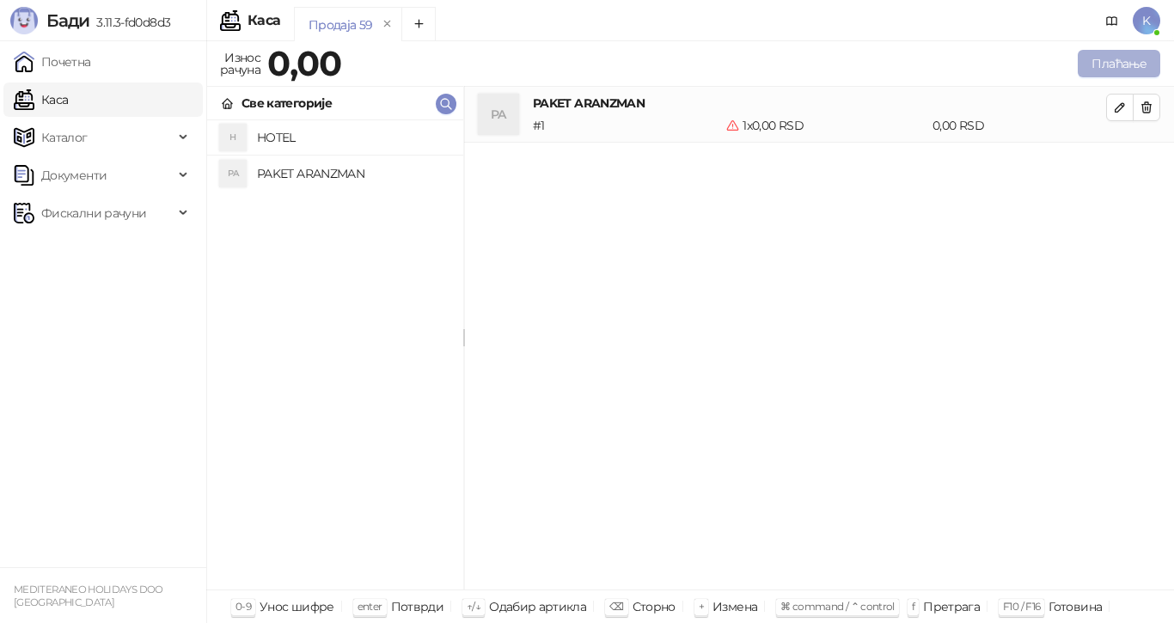
click at [1115, 58] on button "Плаћање" at bounding box center [1119, 63] width 82 height 27
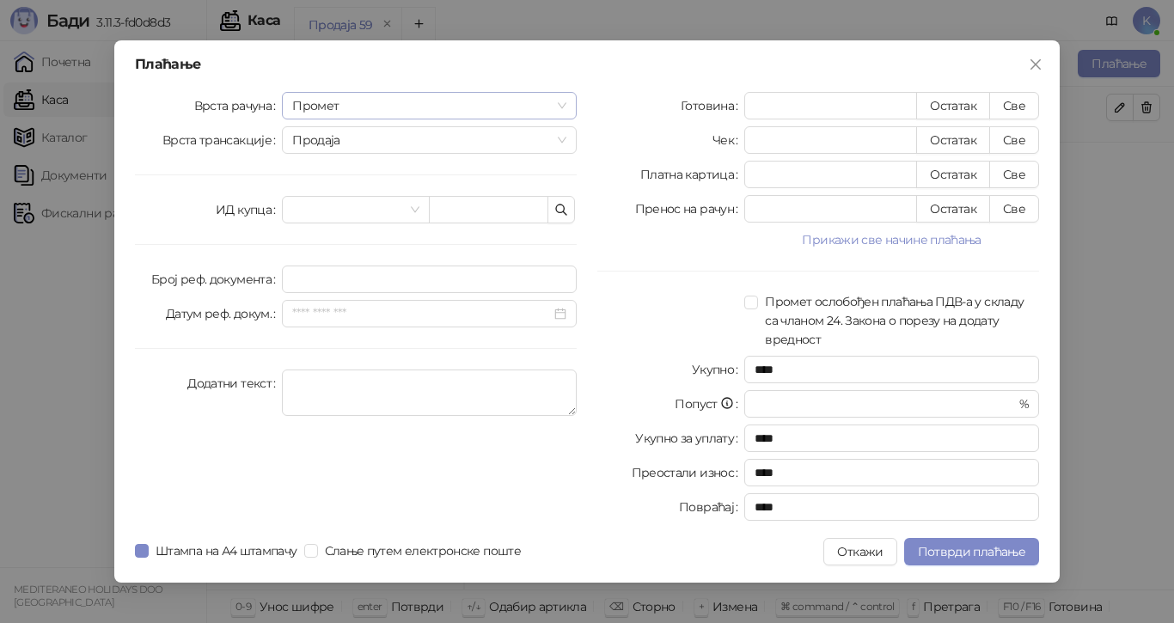
click at [351, 103] on span "Промет" at bounding box center [429, 106] width 274 height 26
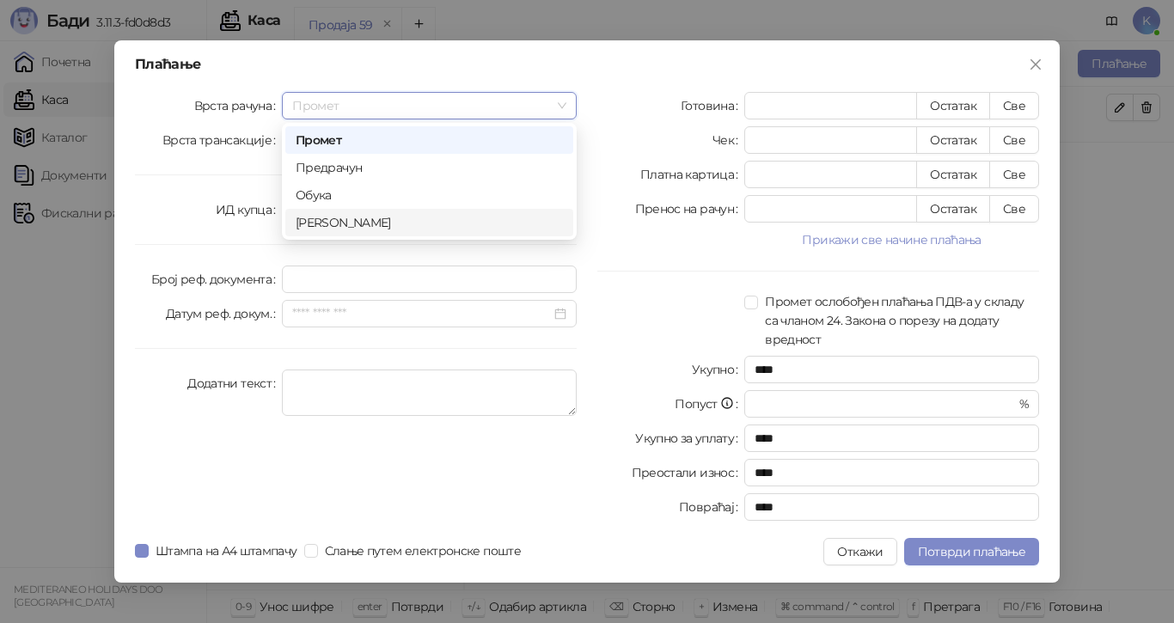
click at [318, 216] on div "Аванс" at bounding box center [429, 222] width 267 height 19
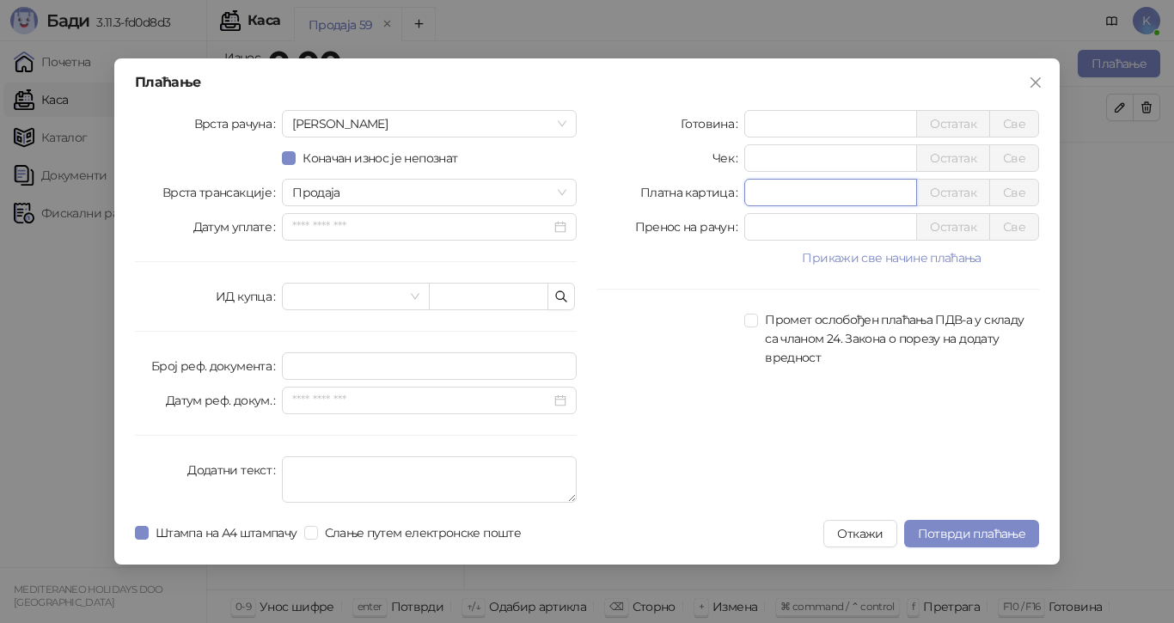
click at [771, 198] on input "*" at bounding box center [830, 193] width 171 height 26
type input "*****"
click at [977, 533] on span "Потврди плаћање" at bounding box center [971, 533] width 107 height 15
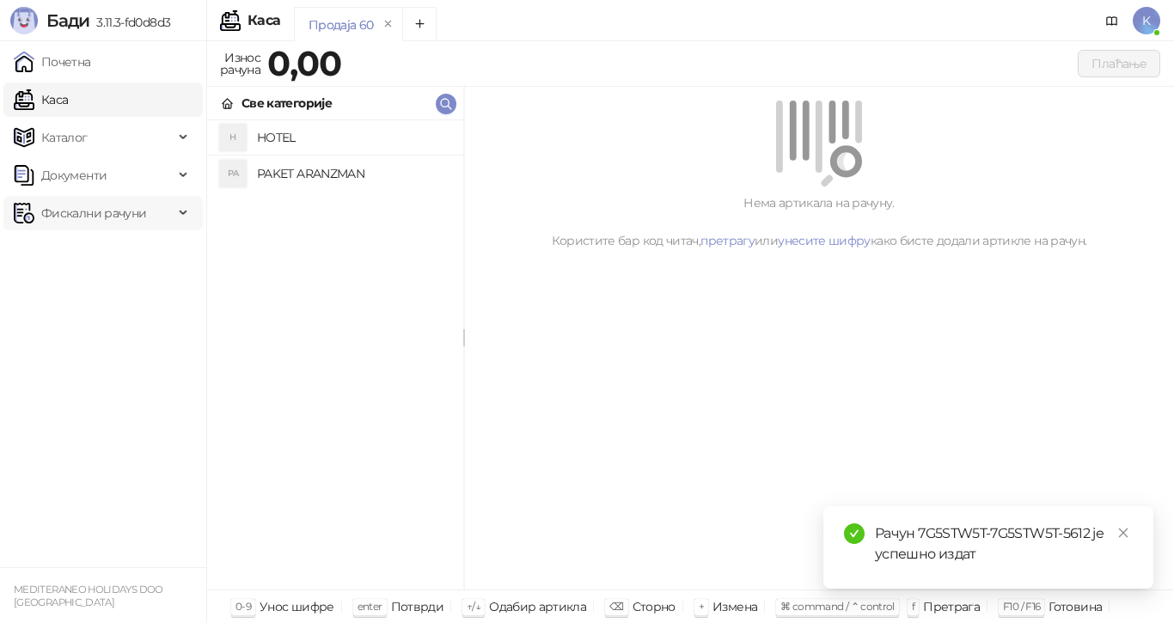
click at [58, 211] on span "Фискални рачуни" at bounding box center [93, 213] width 105 height 34
click at [59, 247] on link "Издати рачуни" at bounding box center [78, 251] width 115 height 34
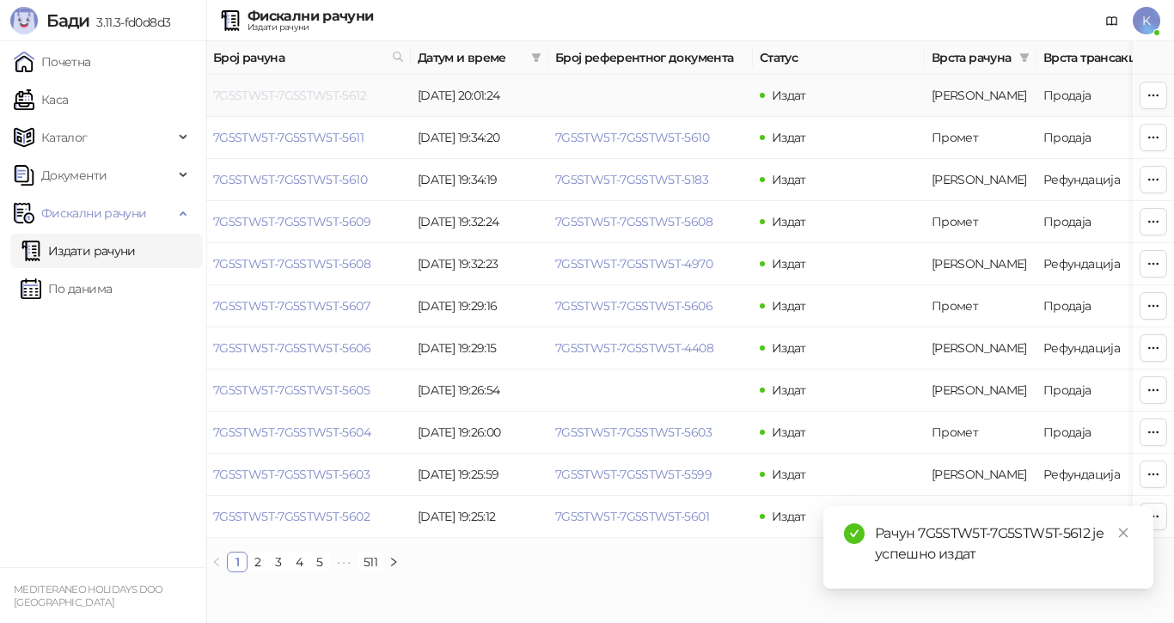
click at [347, 92] on link "7G5STW5T-7G5STW5T-5612" at bounding box center [289, 95] width 153 height 15
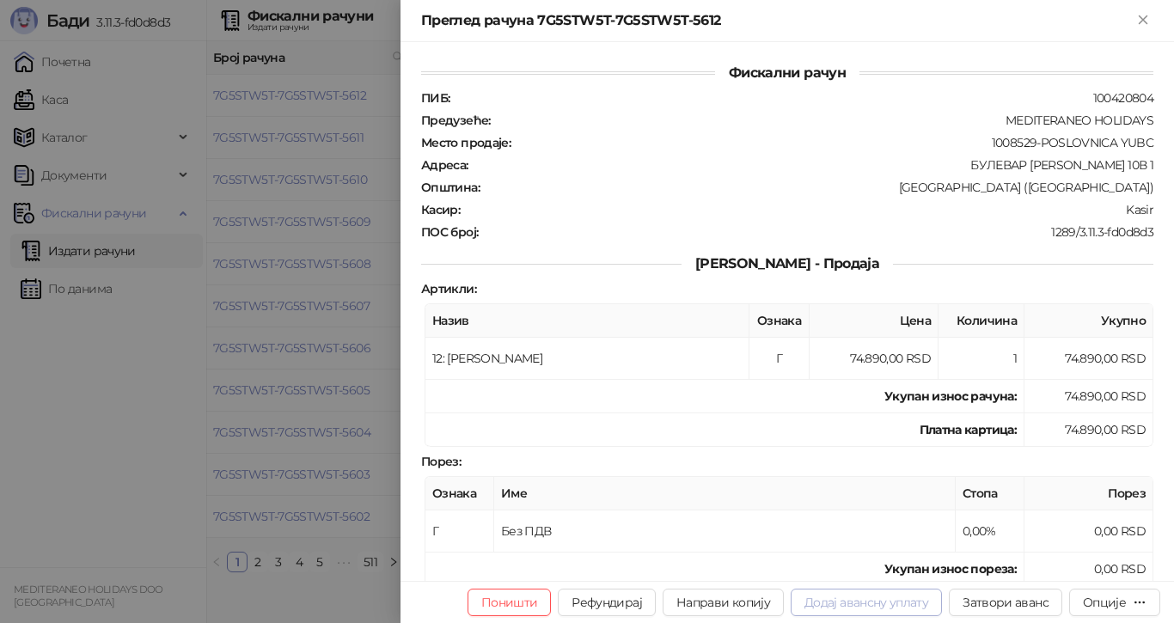
click at [860, 603] on button "Додај авансну уплату" at bounding box center [866, 602] width 151 height 27
type input "**********"
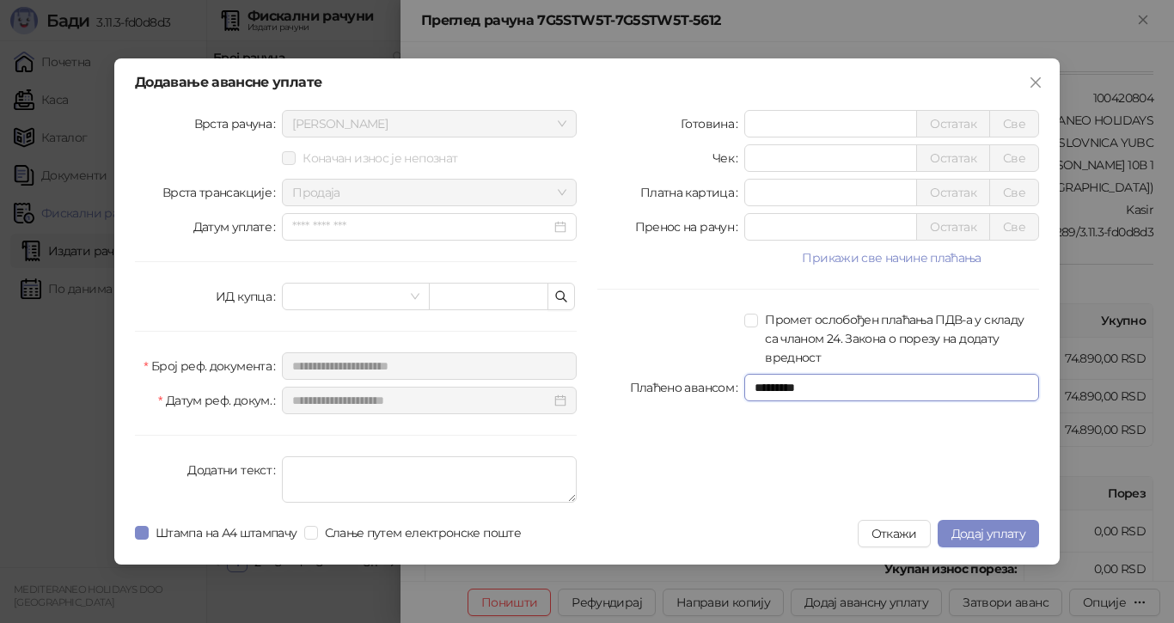
click at [818, 391] on input "*********" at bounding box center [891, 387] width 295 height 27
drag, startPoint x: 819, startPoint y: 131, endPoint x: 679, endPoint y: 128, distance: 140.1
click at [679, 128] on div "Готовина * Остатак Све" at bounding box center [818, 123] width 442 height 27
type input "******"
click at [974, 527] on span "Додај уплату" at bounding box center [988, 533] width 74 height 15
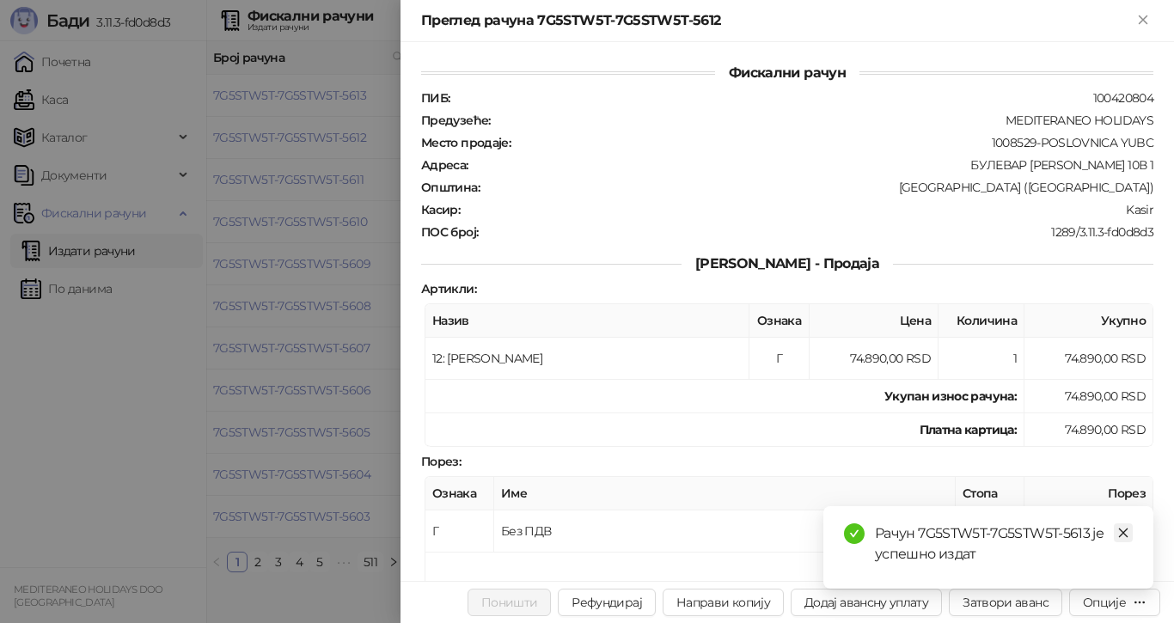
click at [1123, 531] on icon "close" at bounding box center [1123, 533] width 12 height 12
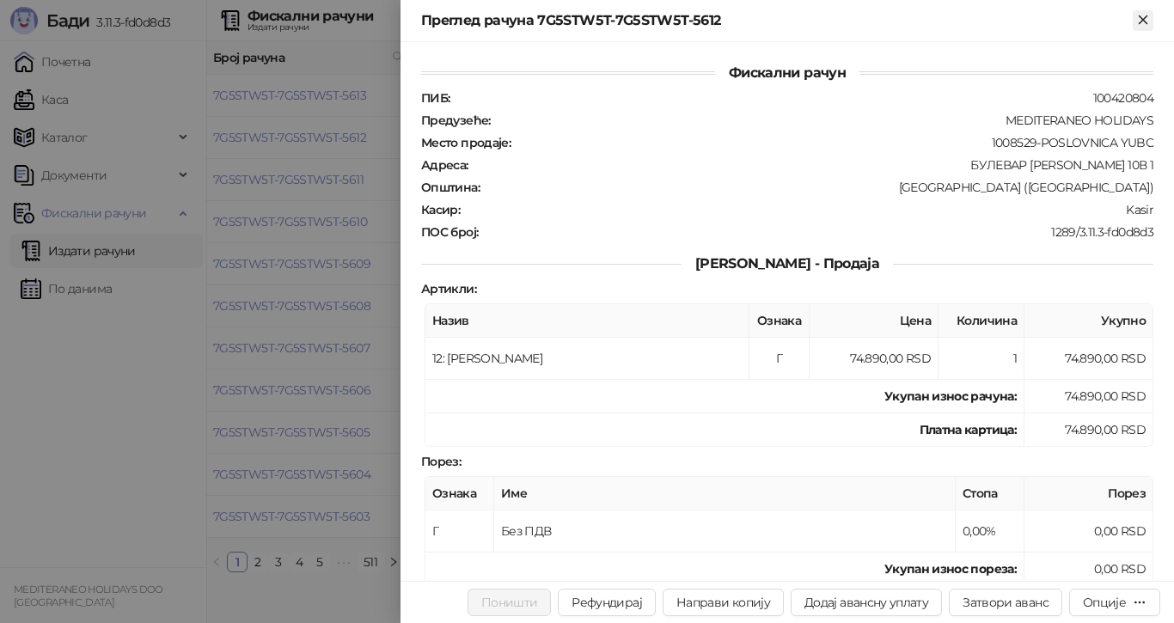
click at [1145, 20] on icon "Close" at bounding box center [1142, 19] width 15 height 15
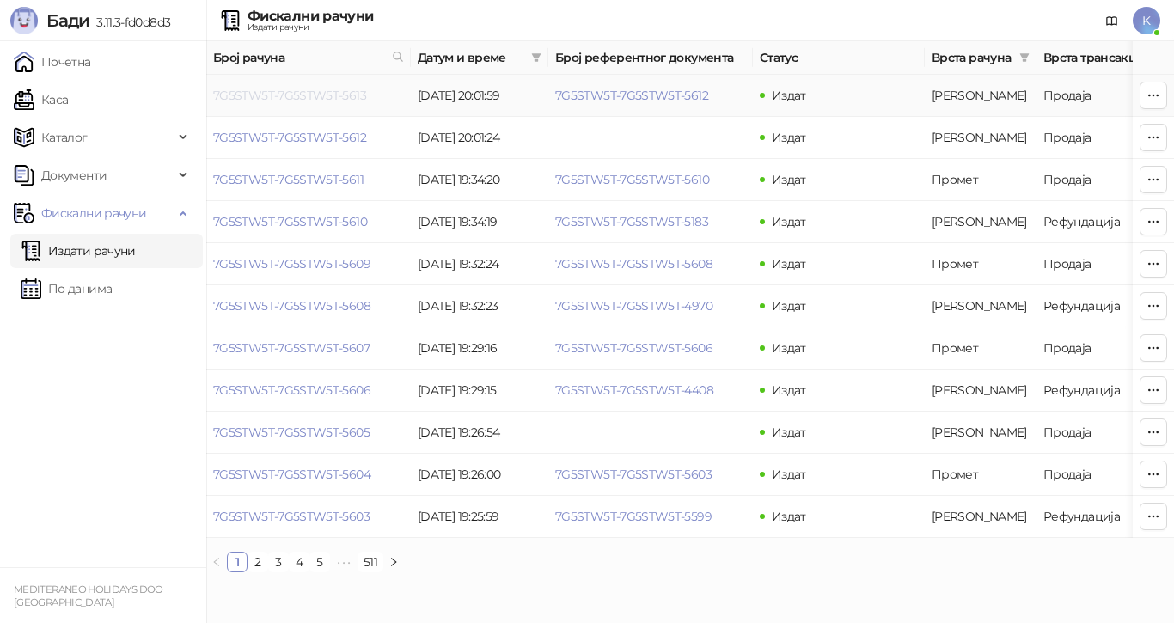
click at [303, 95] on link "7G5STW5T-7G5STW5T-5613" at bounding box center [289, 95] width 153 height 15
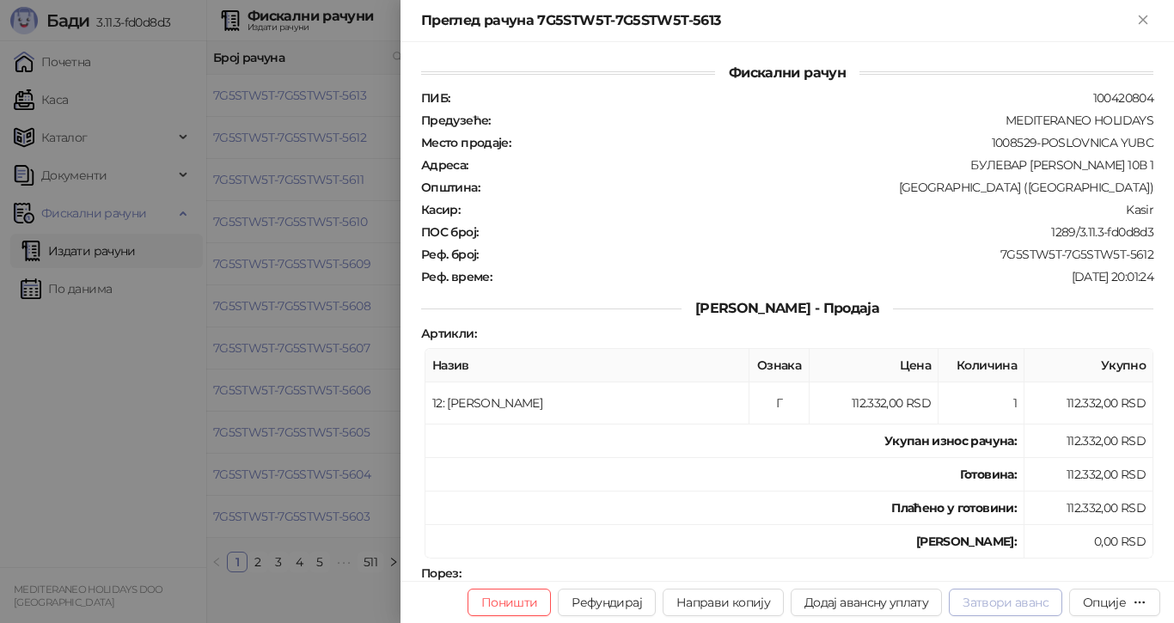
click at [1008, 600] on button "Затвори аванс" at bounding box center [1005, 602] width 113 height 27
type input "**********"
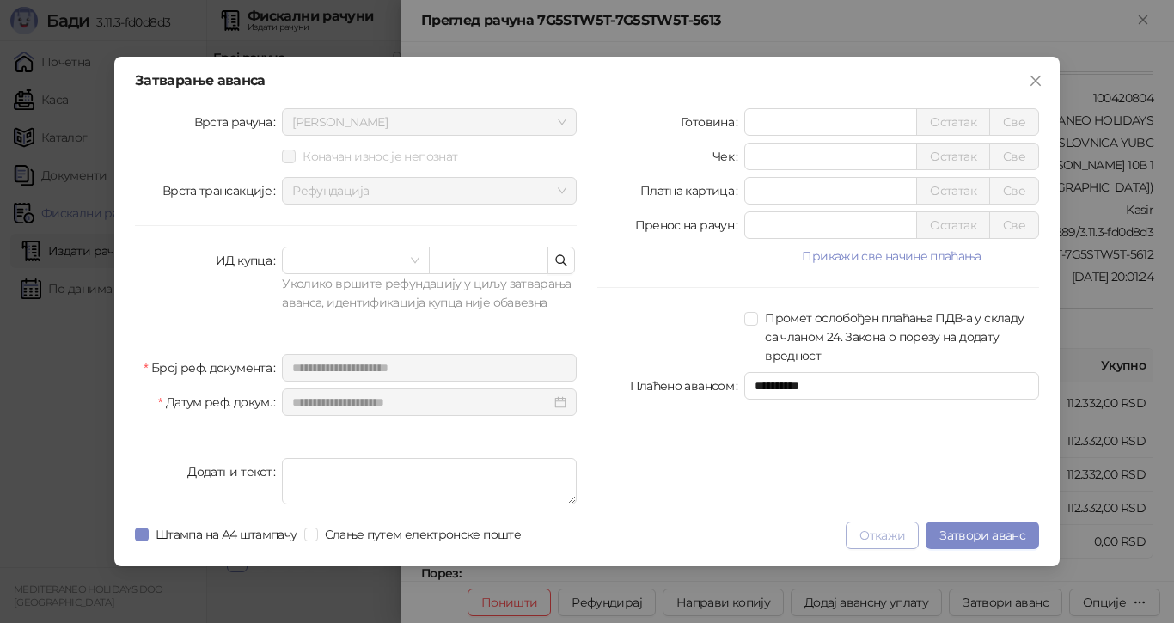
click at [888, 533] on button "Откажи" at bounding box center [882, 535] width 73 height 27
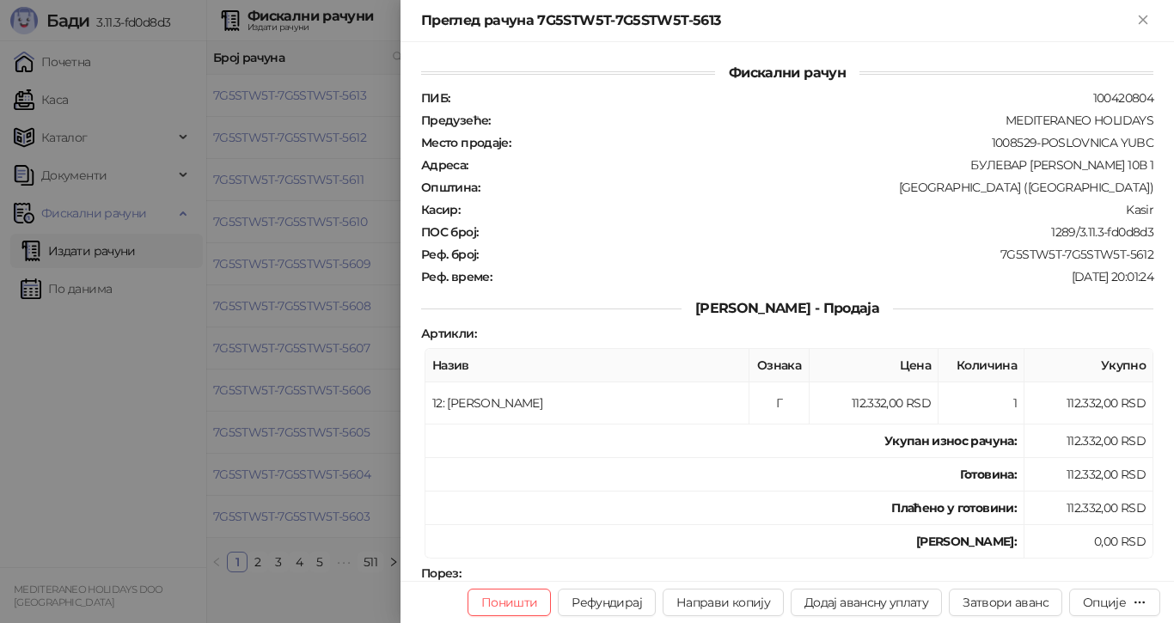
click at [81, 360] on div at bounding box center [587, 311] width 1174 height 623
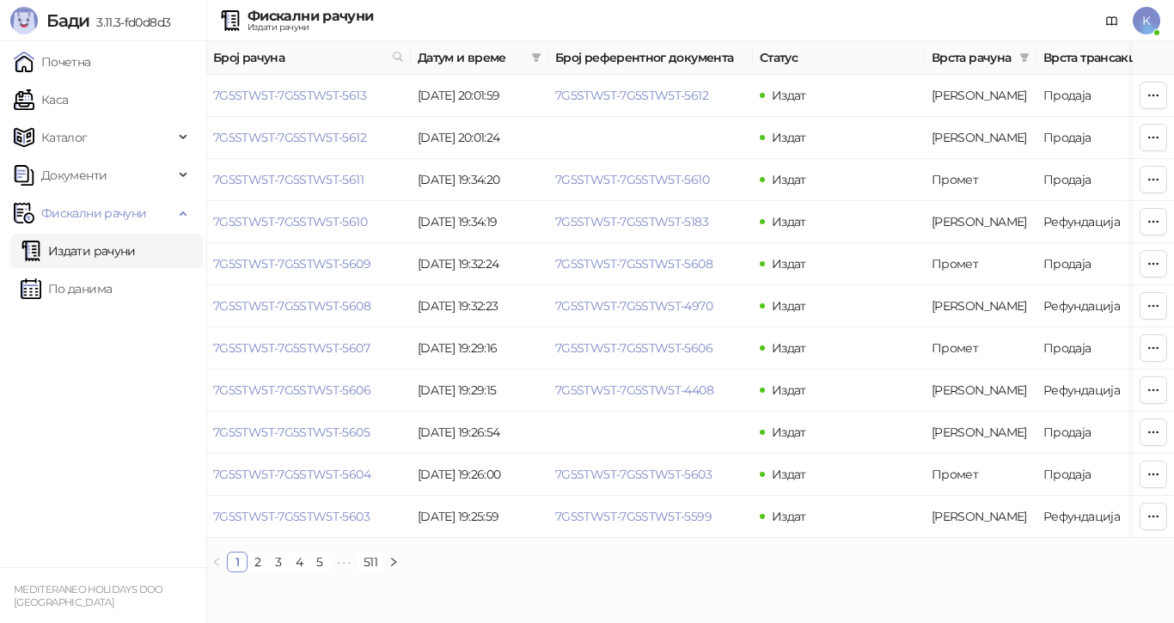
click at [82, 254] on link "Издати рачуни" at bounding box center [78, 251] width 115 height 34
click at [95, 245] on link "Издати рачуни" at bounding box center [78, 251] width 115 height 34
click at [96, 253] on link "Издати рачуни" at bounding box center [78, 251] width 115 height 34
click at [81, 248] on link "Издати рачуни" at bounding box center [78, 251] width 115 height 34
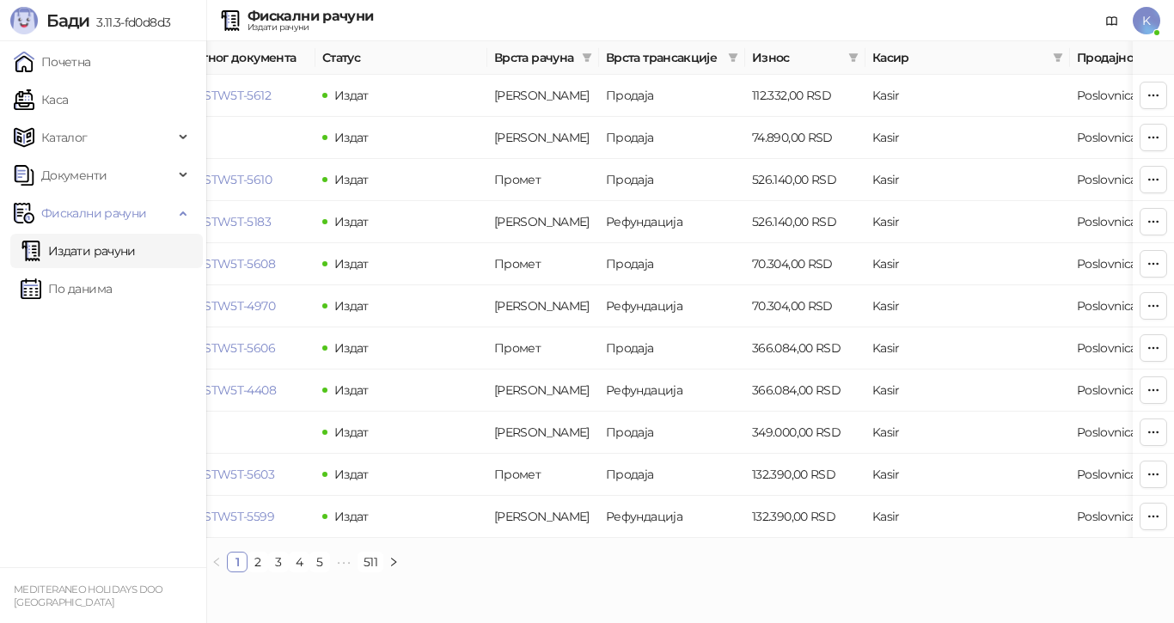
scroll to position [0, 451]
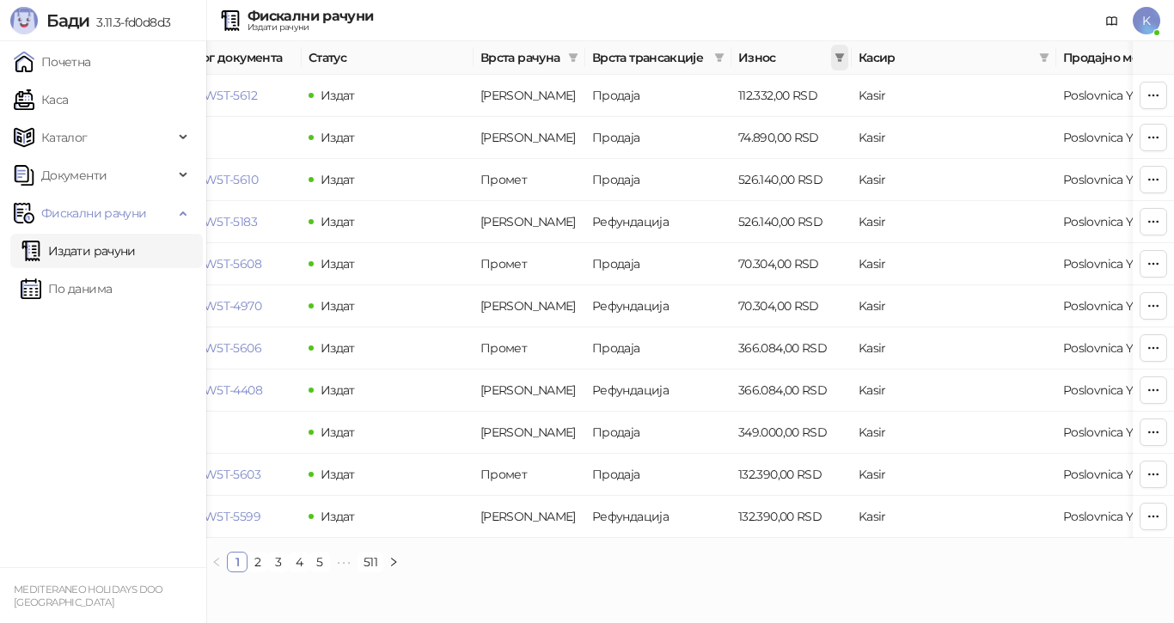
click at [838, 52] on span at bounding box center [839, 58] width 17 height 26
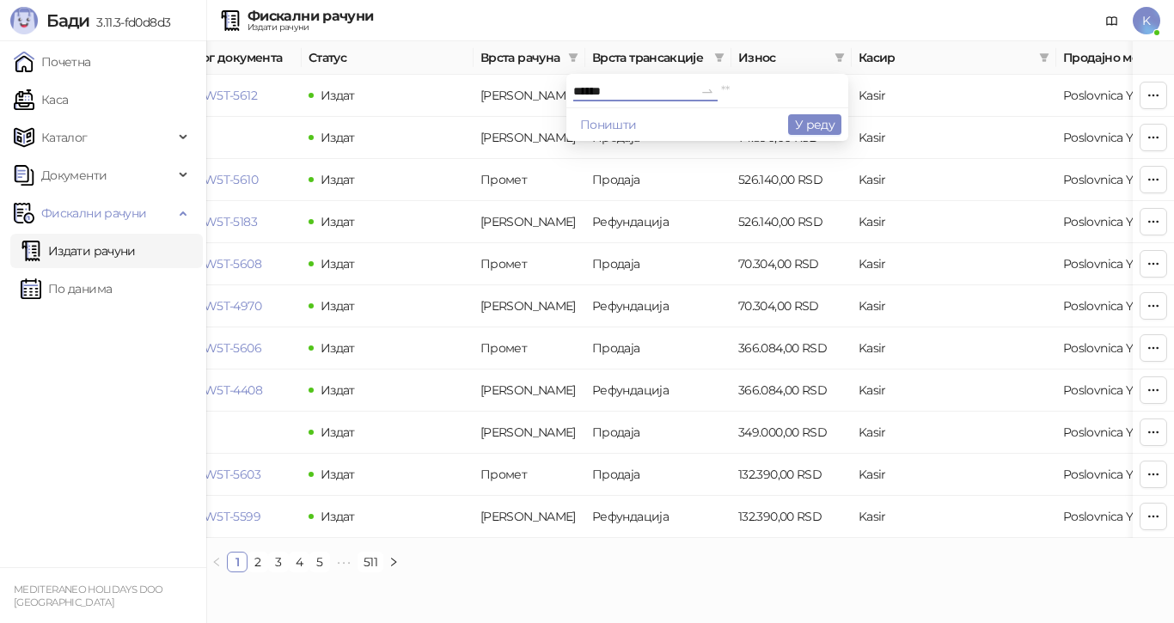
type input "******"
click at [721, 89] on input at bounding box center [781, 91] width 120 height 19
type input "******"
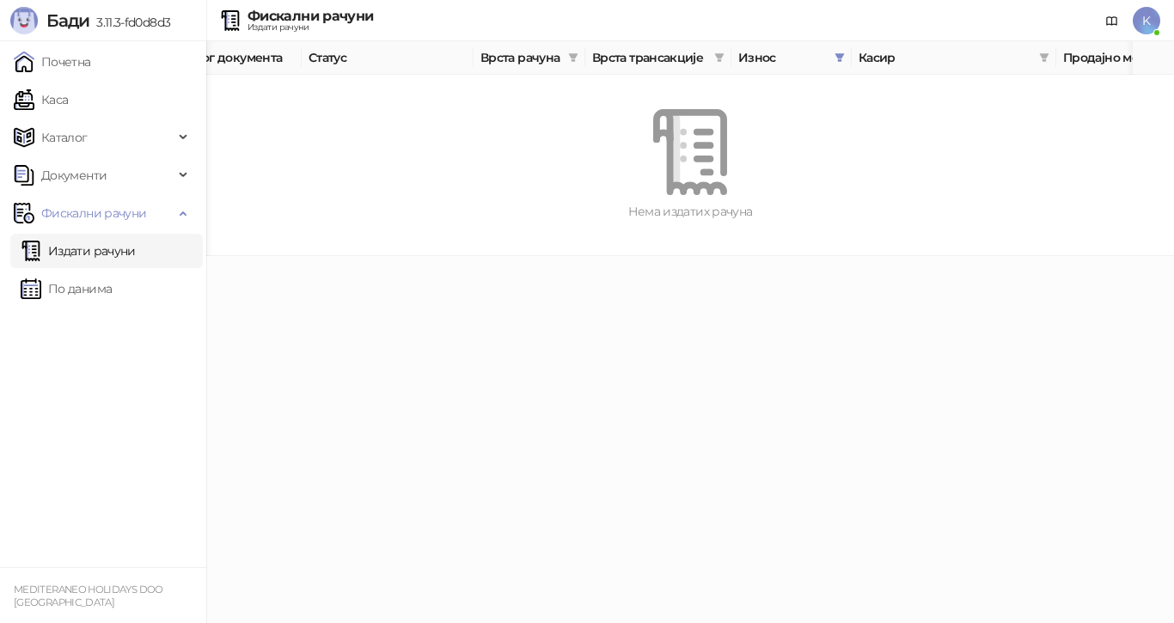
click at [85, 245] on link "Издати рачуни" at bounding box center [78, 251] width 115 height 34
